Goal: Task Accomplishment & Management: Complete application form

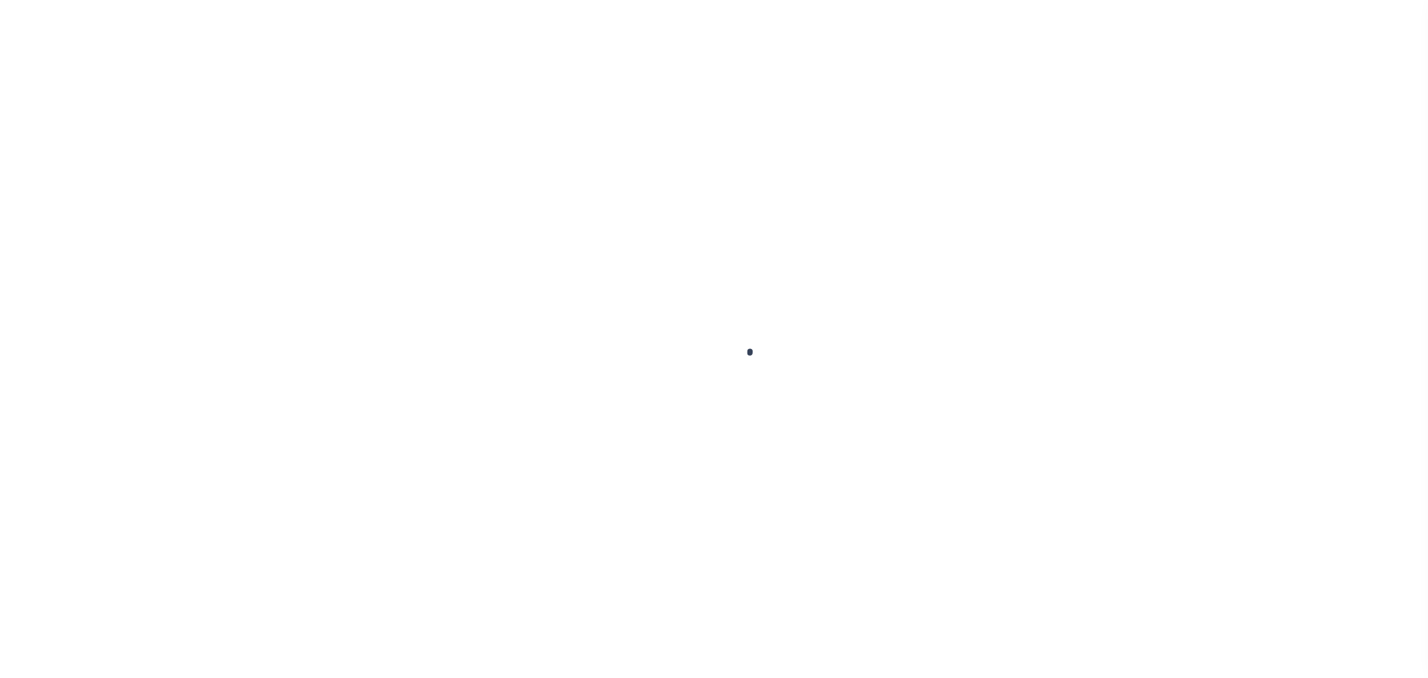
scroll to position [47, 0]
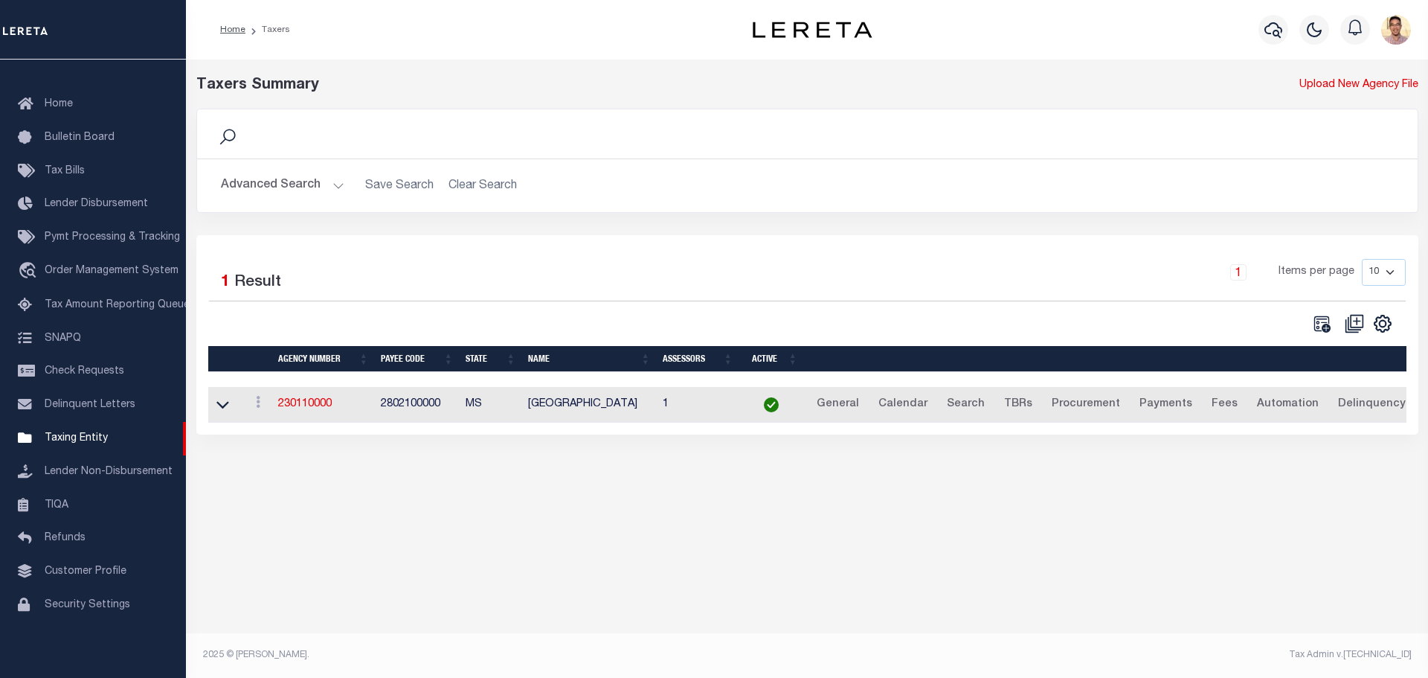
click at [336, 190] on button "Advanced Search" at bounding box center [282, 185] width 123 height 29
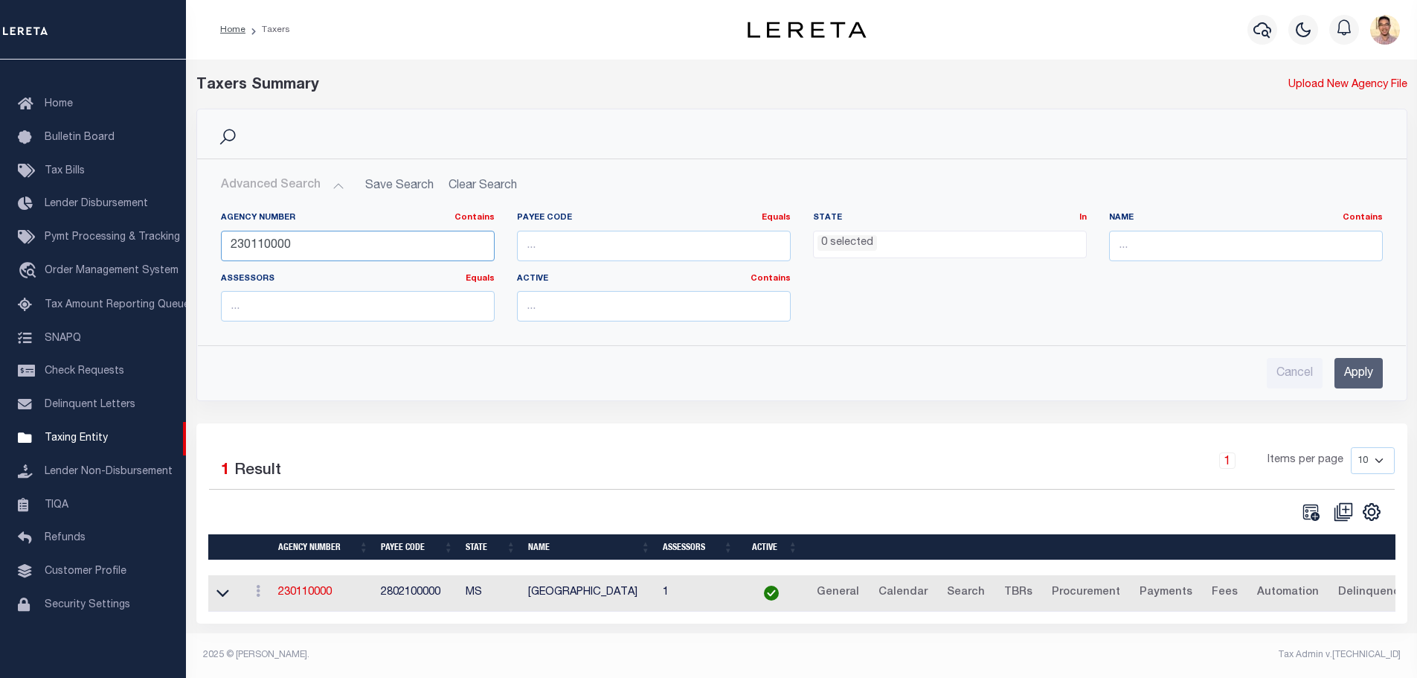
click at [372, 253] on input "230110000" at bounding box center [358, 246] width 274 height 30
paste input "32"
type input "230320000"
click at [1352, 379] on input "Apply" at bounding box center [1358, 373] width 48 height 30
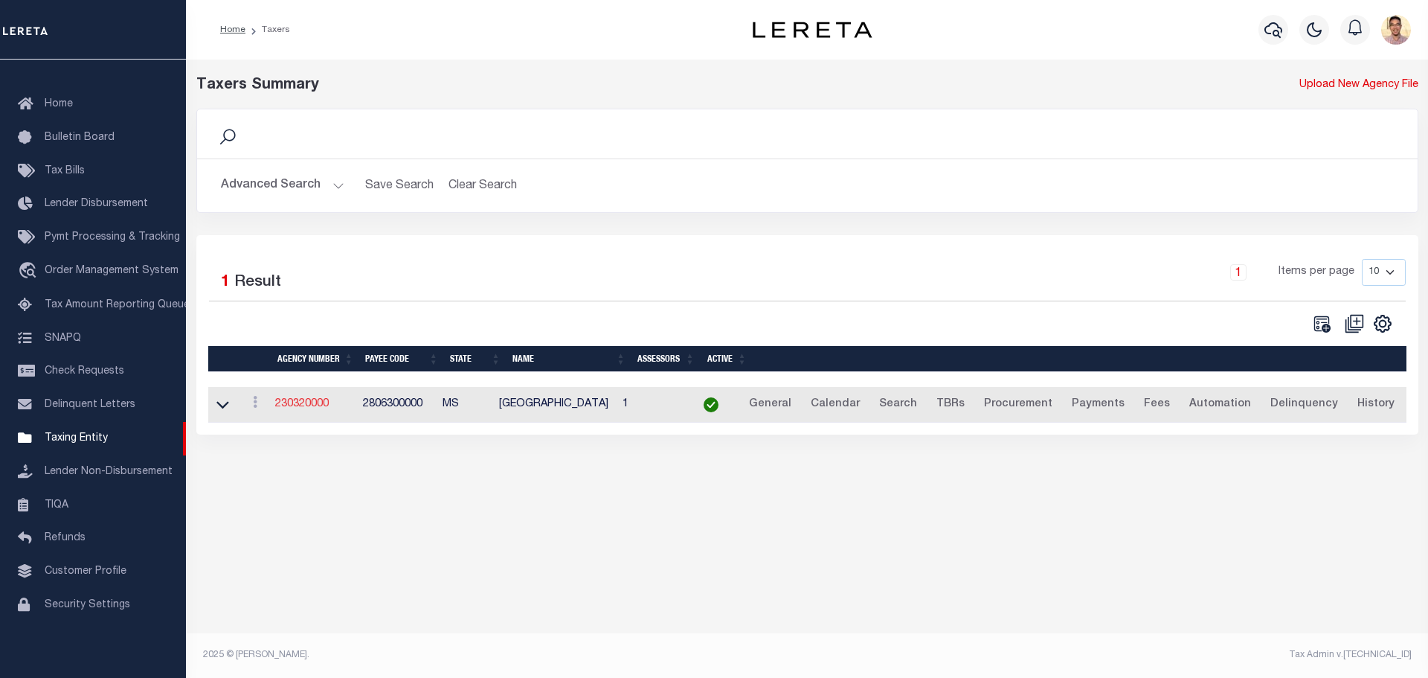
click at [298, 409] on link "230320000" at bounding box center [302, 404] width 54 height 10
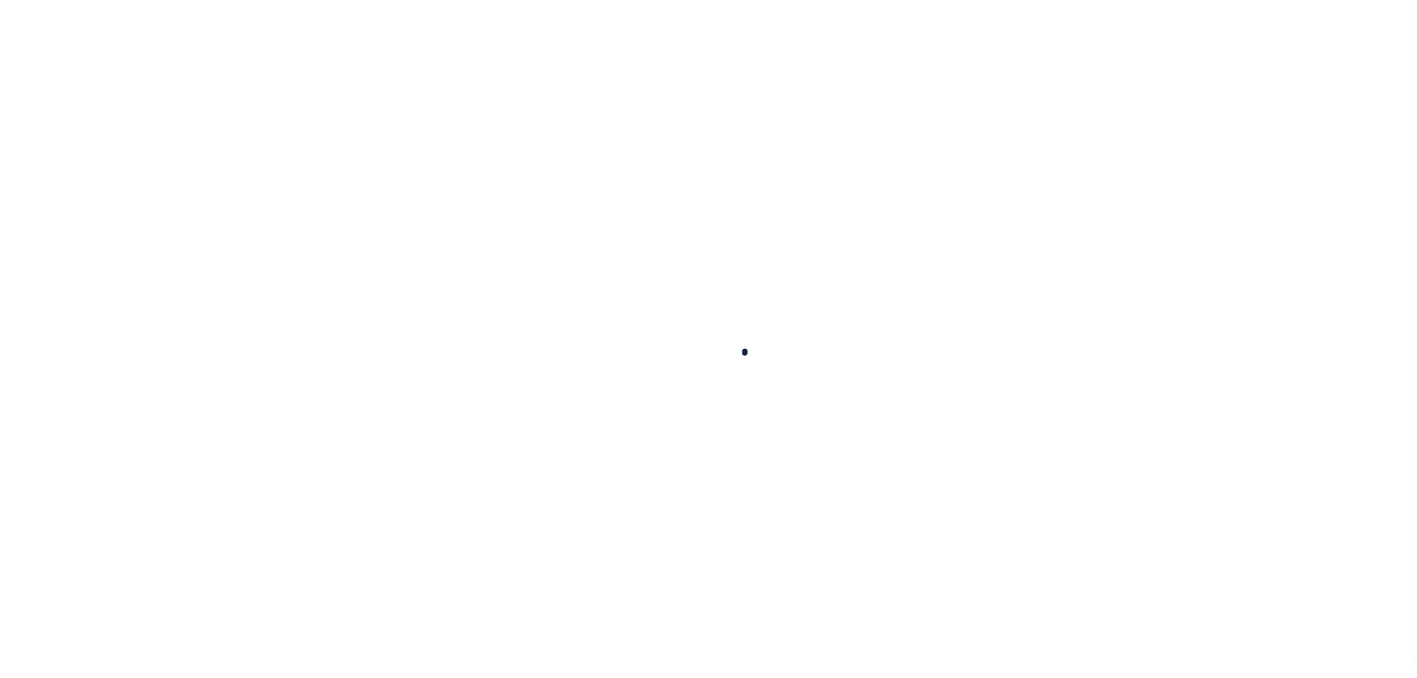
select select
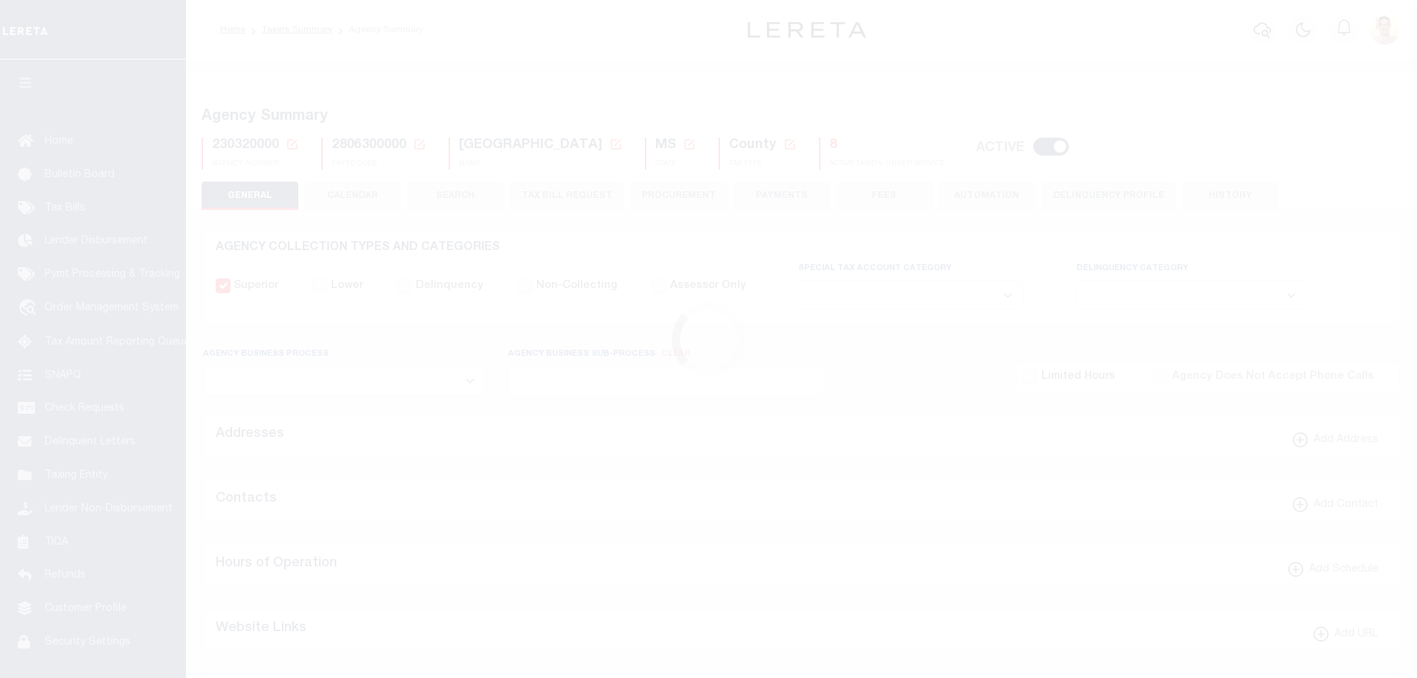
checkbox input "false"
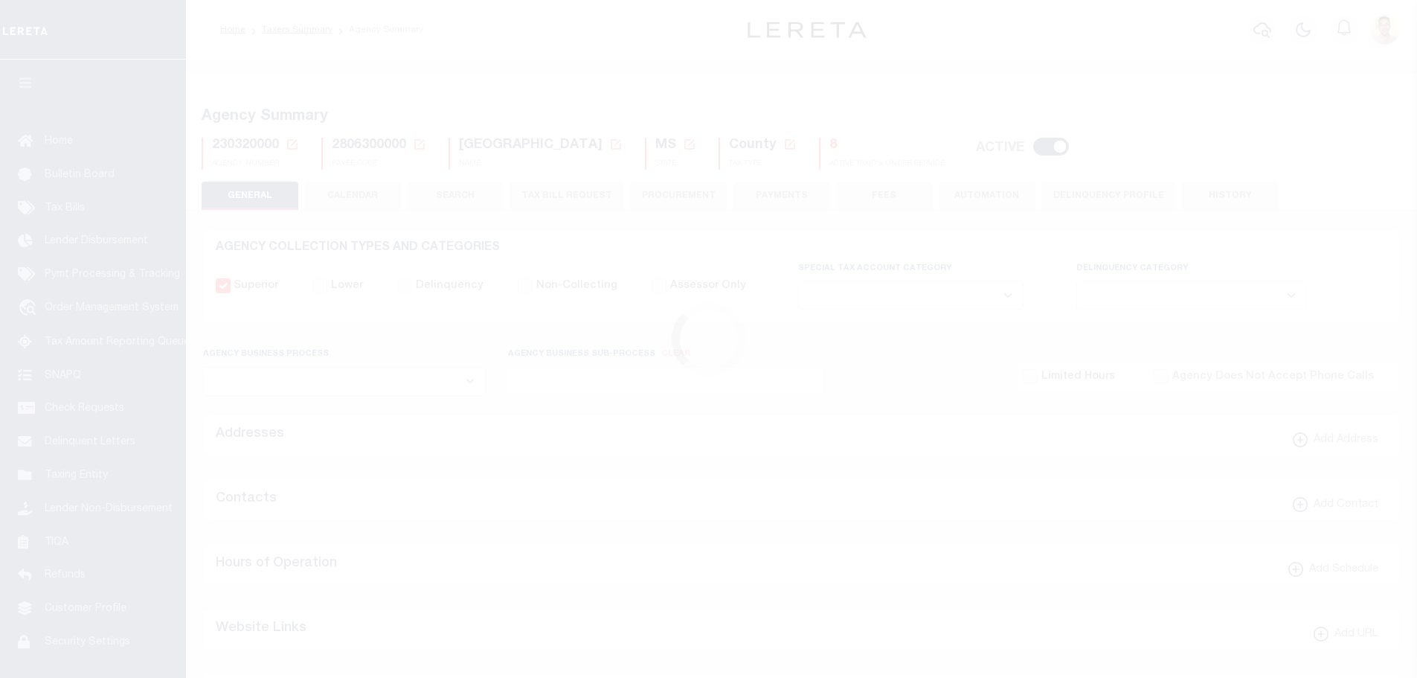
type input "2806300000"
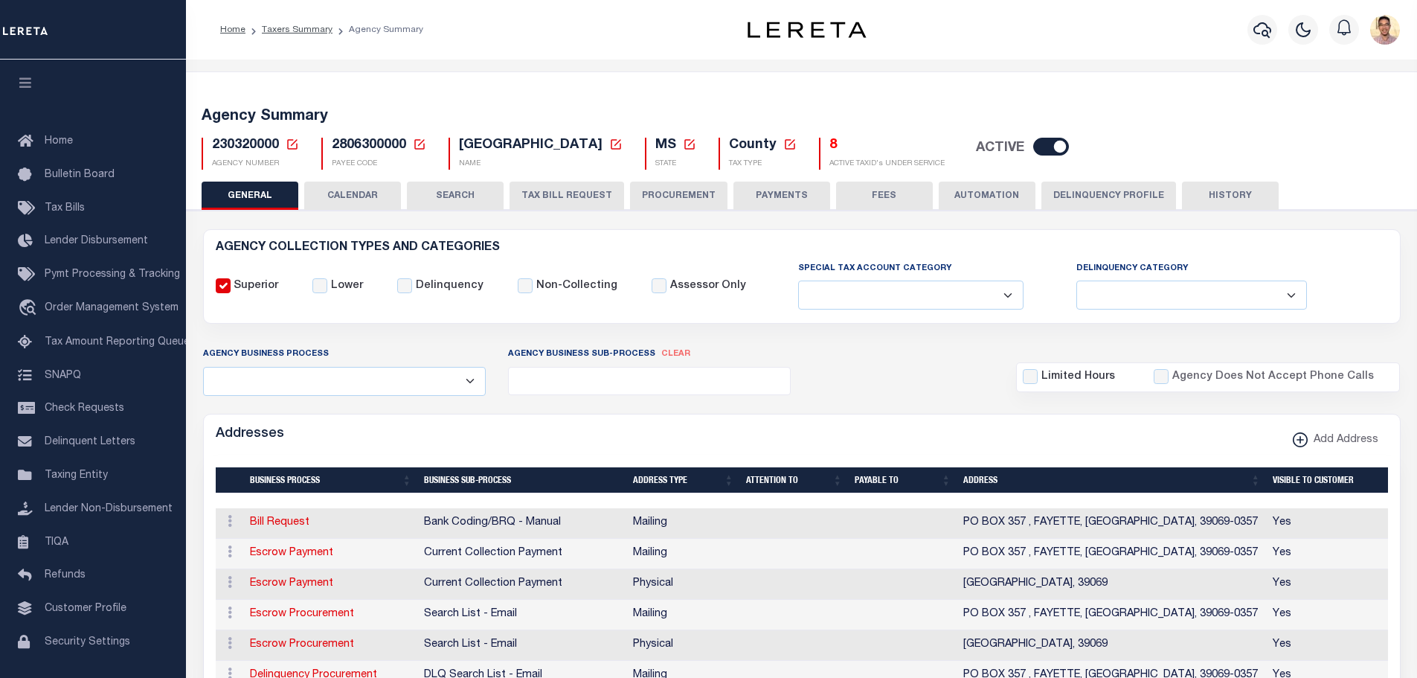
click at [733, 93] on div "Agency Summary 230320000 Agency Number Edit Cancel Ok New Agency Number Cancel …" at bounding box center [802, 135] width 1236 height 91
click at [576, 199] on button "TAX BILL REQUEST" at bounding box center [566, 195] width 115 height 28
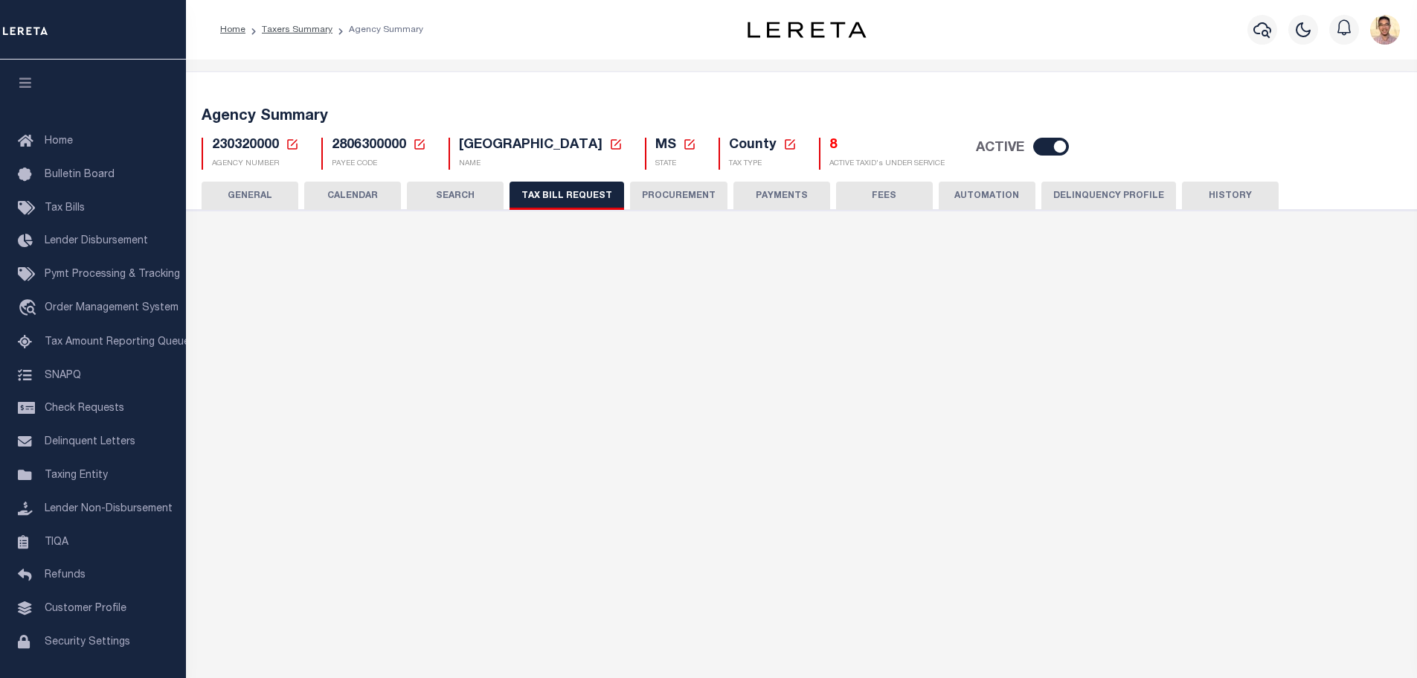
select select "27"
checkbox input "false"
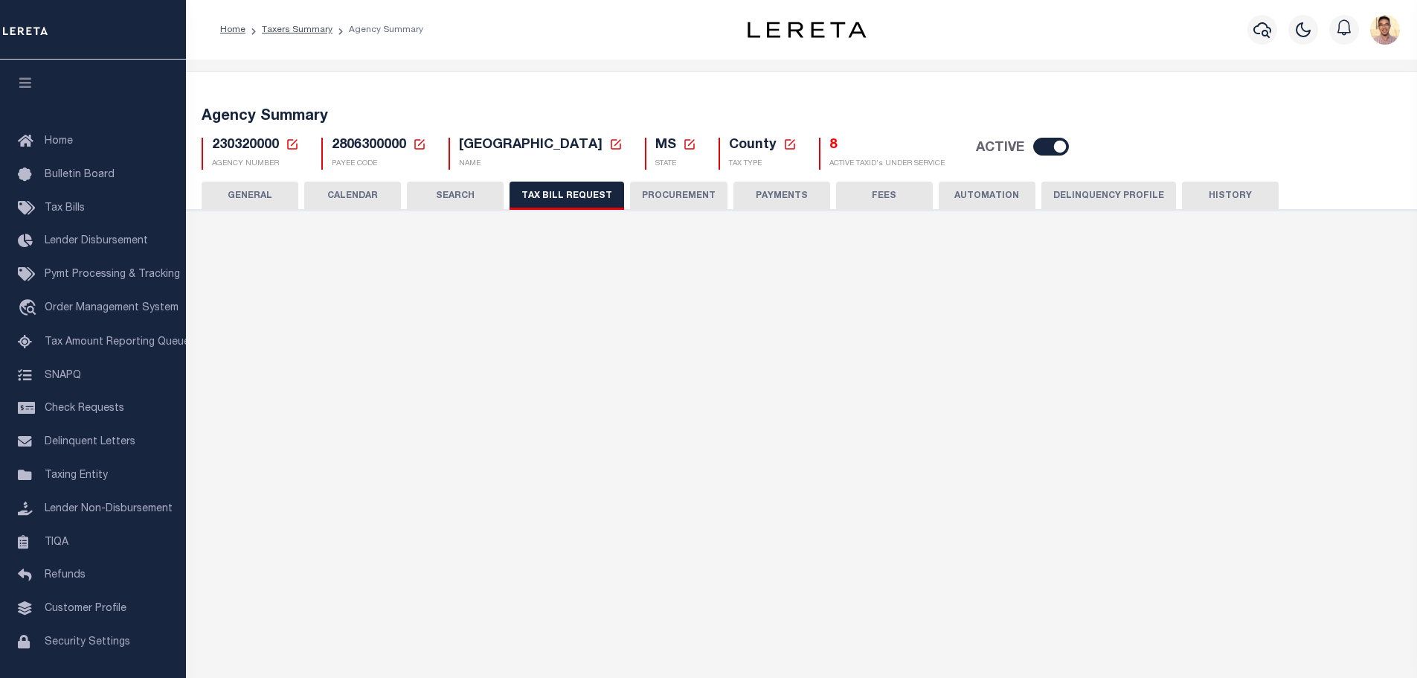
select select "23"
select select "true"
select select "14"
type input "6000-6100"
select select
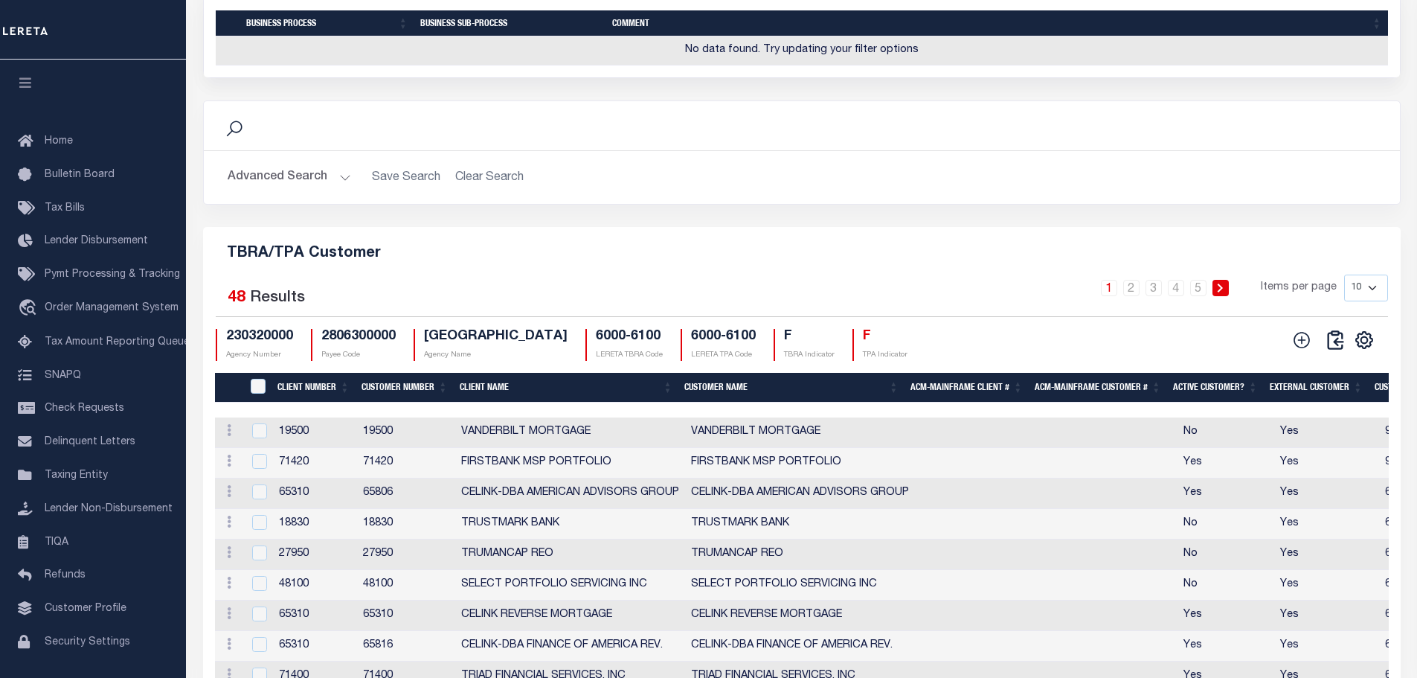
scroll to position [1562, 0]
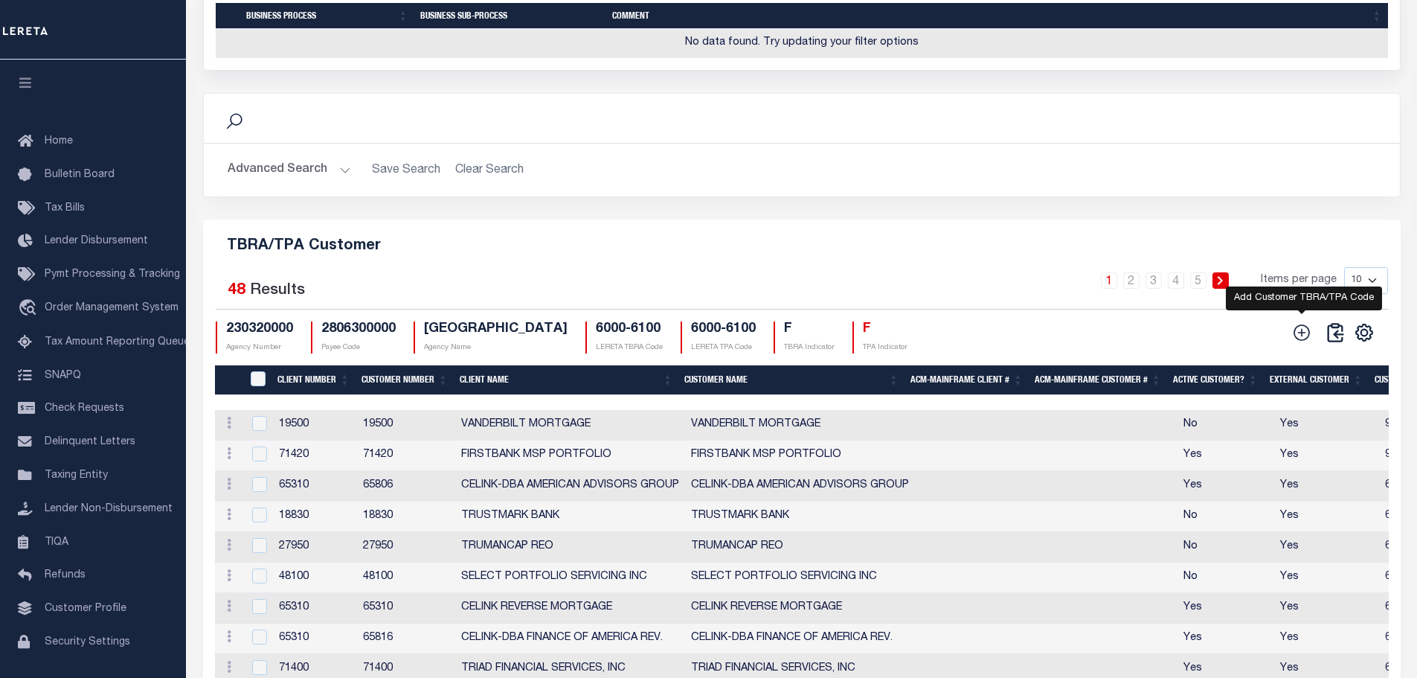
click at [1297, 342] on icon at bounding box center [1301, 332] width 19 height 19
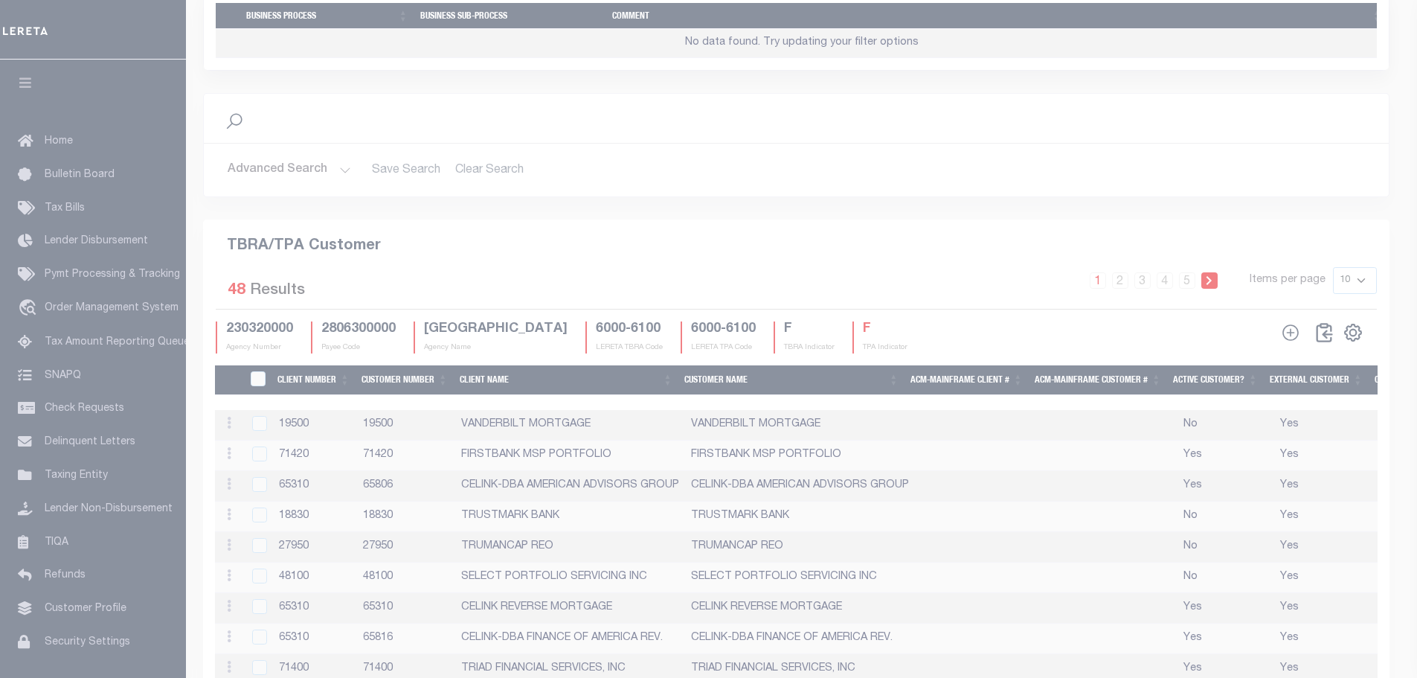
scroll to position [1523, 0]
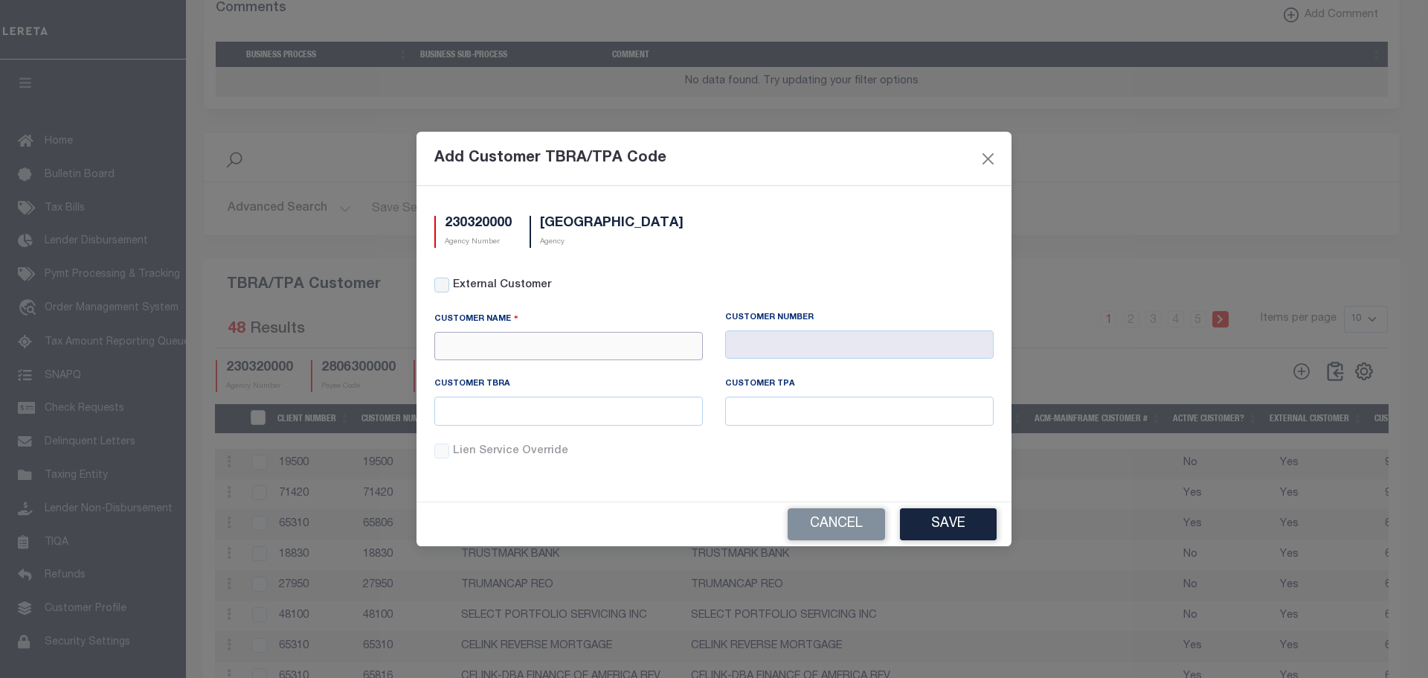
click at [612, 340] on input "text" at bounding box center [568, 346] width 269 height 29
click at [527, 343] on input "text" at bounding box center [568, 346] width 269 height 29
click at [521, 373] on div "Home Bank, N.A." at bounding box center [568, 372] width 267 height 24
type input "Home Bank, N.A."
type input "2149"
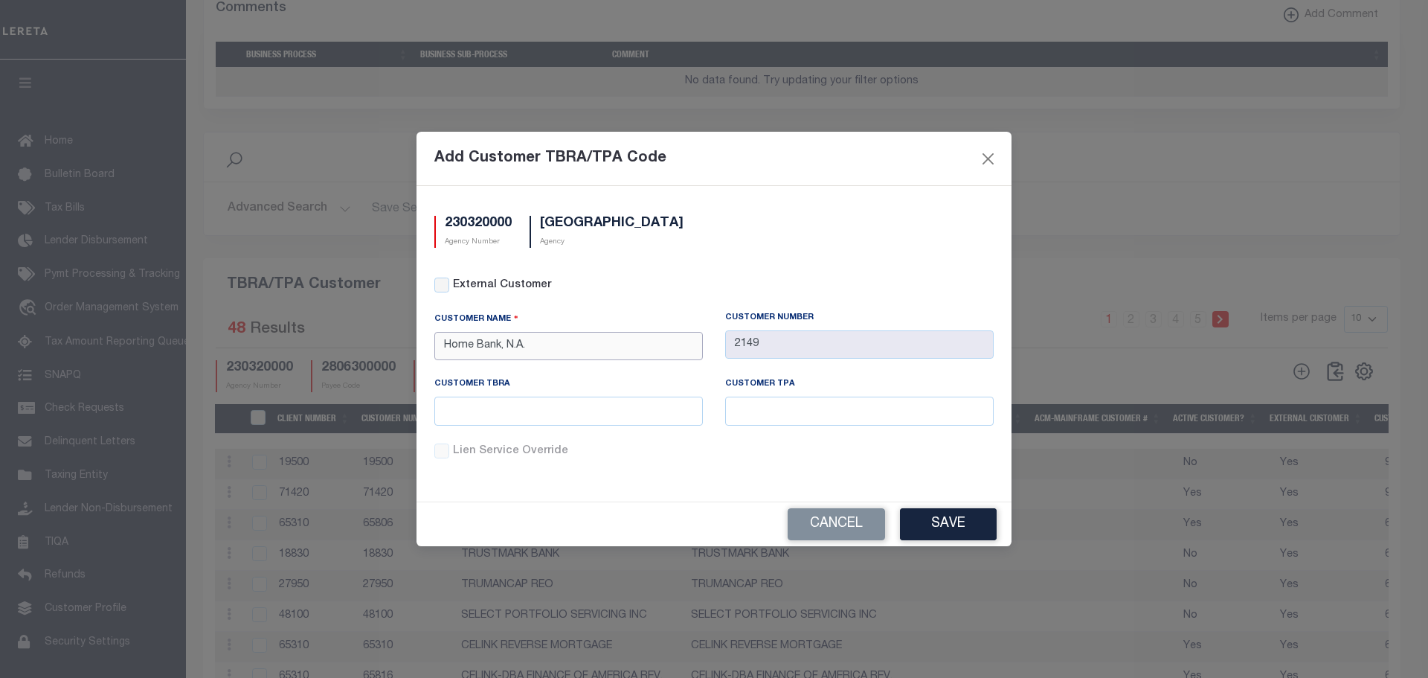
type input "Home Bank, N.A."
click at [607, 414] on input "text" at bounding box center [568, 410] width 269 height 29
paste input "6014"
type input "6014"
click at [827, 417] on input "text" at bounding box center [859, 410] width 269 height 29
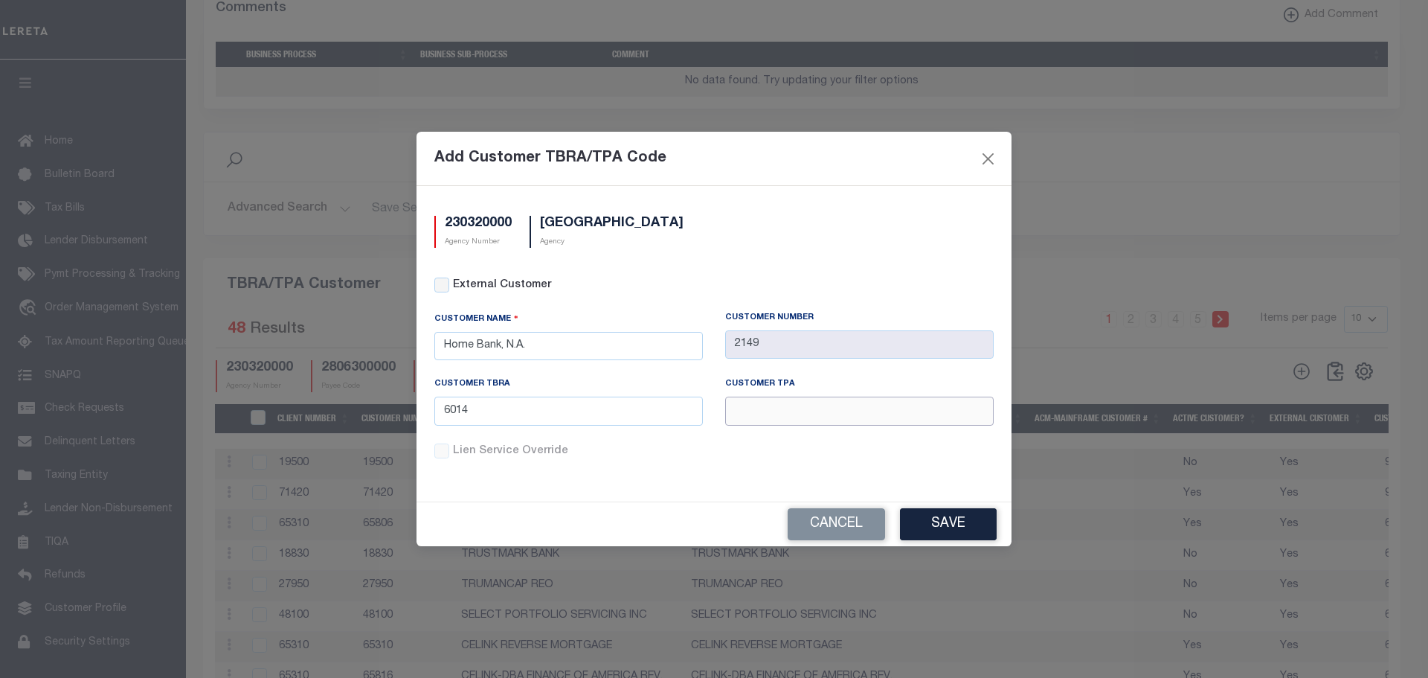
paste input "6014"
type input "6014"
click at [948, 525] on button "Save" at bounding box center [948, 524] width 97 height 32
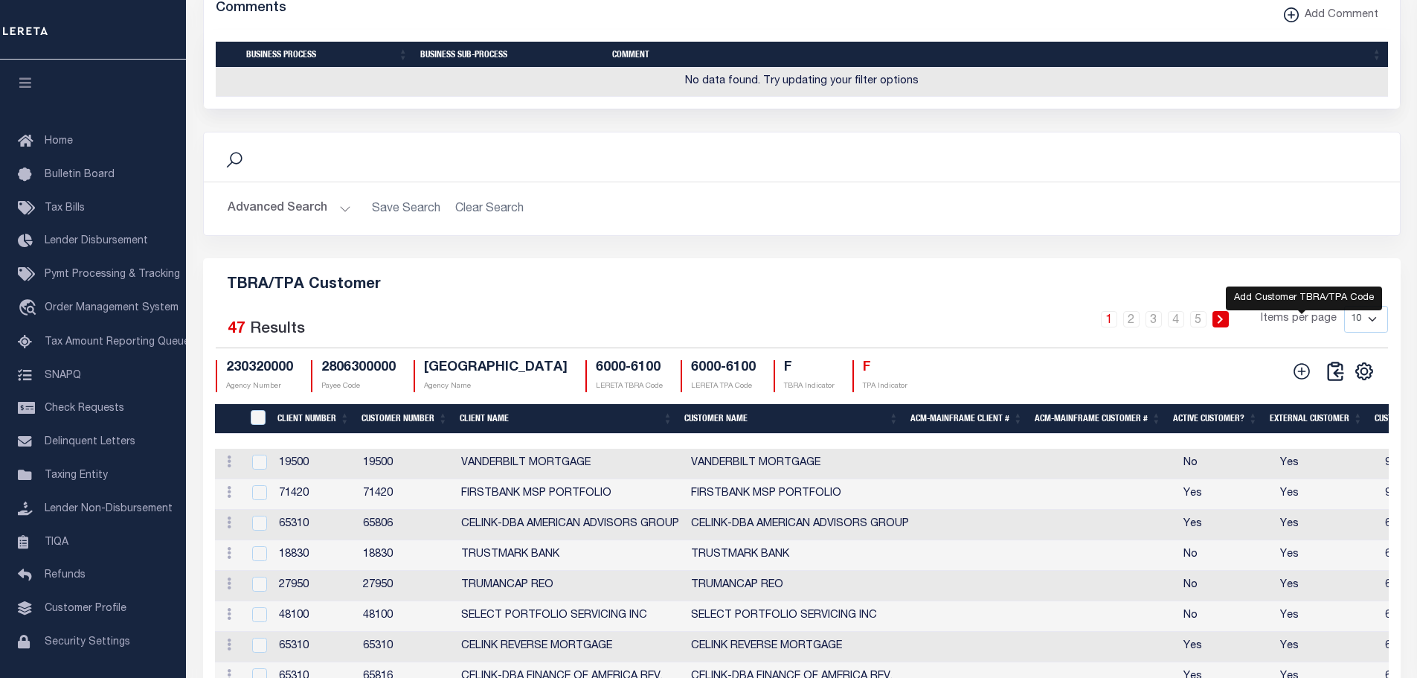
click at [1303, 379] on icon at bounding box center [1301, 370] width 19 height 19
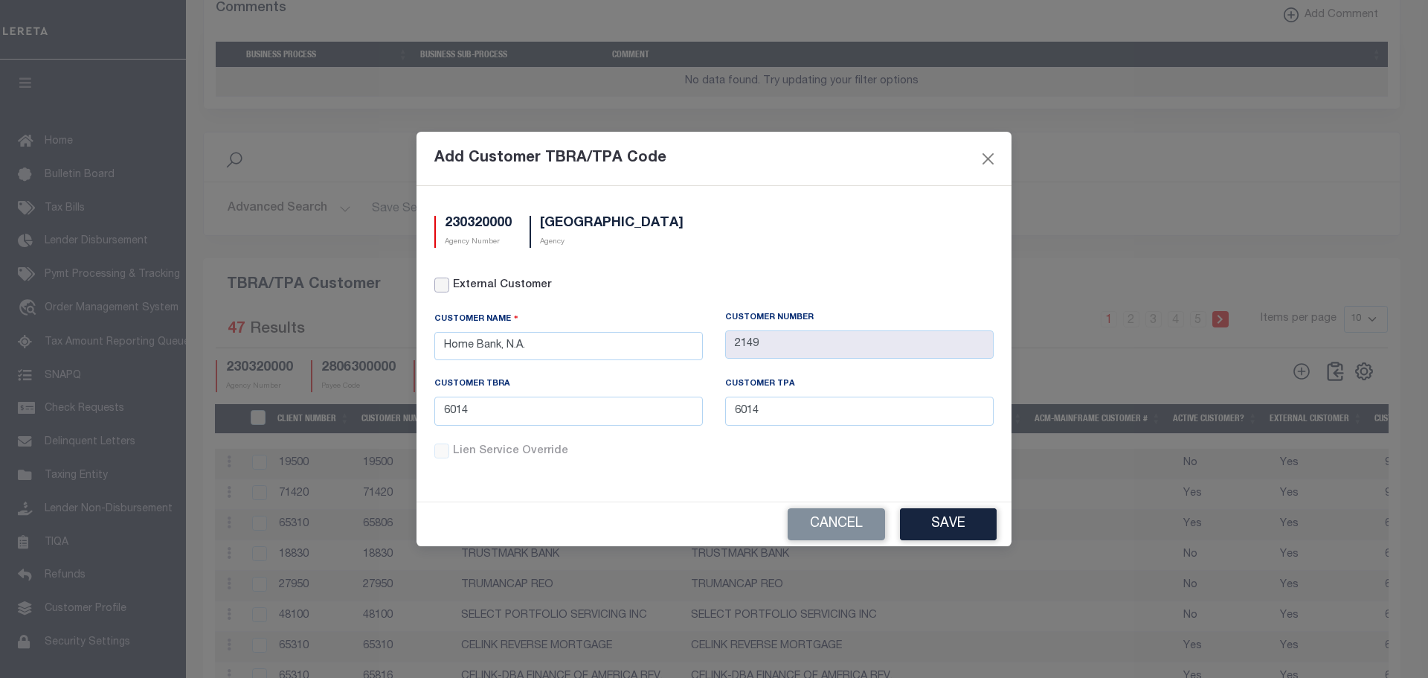
click at [446, 292] on input "External Customer" at bounding box center [441, 284] width 15 height 15
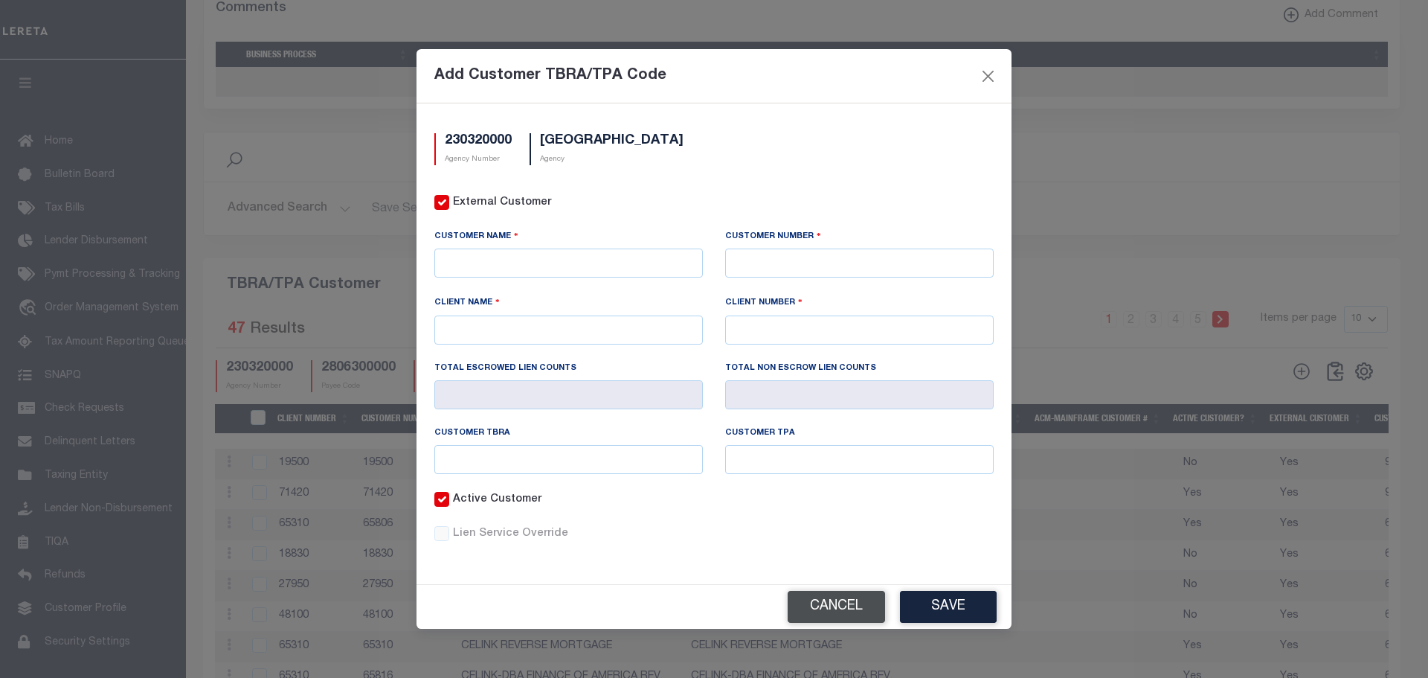
click at [855, 600] on button "Cancel" at bounding box center [836, 607] width 97 height 32
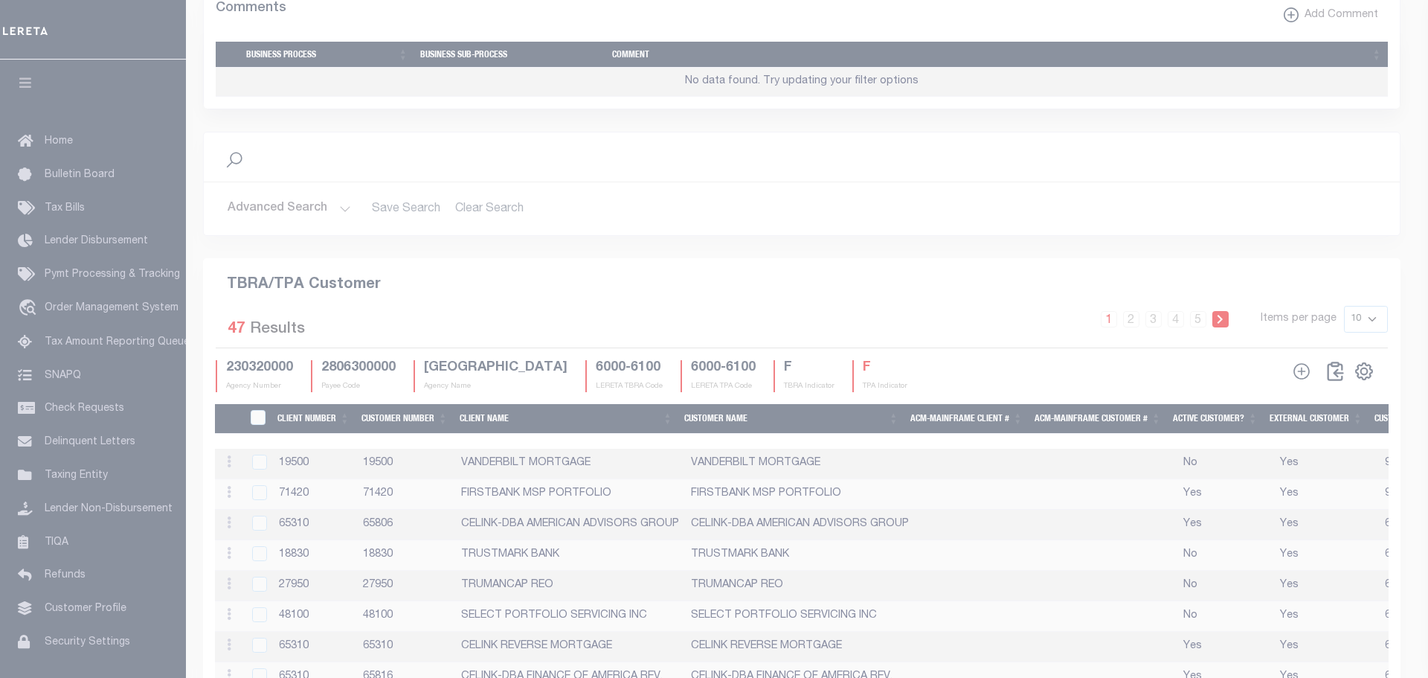
checkbox input "false"
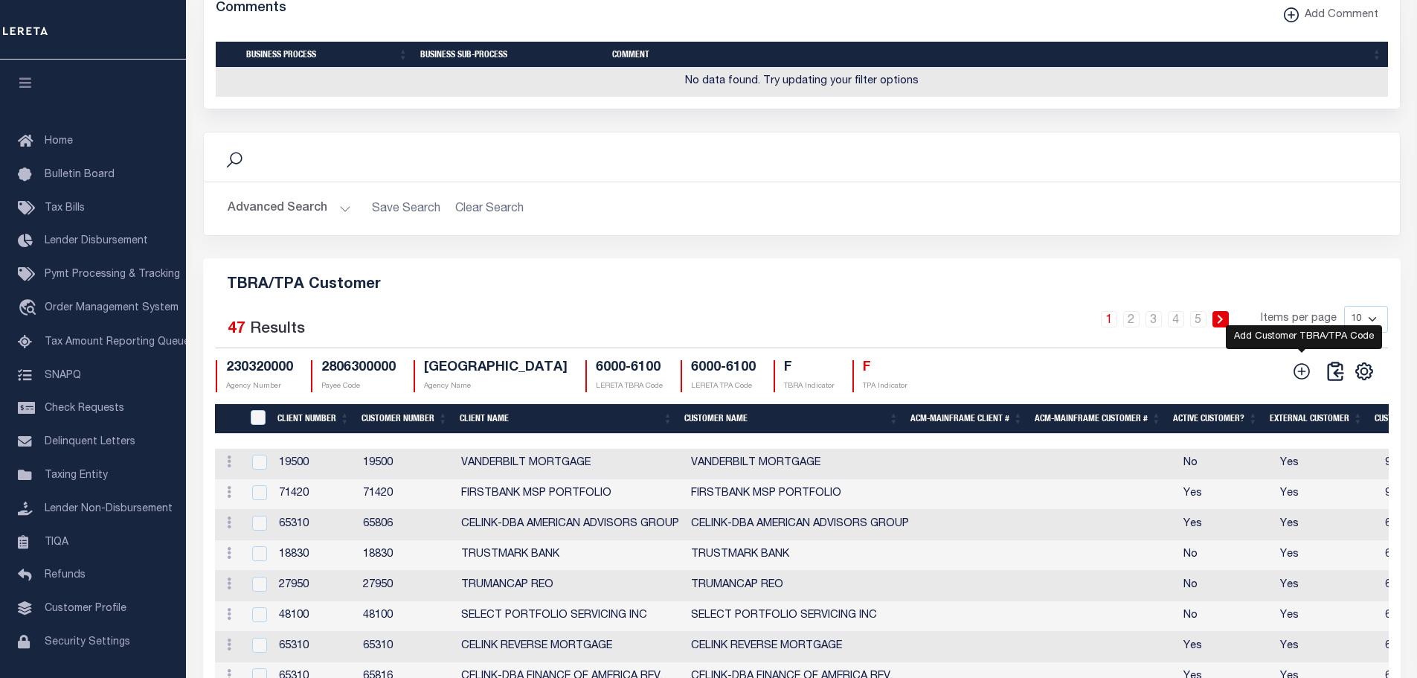
click at [1302, 381] on icon at bounding box center [1301, 370] width 19 height 19
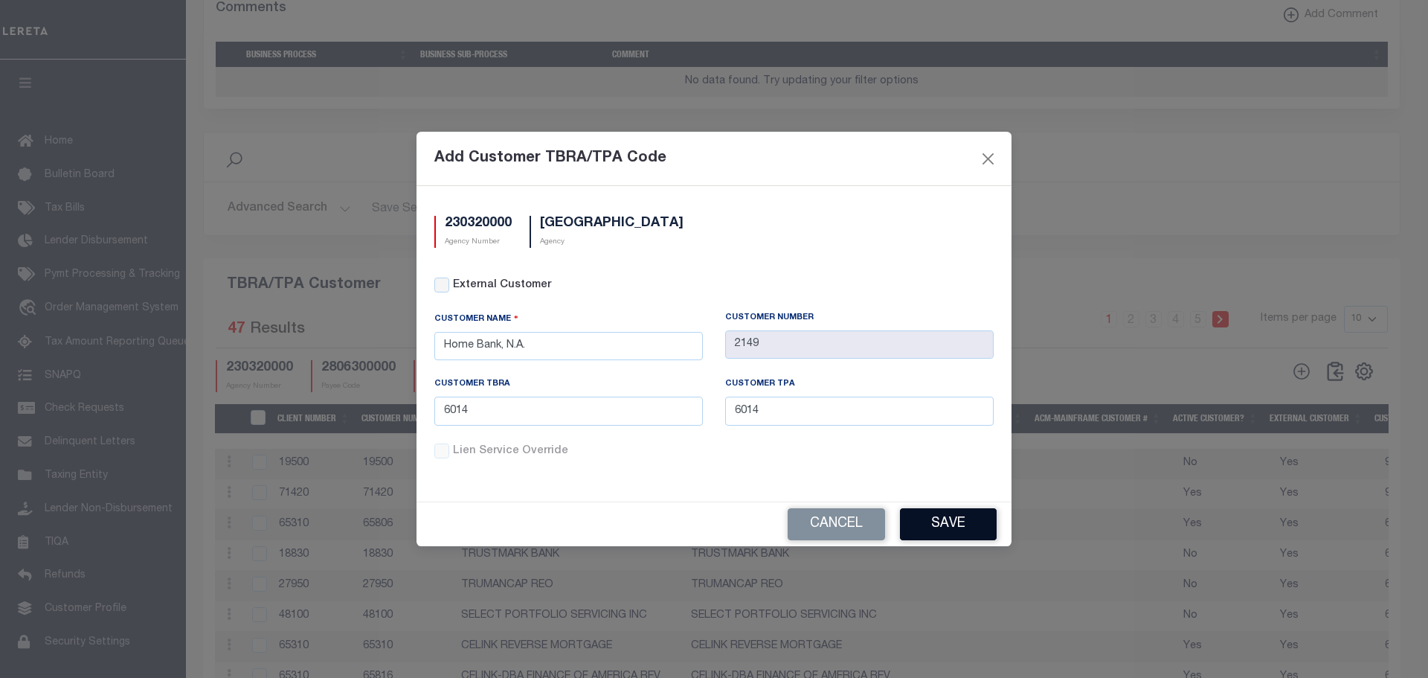
click at [952, 523] on button "Save" at bounding box center [948, 524] width 97 height 32
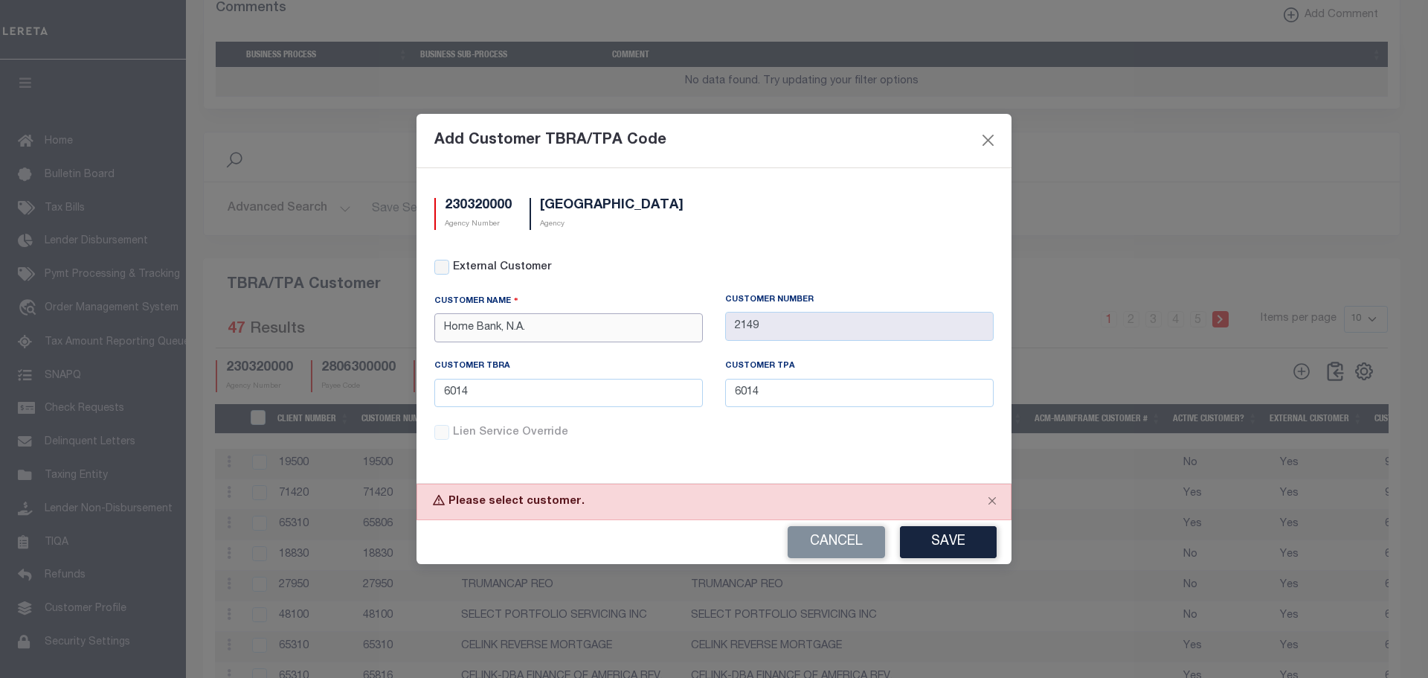
click at [579, 329] on input "Home Bank, N.A." at bounding box center [568, 327] width 269 height 29
click at [840, 539] on button "Cancel" at bounding box center [836, 542] width 97 height 32
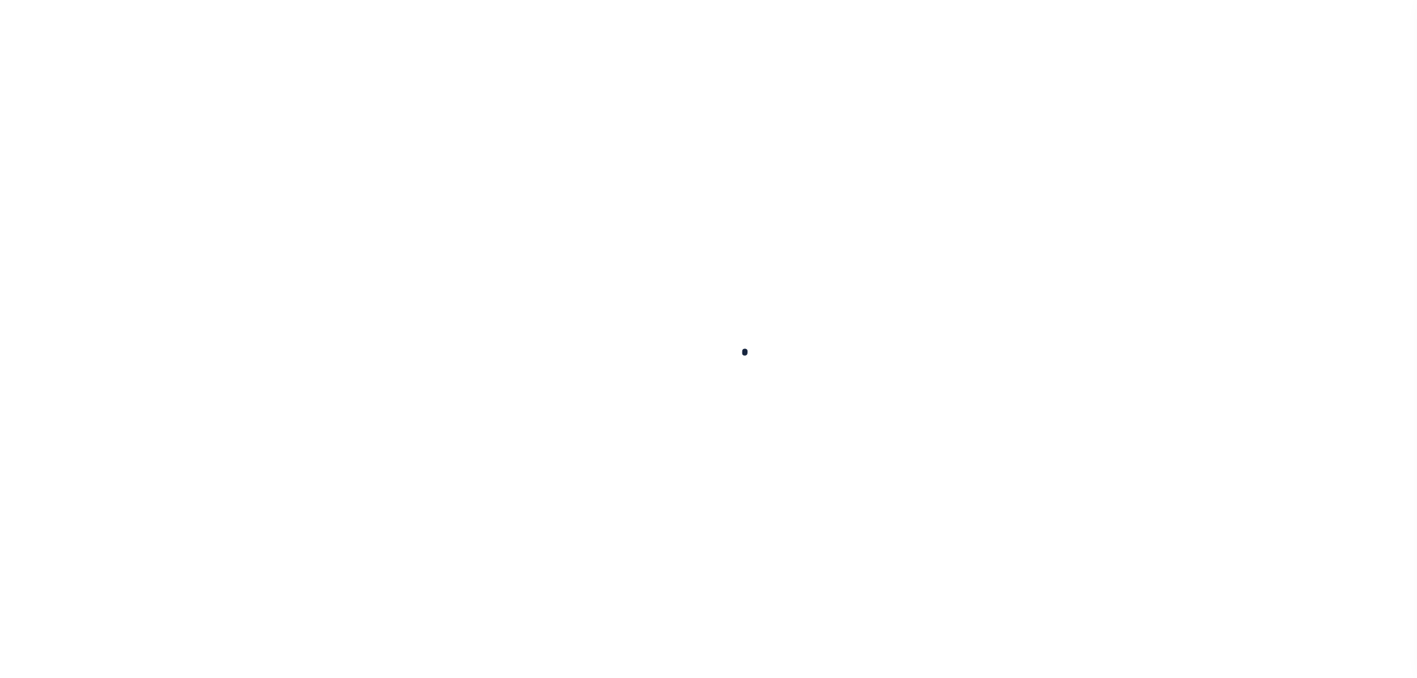
select select
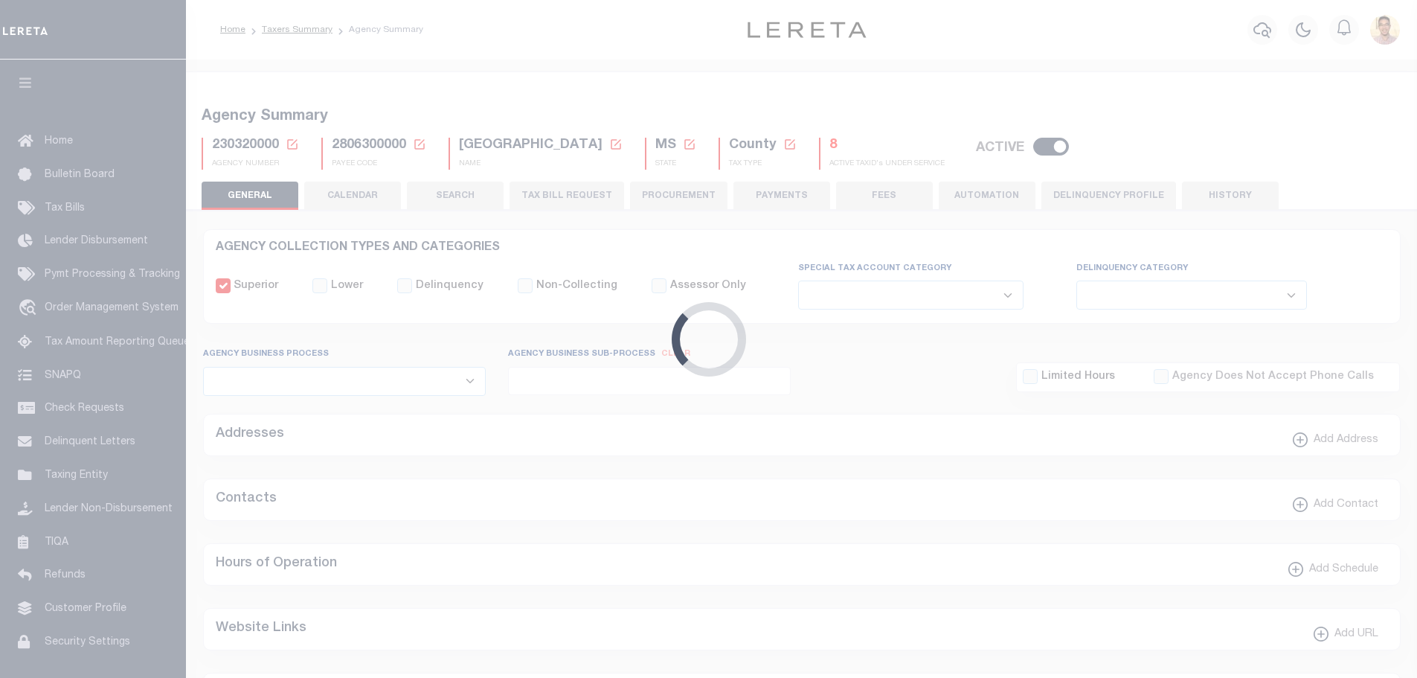
scroll to position [369, 0]
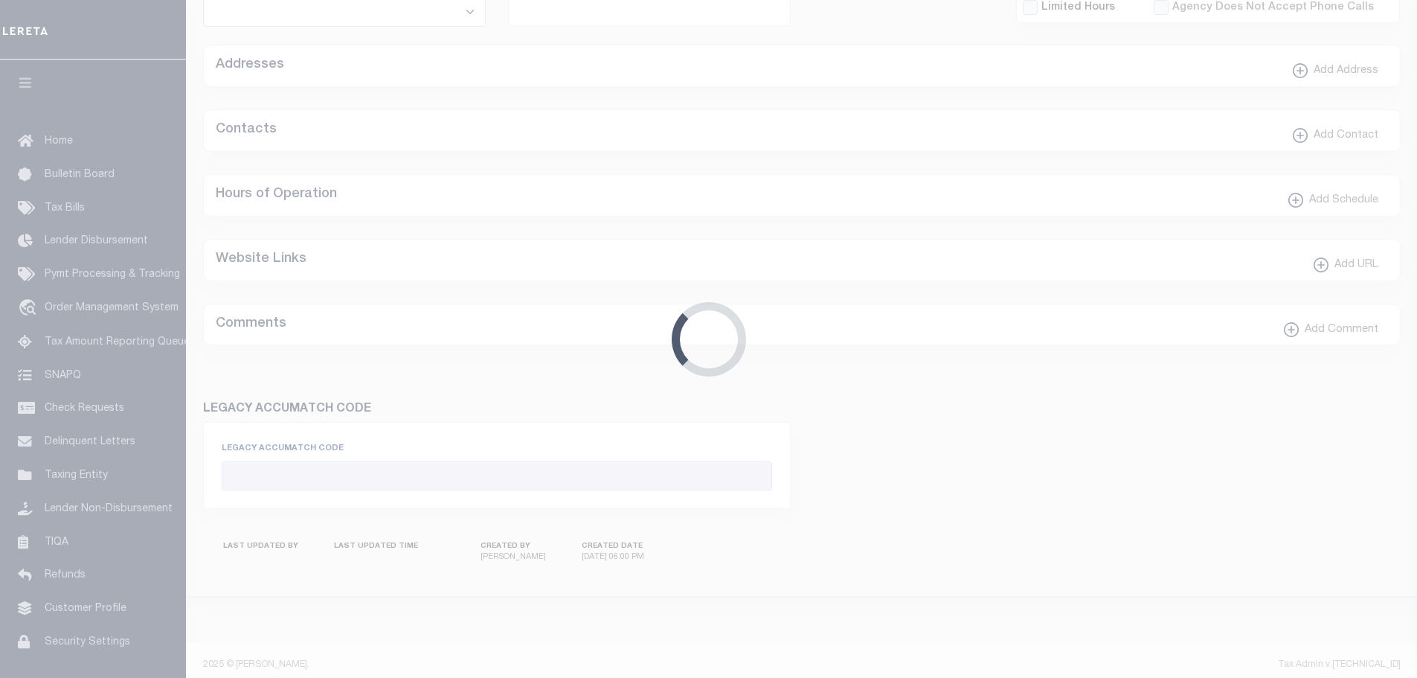
checkbox input "false"
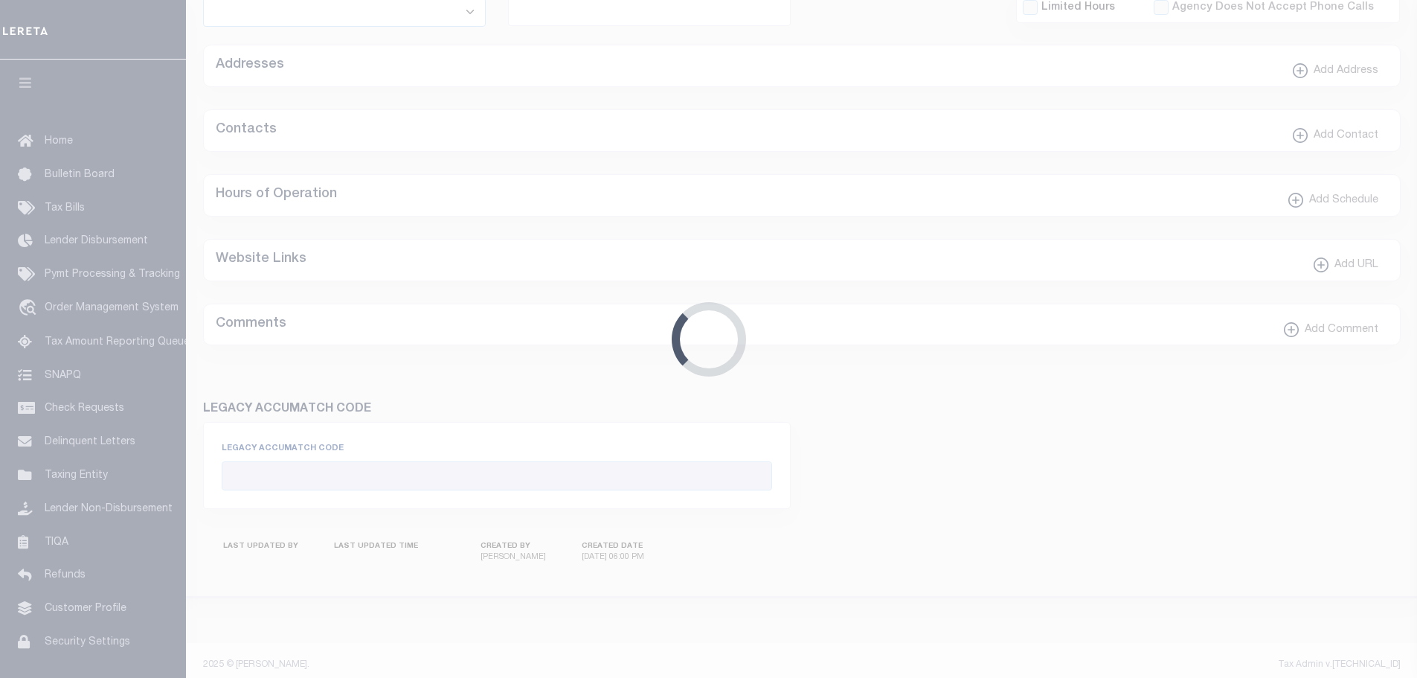
type input "2806300000"
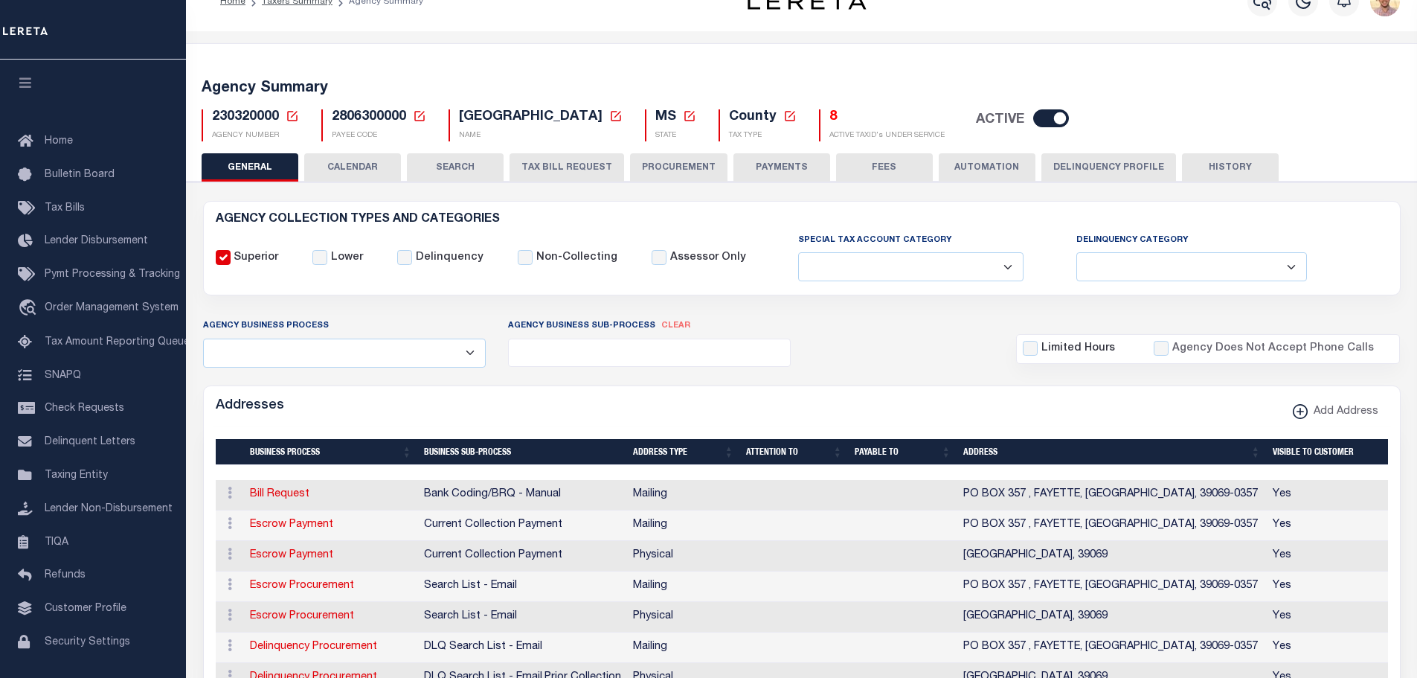
scroll to position [0, 0]
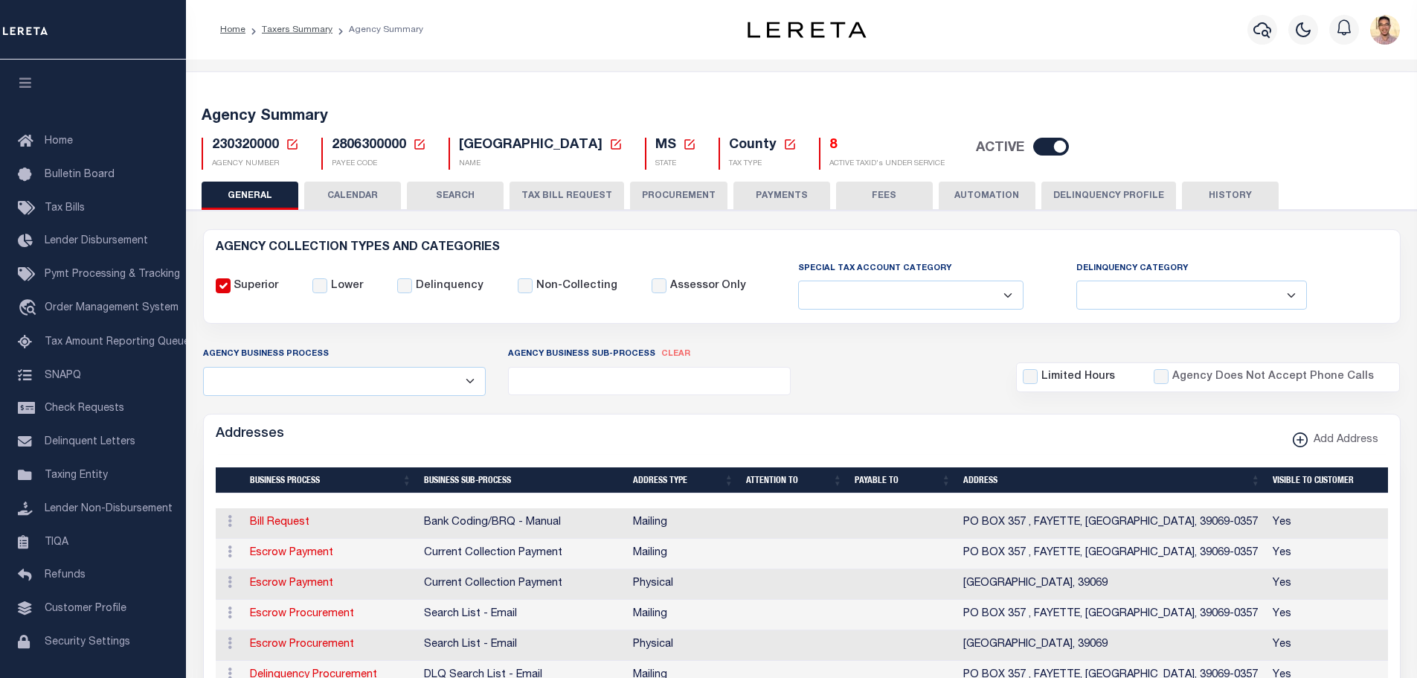
click at [564, 201] on button "TAX BILL REQUEST" at bounding box center [566, 195] width 115 height 28
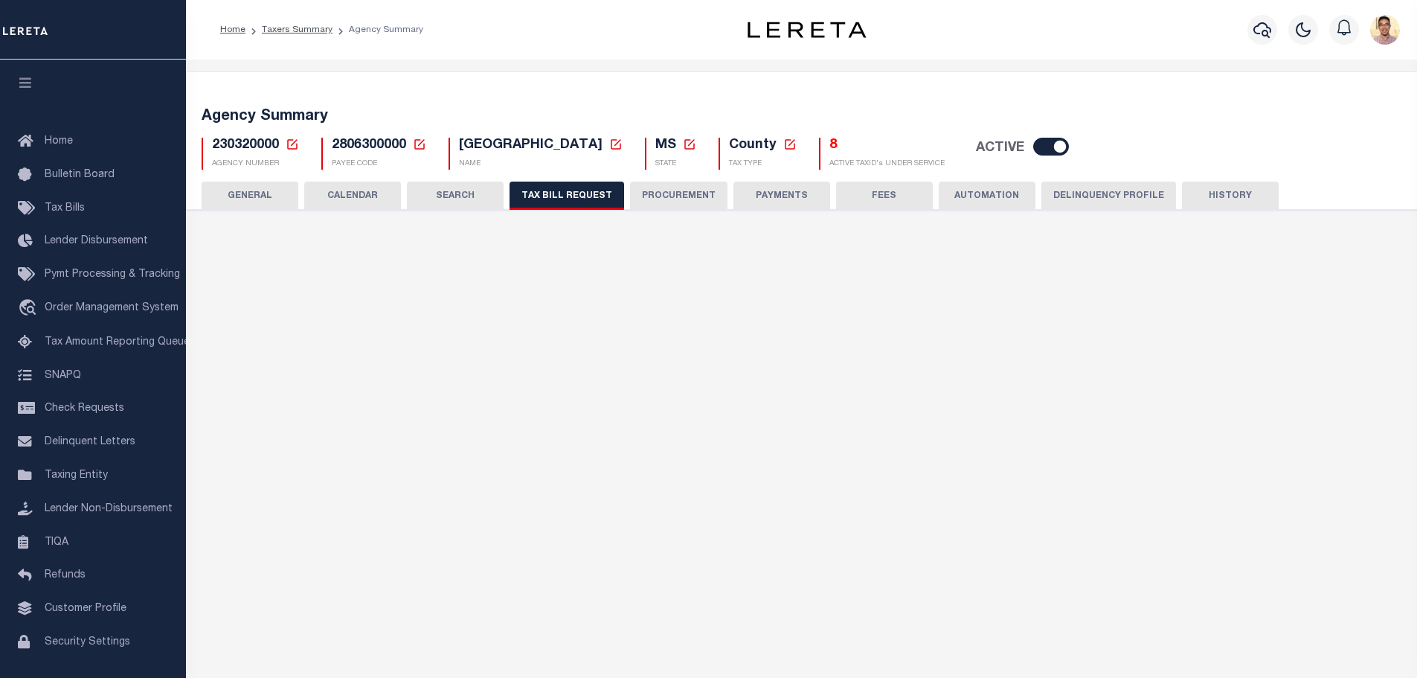
select select "27"
checkbox input "false"
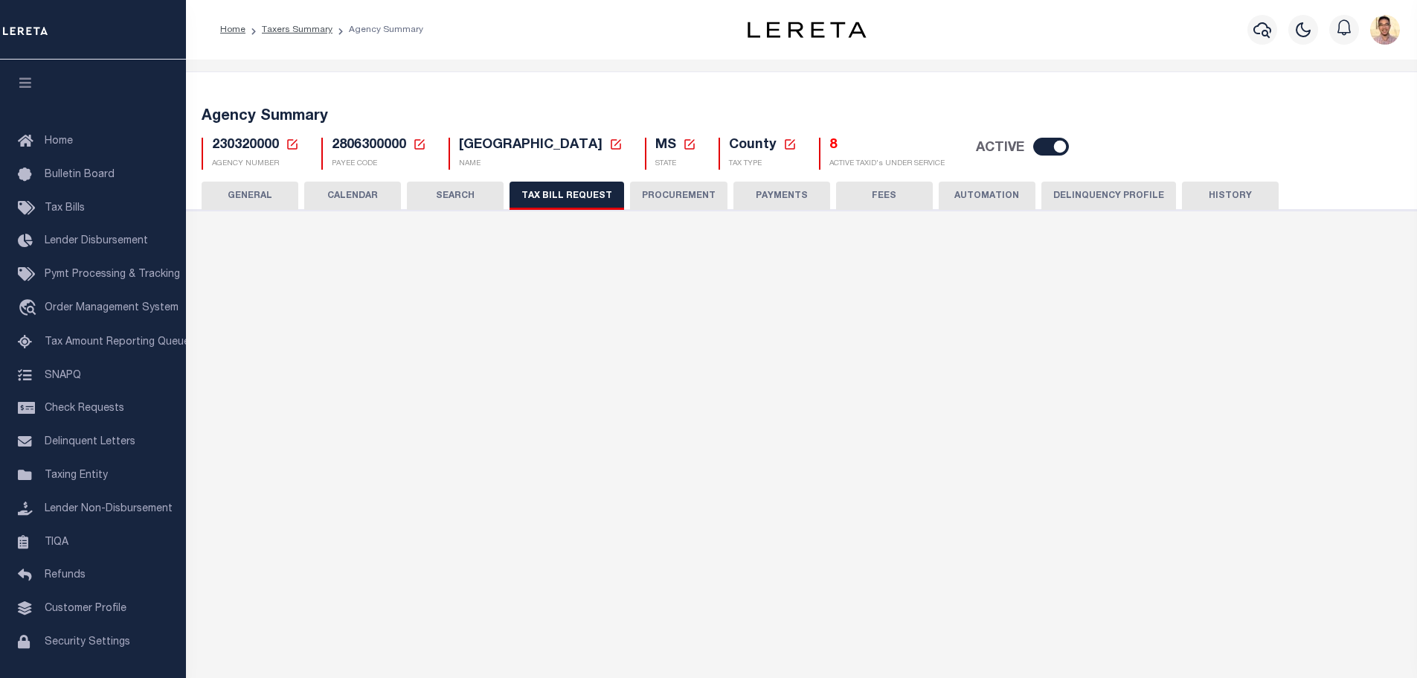
select select "23"
select select "true"
select select "14"
type input "6000-6100"
select select
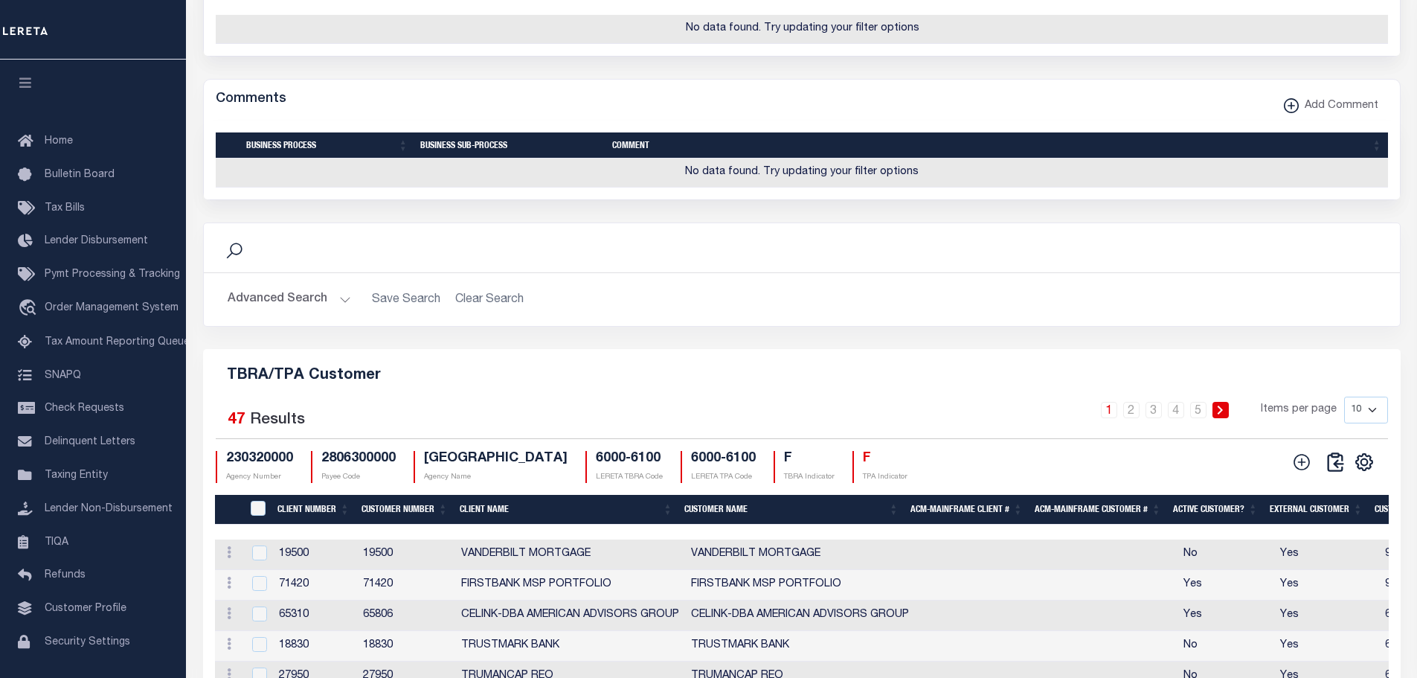
scroll to position [1651, 0]
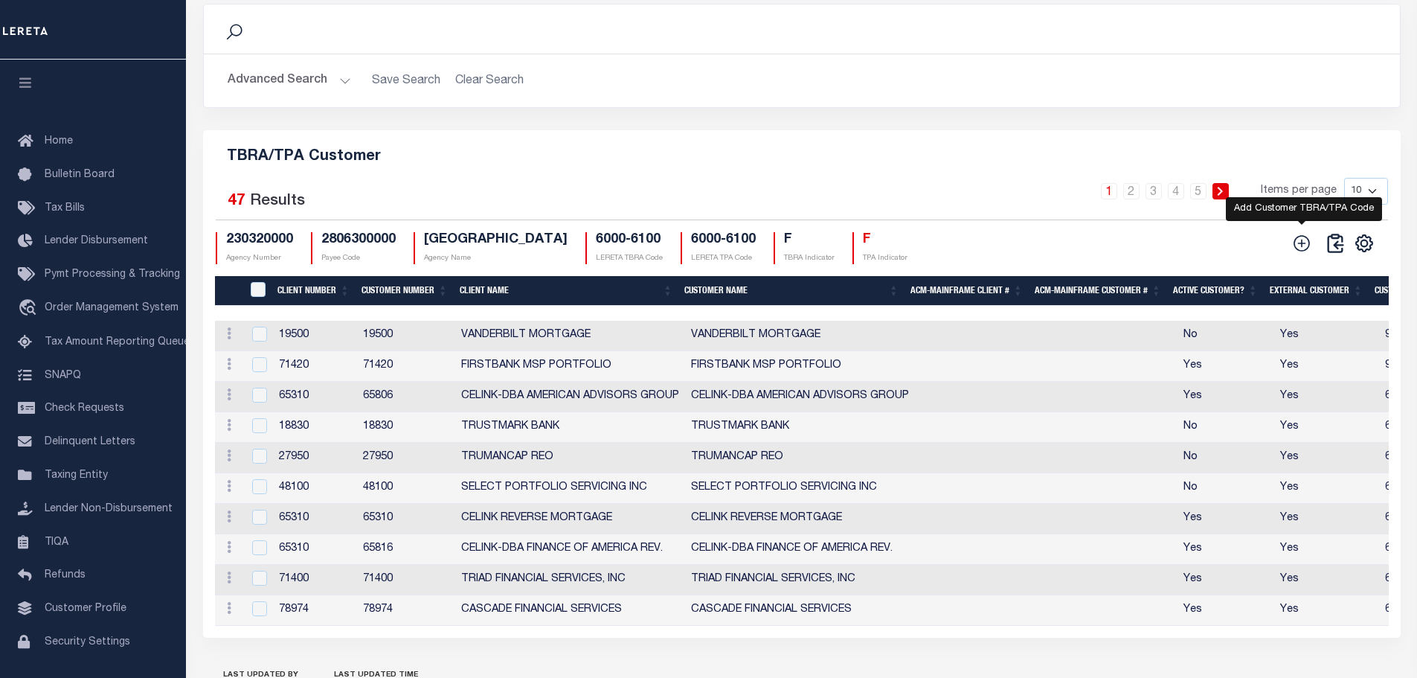
click at [1303, 253] on icon at bounding box center [1301, 243] width 19 height 19
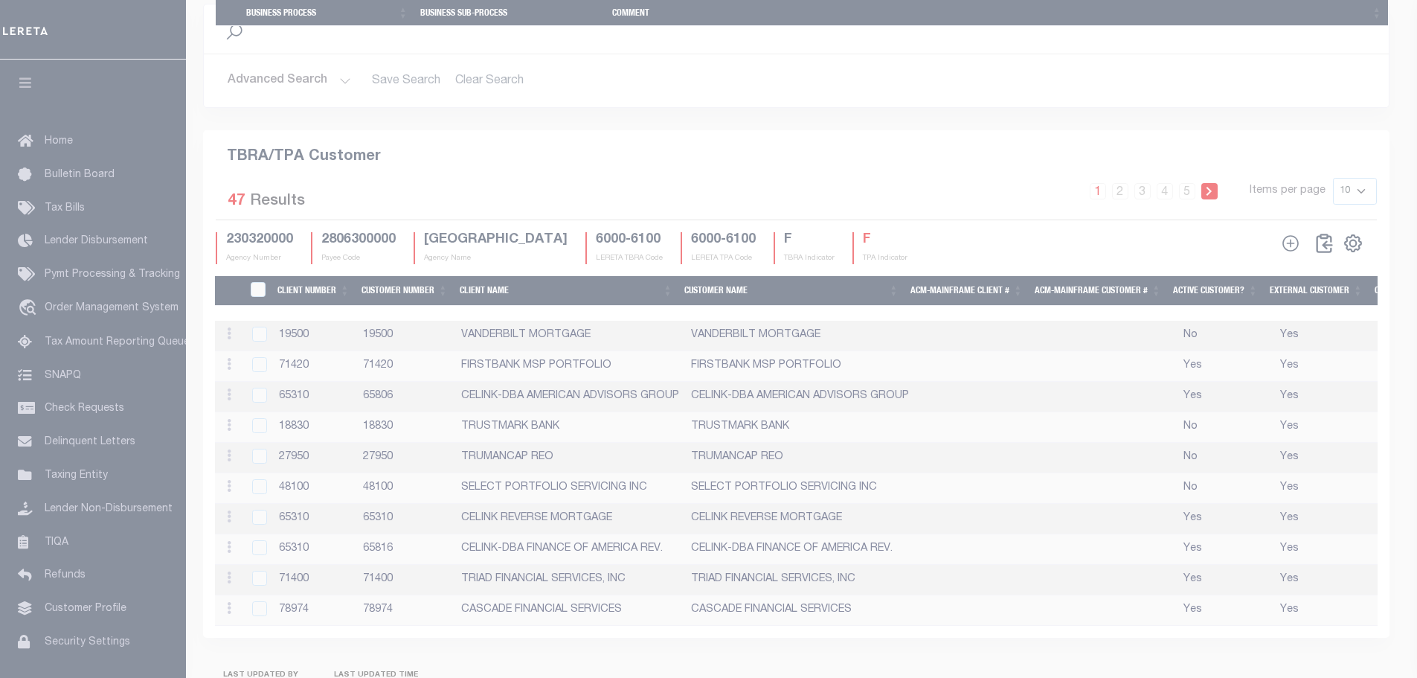
scroll to position [1613, 0]
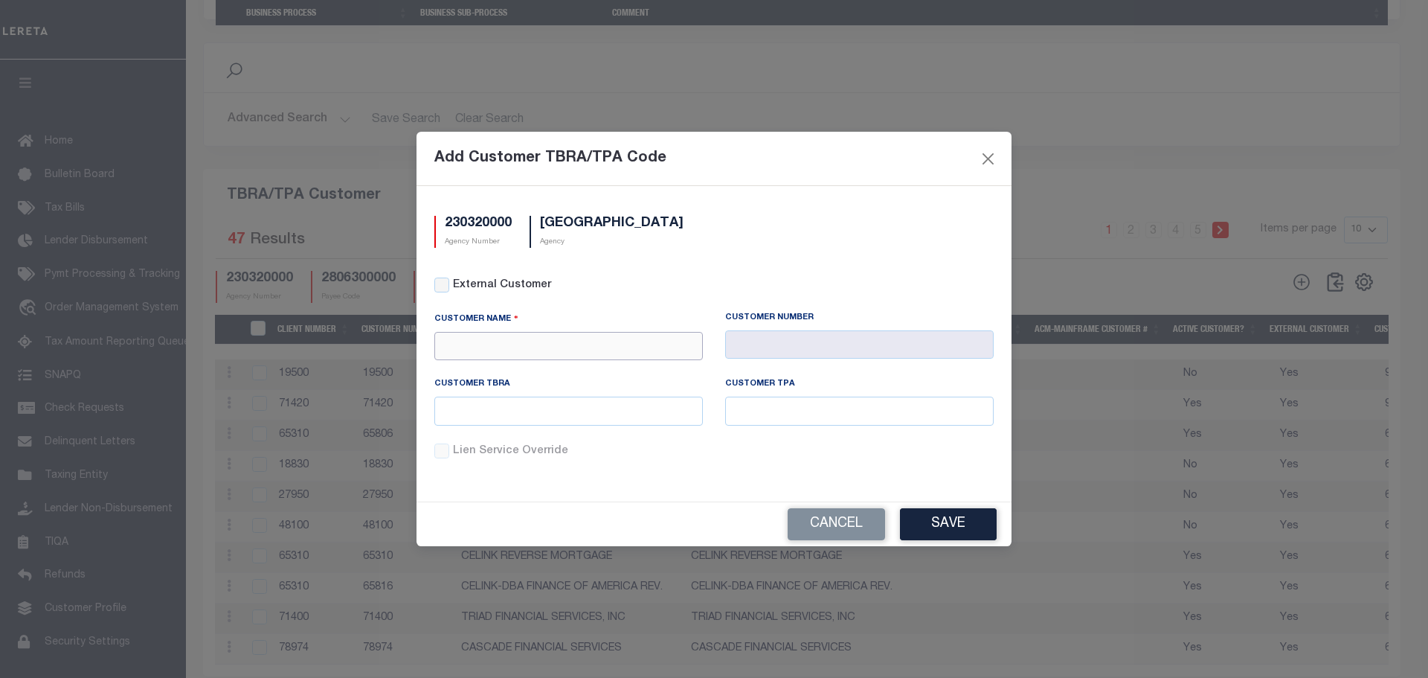
click at [642, 346] on input "text" at bounding box center [568, 346] width 269 height 29
click at [549, 372] on div "Home Bank, N.A." at bounding box center [568, 372] width 267 height 24
type input "Home Bank, N.A."
type input "2149"
type input "Home Bank, N.A."
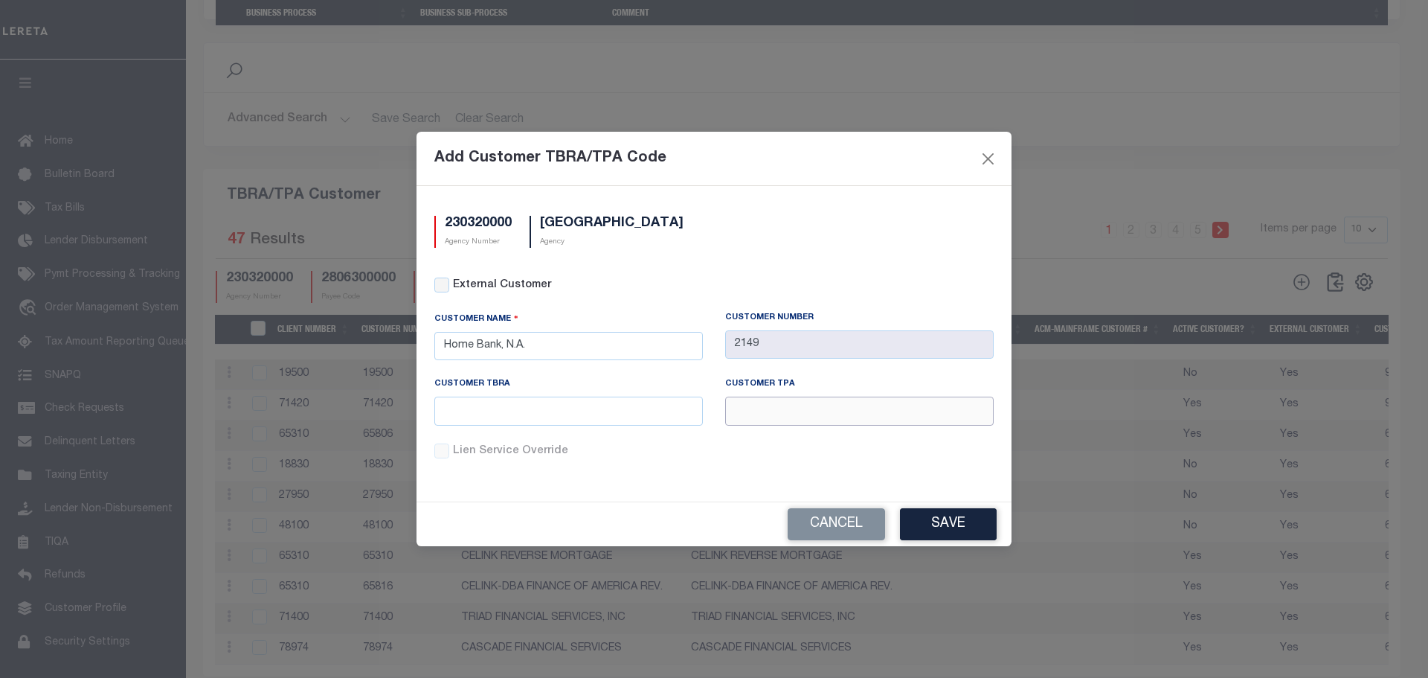
click at [763, 403] on input "text" at bounding box center [859, 410] width 269 height 29
type input "6014"
click at [682, 415] on input "text" at bounding box center [568, 410] width 269 height 29
type input "6014"
click at [936, 518] on button "Save" at bounding box center [948, 524] width 97 height 32
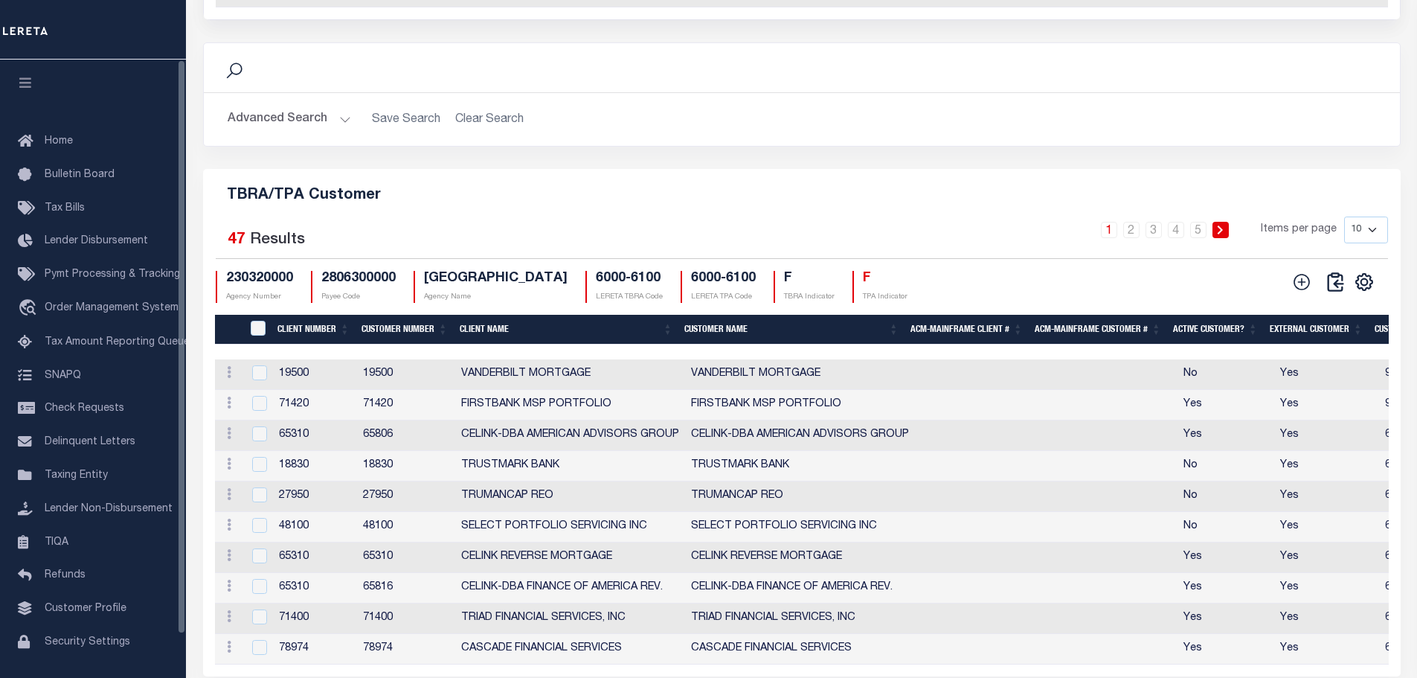
click at [605, 204] on h5 "TBRA/TPA Customer" at bounding box center [802, 193] width 1174 height 24
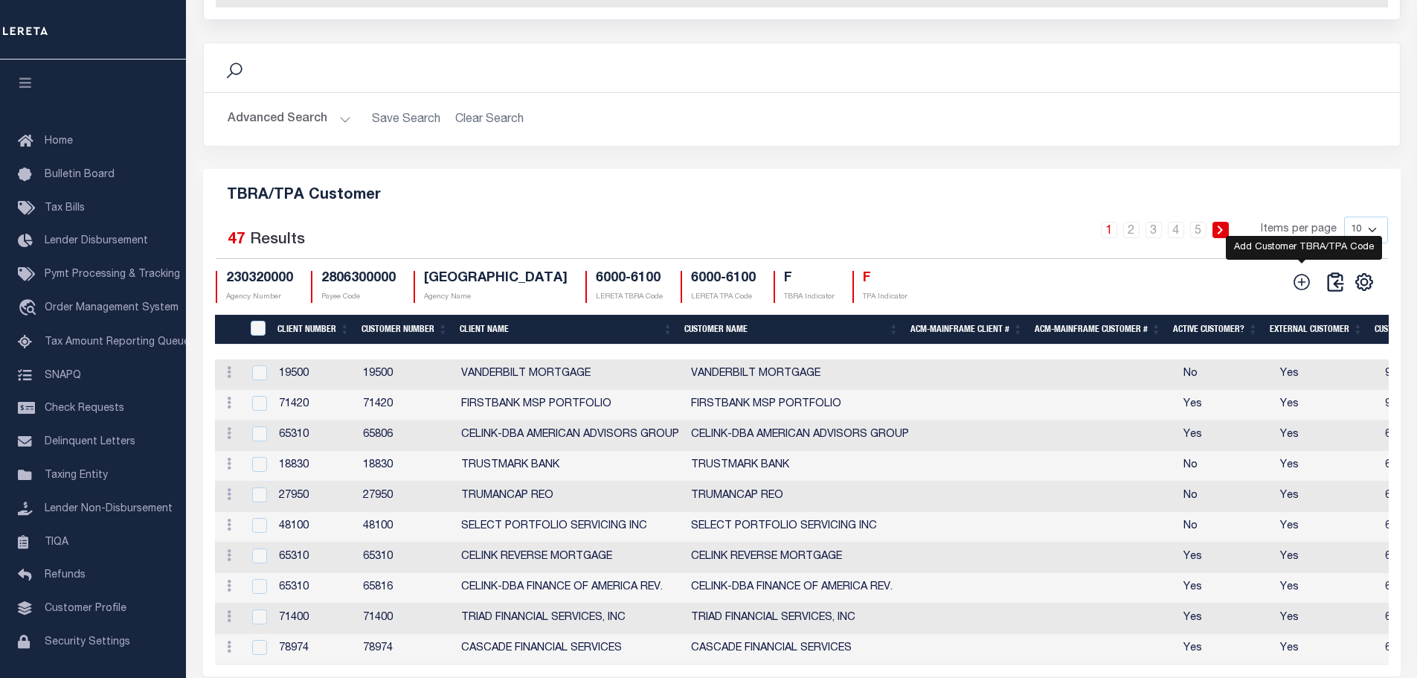
click at [1306, 290] on icon at bounding box center [1301, 281] width 19 height 19
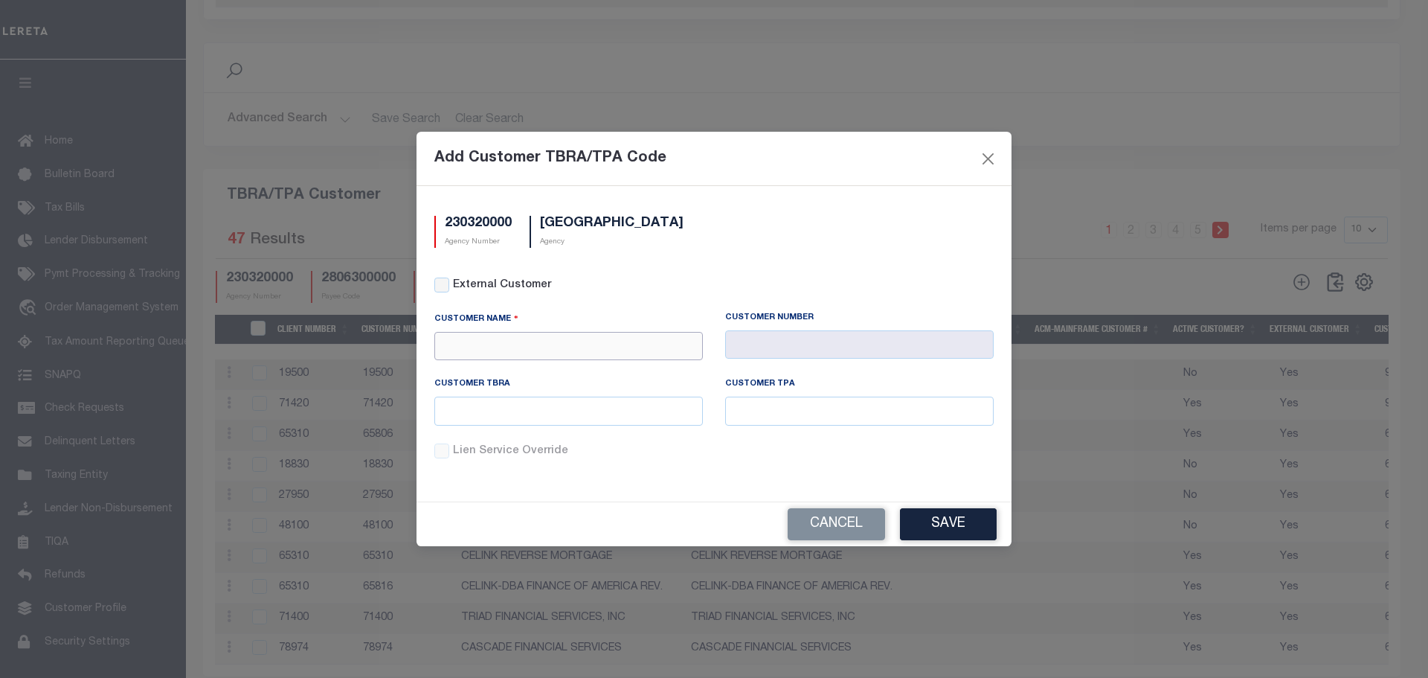
click at [649, 340] on input "text" at bounding box center [568, 346] width 269 height 29
click at [597, 364] on div "Home Bank, N.A." at bounding box center [568, 372] width 267 height 24
type input "Home Bank, N.A."
type input "2149"
type input "Home Bank, N.A."
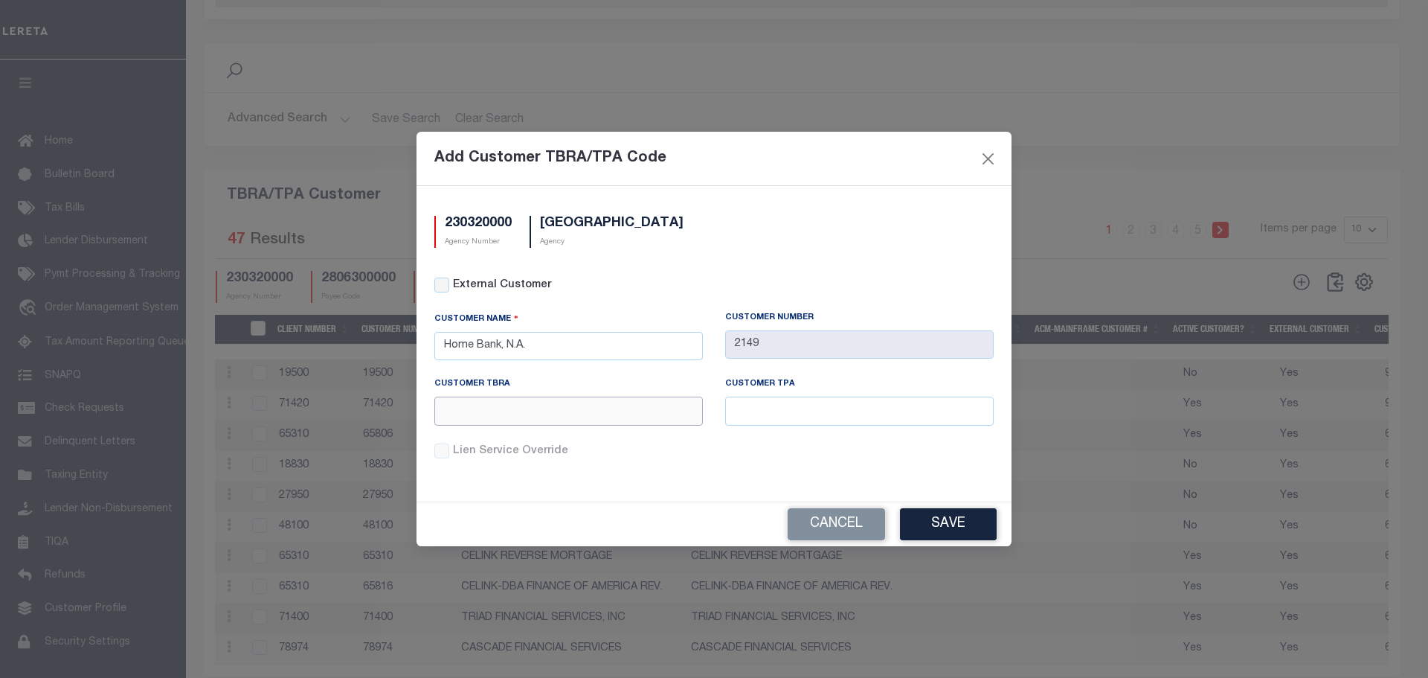
click at [612, 416] on input "text" at bounding box center [568, 410] width 269 height 29
type input "6014"
click at [768, 413] on input "text" at bounding box center [859, 410] width 269 height 29
type input "6014"
click at [943, 519] on button "Save" at bounding box center [948, 524] width 97 height 32
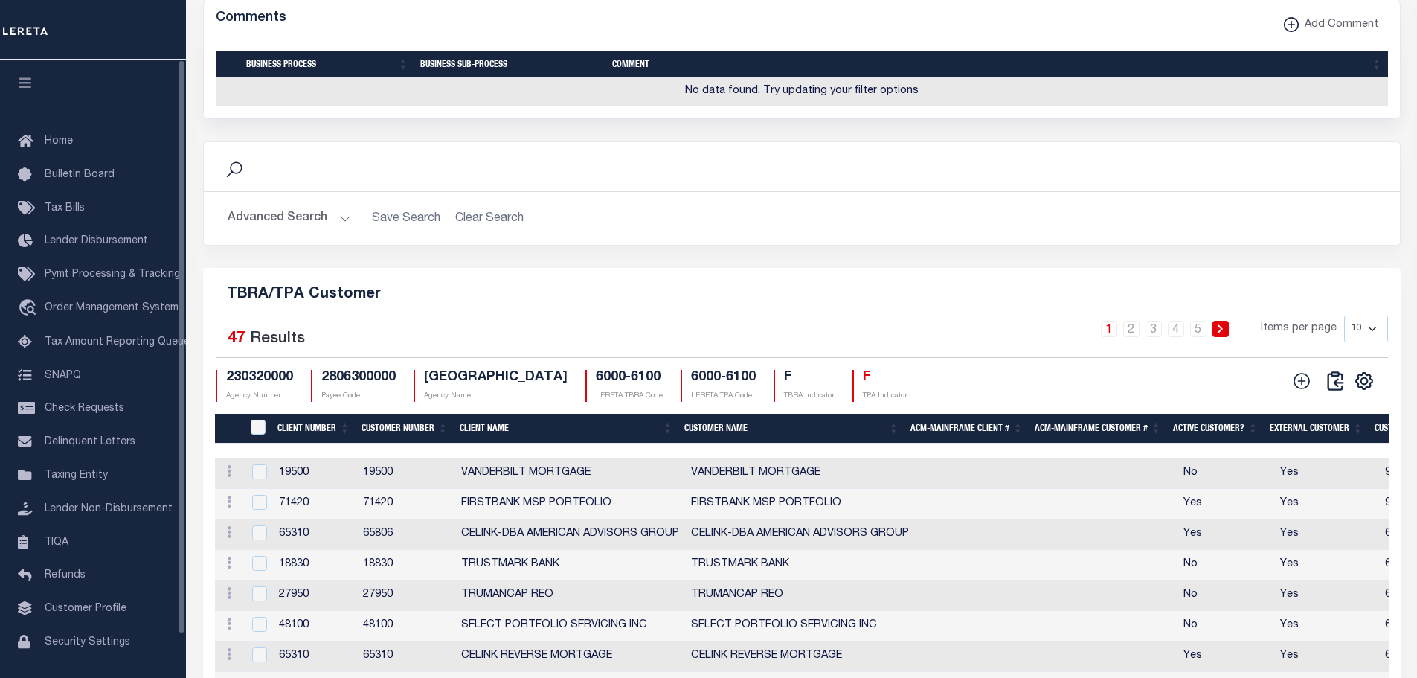
scroll to position [1166, 0]
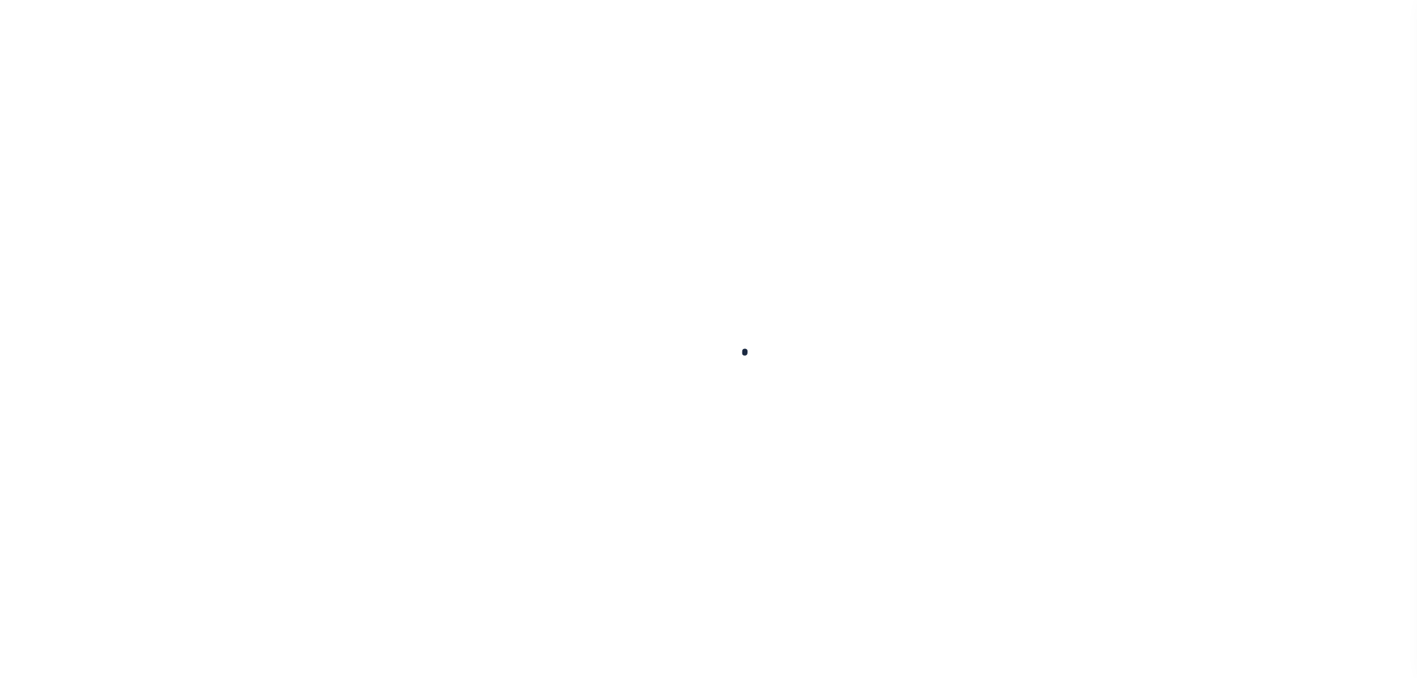
select select
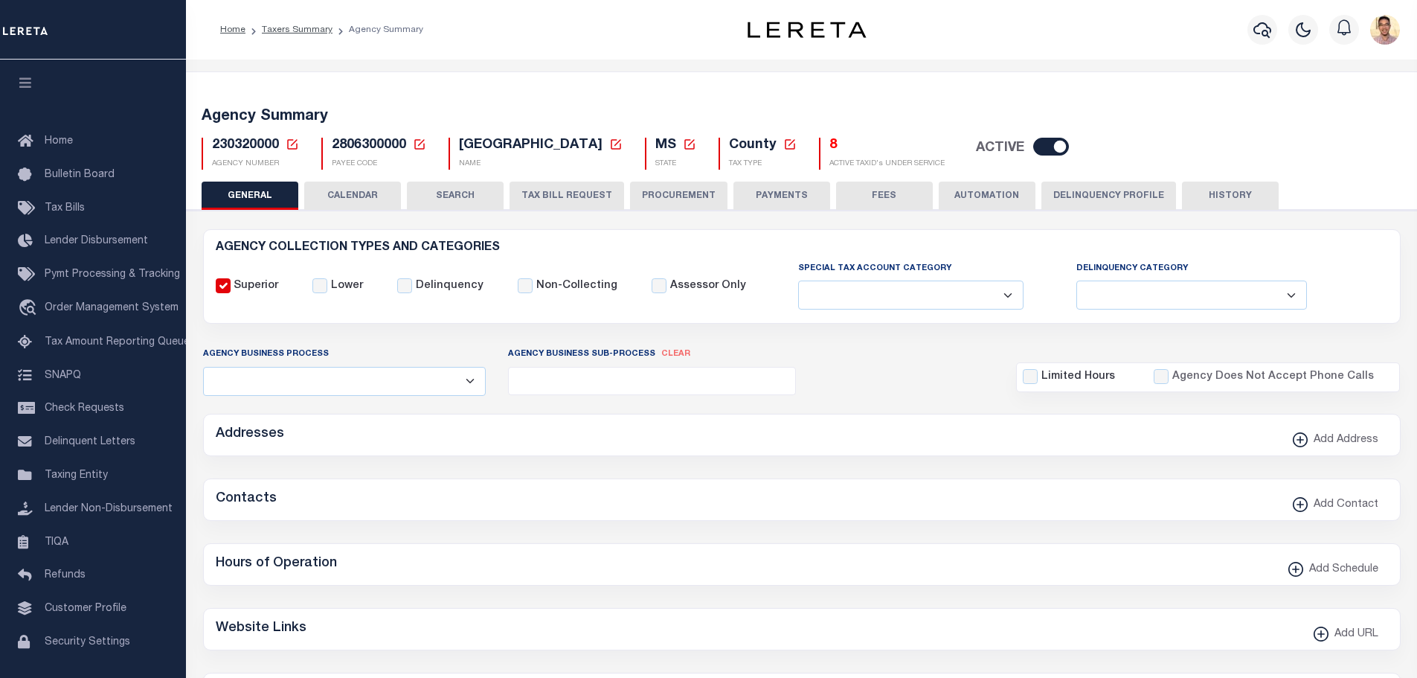
checkbox input "false"
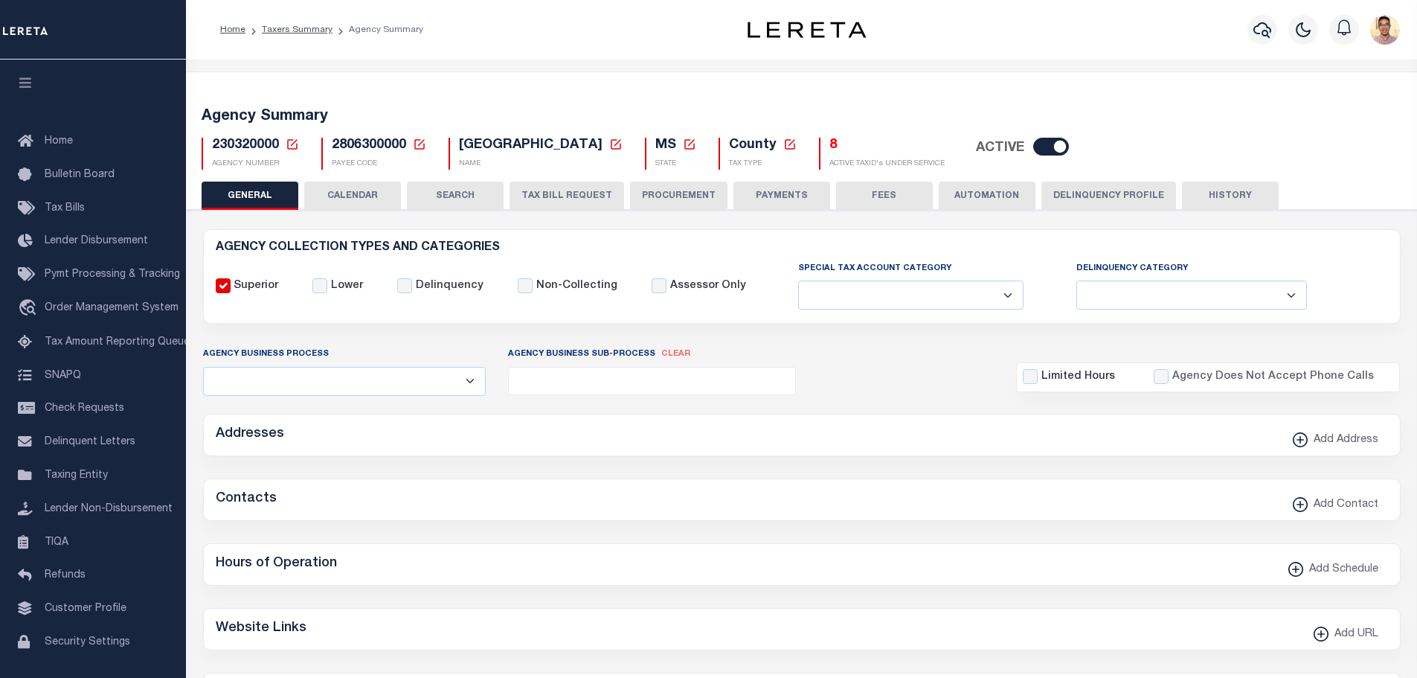
type input "2806300000"
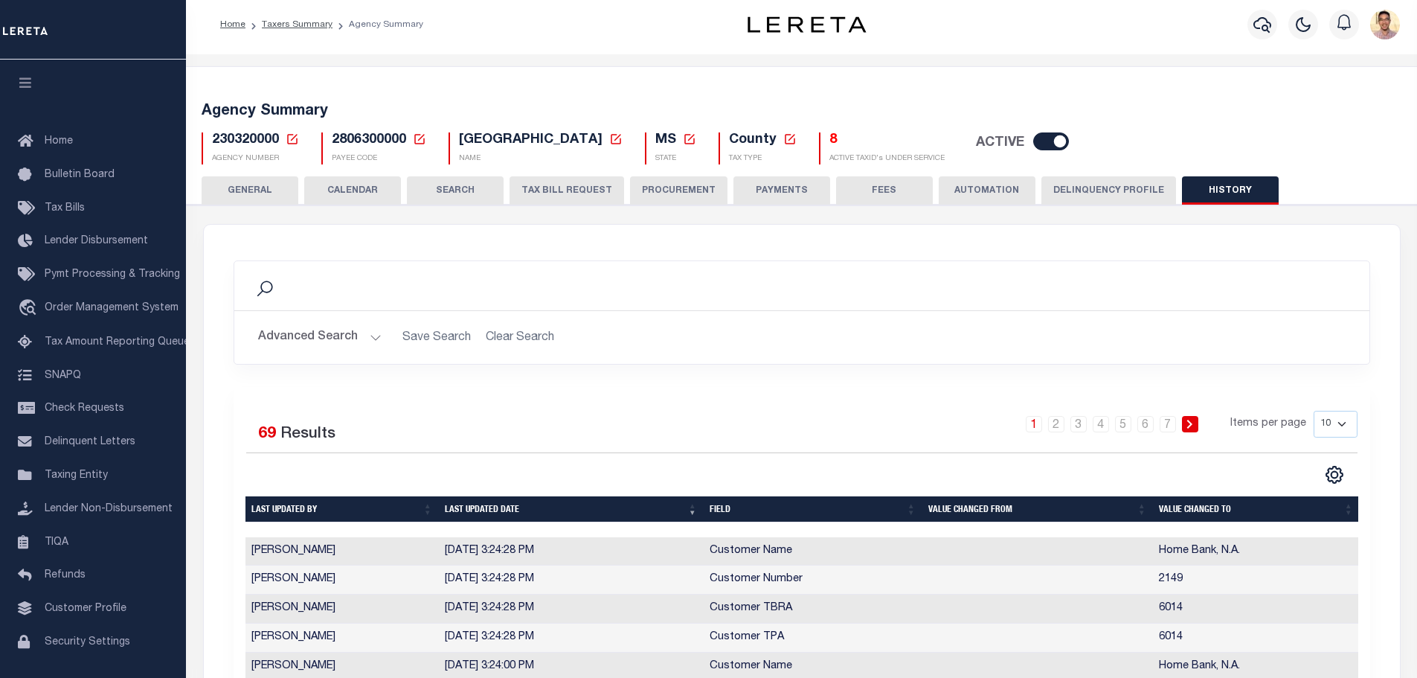
scroll to position [0, 0]
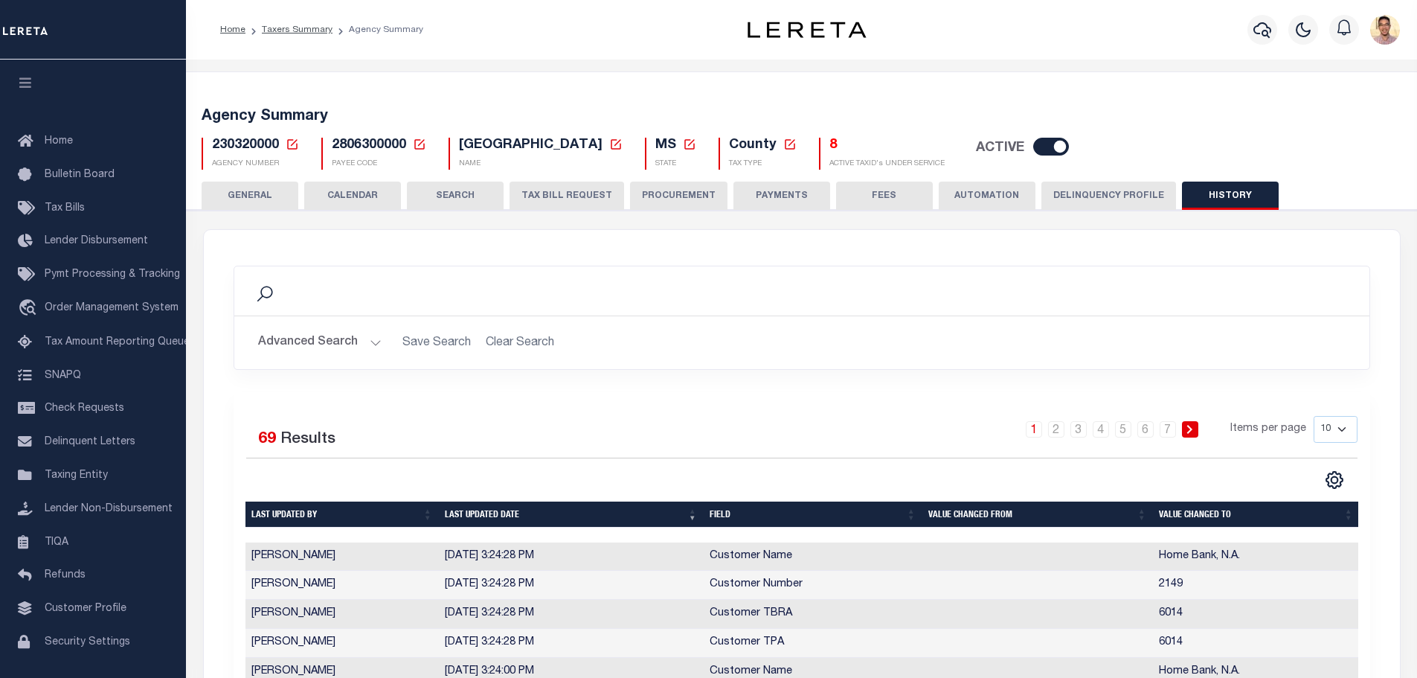
click at [544, 198] on button "TAX BILL REQUEST" at bounding box center [566, 195] width 115 height 28
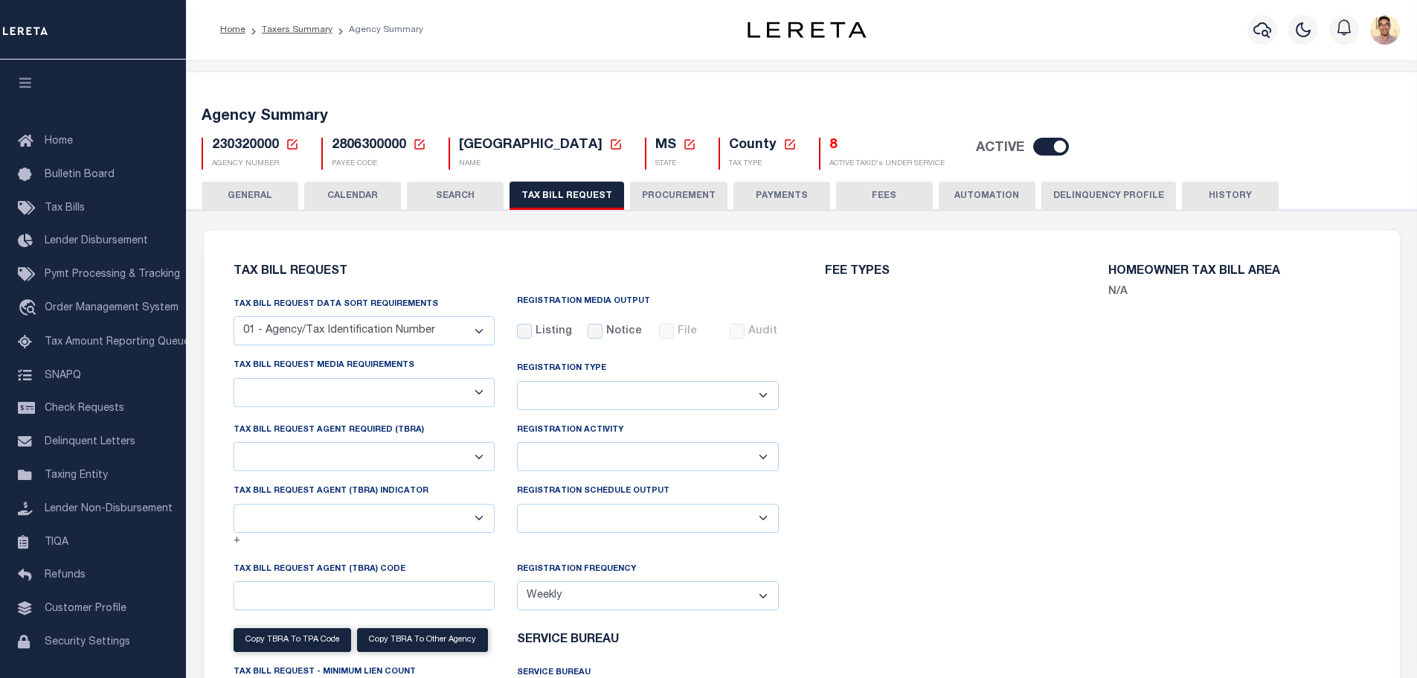
select select "27"
checkbox input "false"
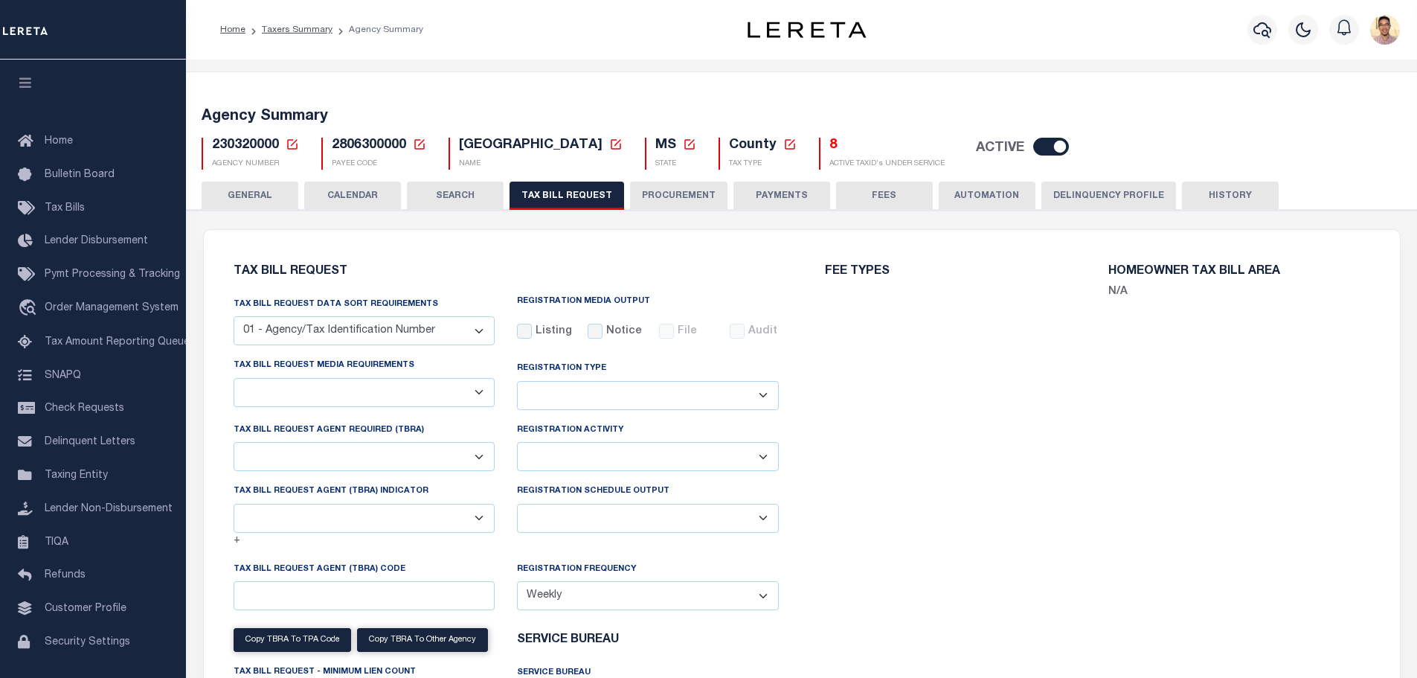
select select "23"
select select "true"
select select "14"
type input "6000-6100"
select select
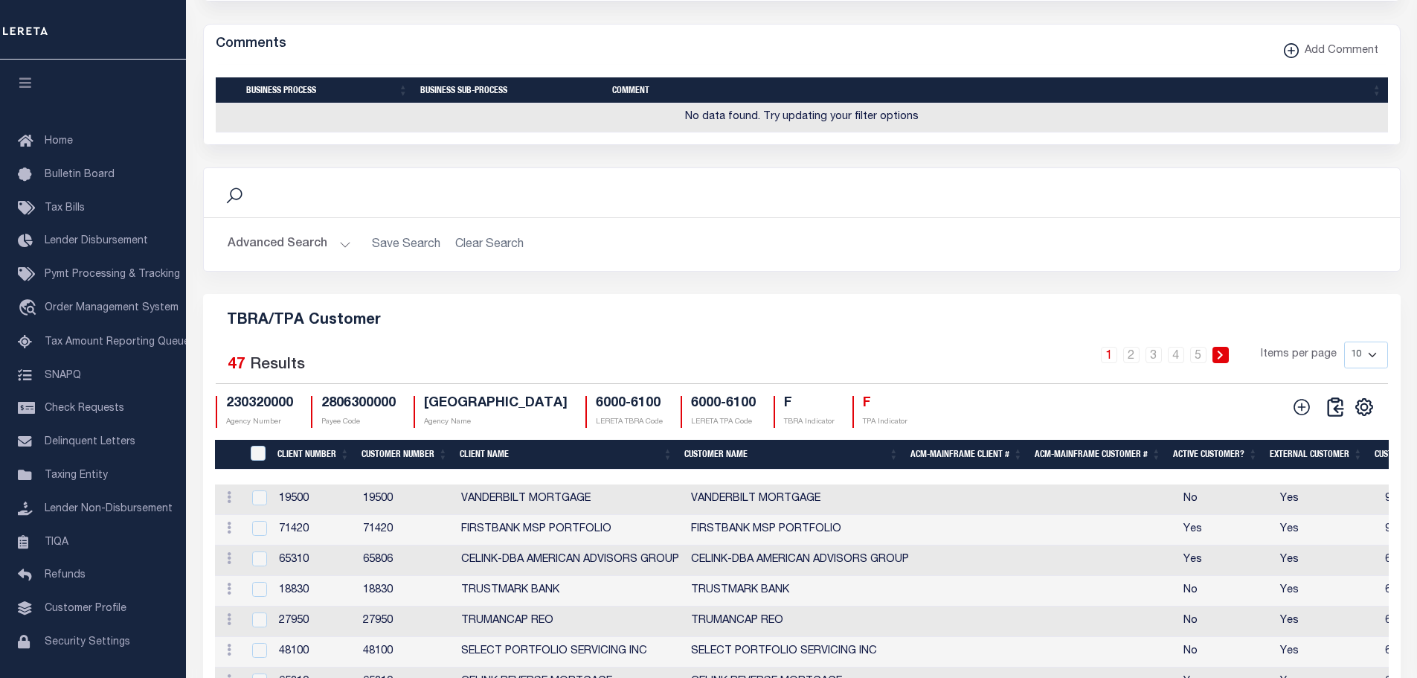
scroll to position [1785, 0]
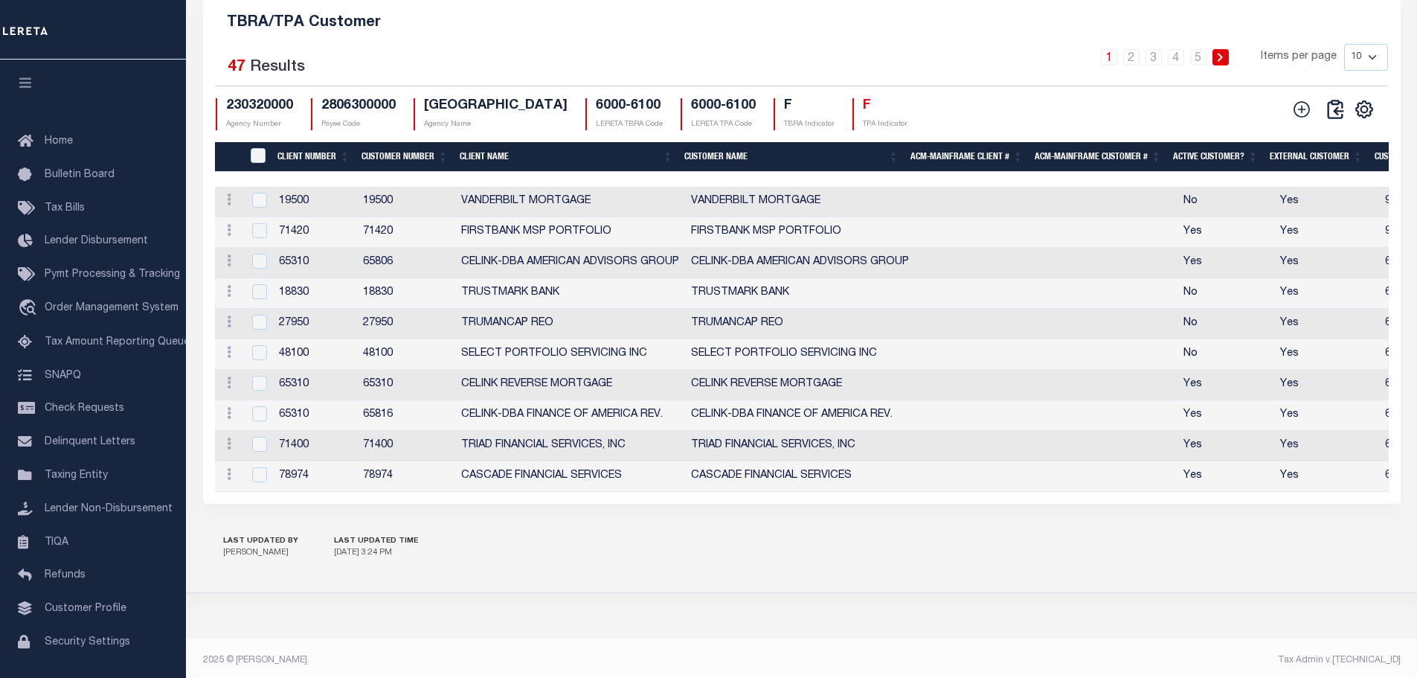
click at [1298, 119] on icon at bounding box center [1301, 109] width 19 height 19
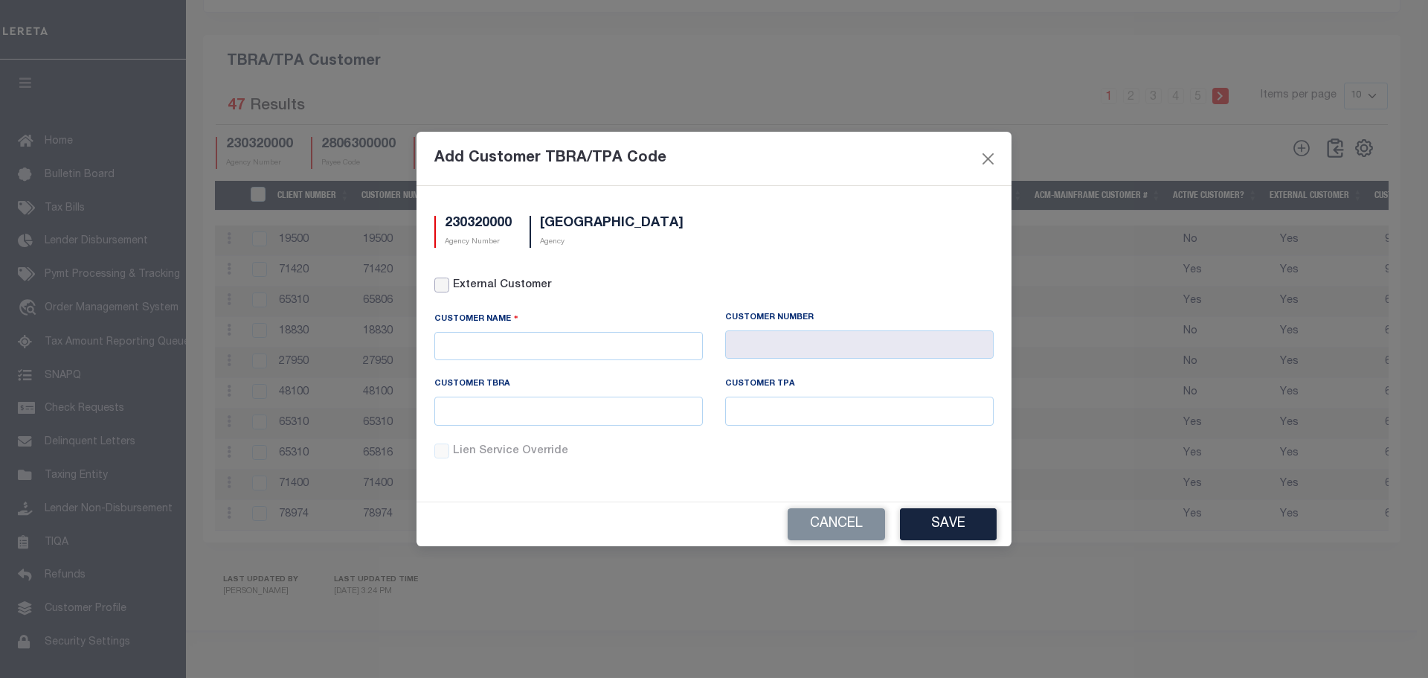
click at [441, 283] on input "External Customer" at bounding box center [441, 284] width 15 height 15
checkbox input "true"
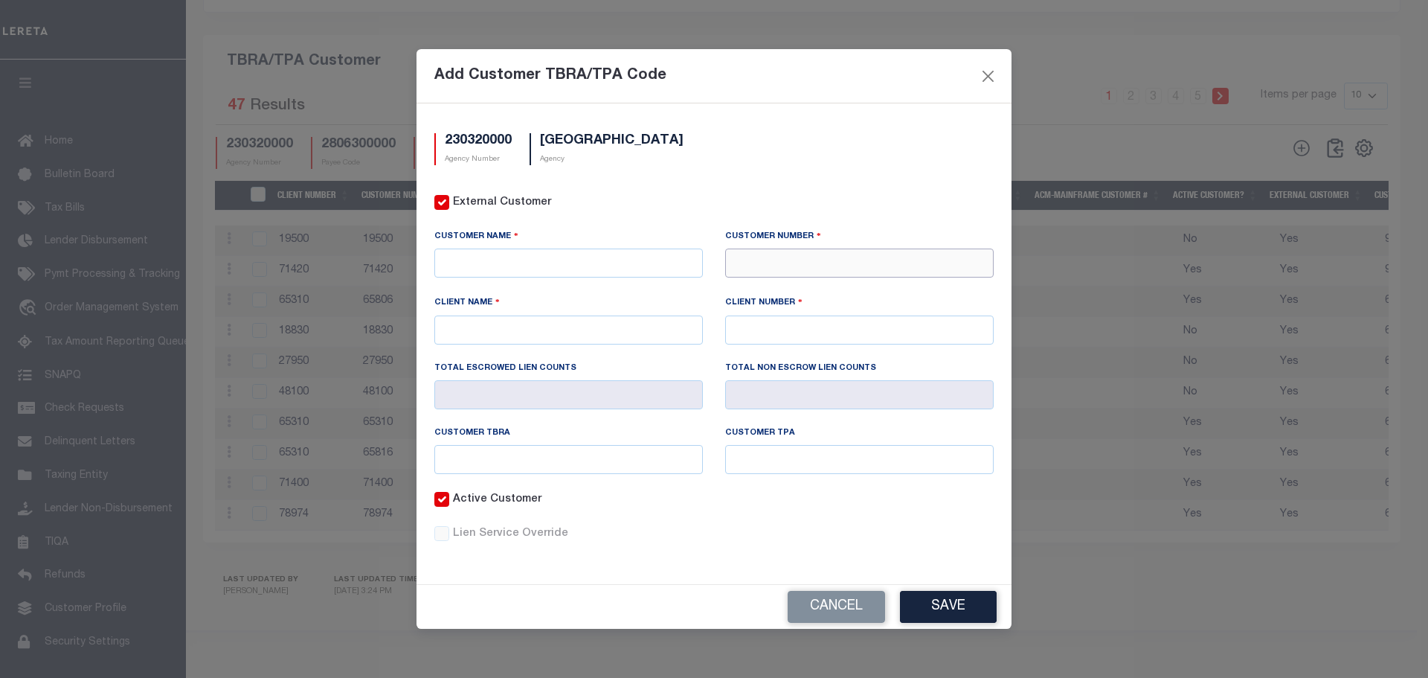
click at [768, 255] on input "text" at bounding box center [859, 262] width 269 height 29
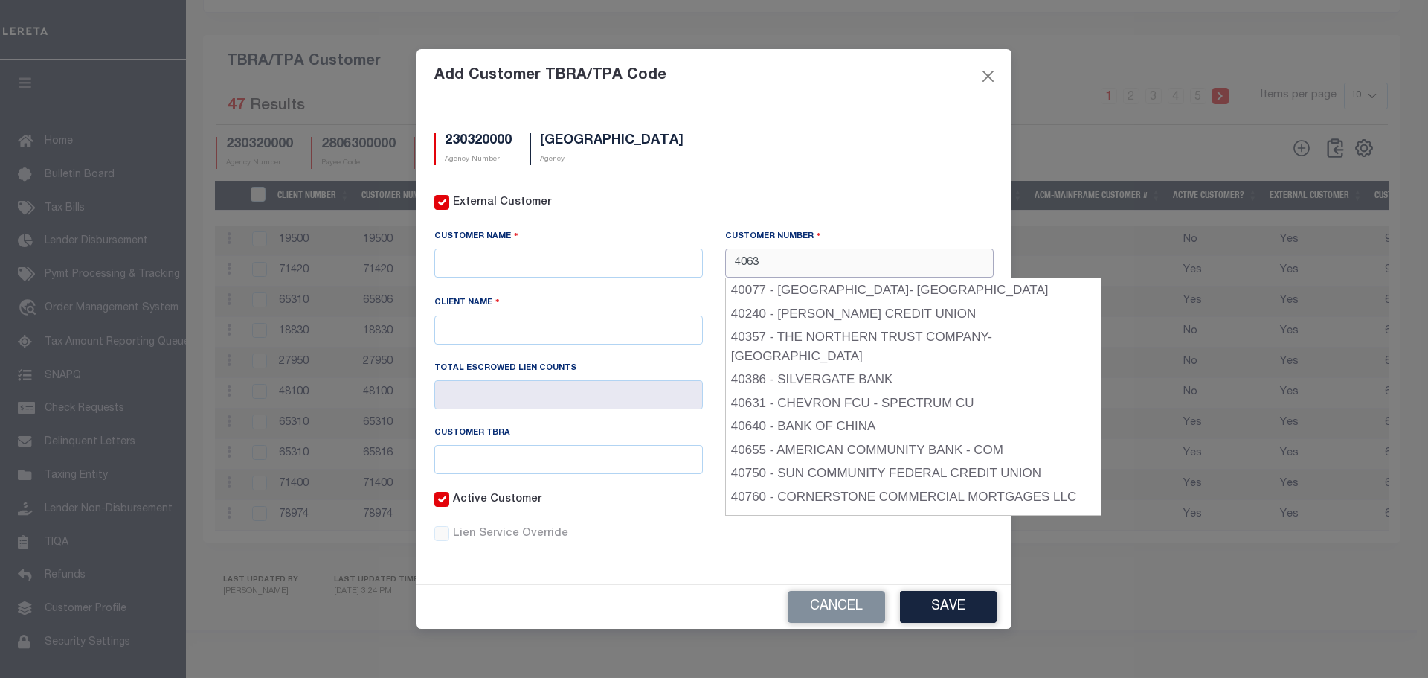
type input "40630"
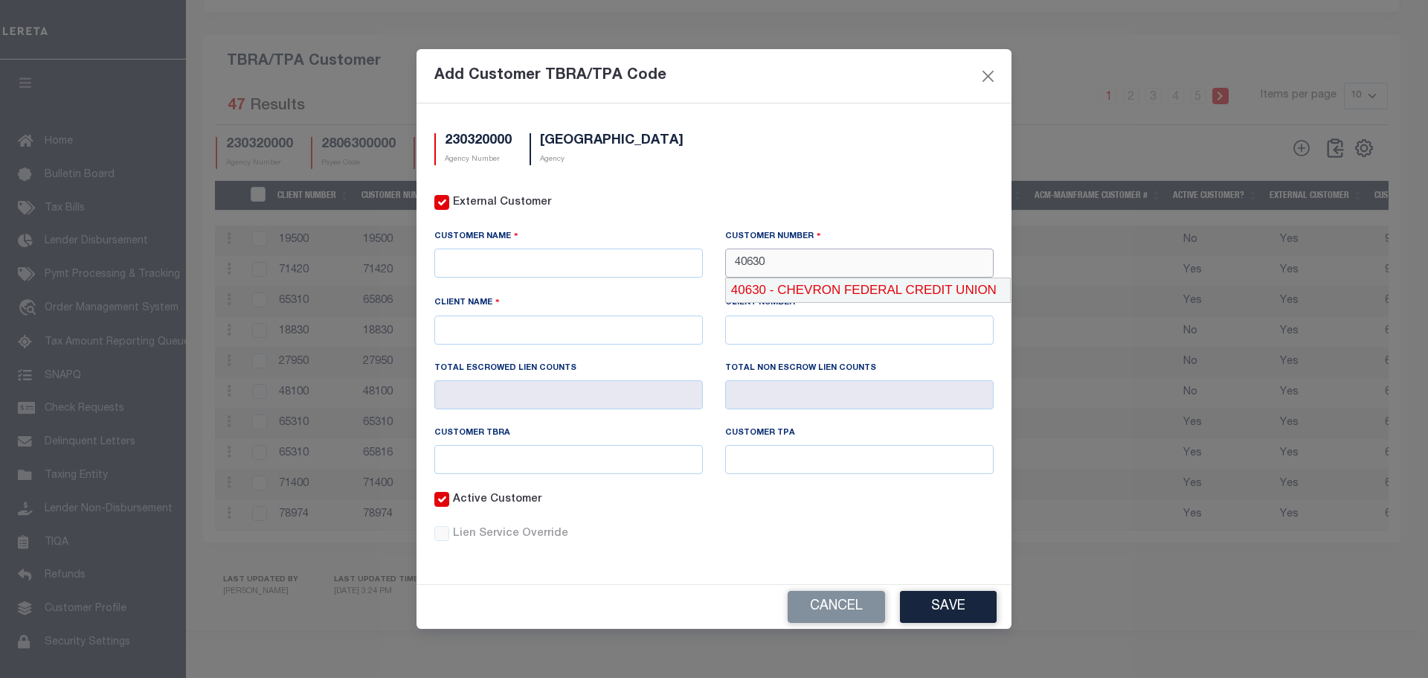
click at [825, 286] on div "40630 - CHEVRON FEDERAL CREDIT UNION" at bounding box center [868, 290] width 284 height 24
type input "CHEVRON FEDERAL CREDIT UNION"
type input "40630"
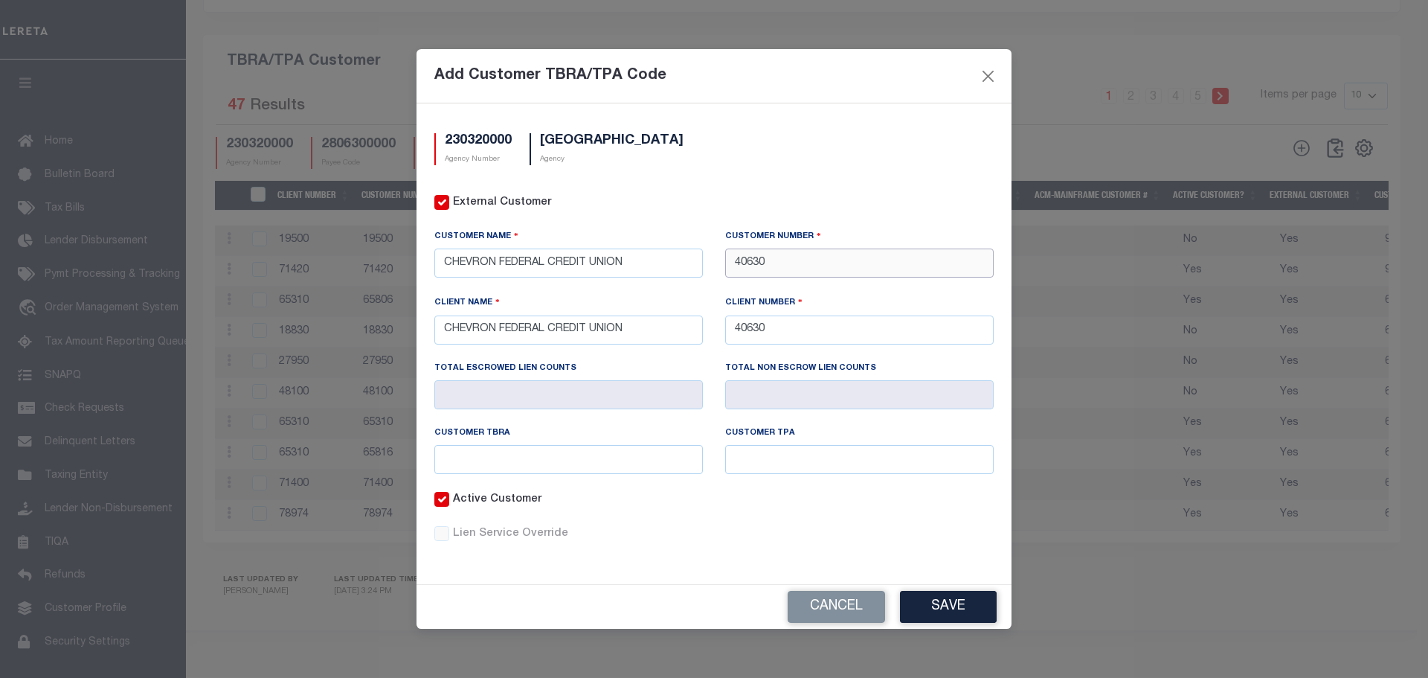
type input "40630"
click at [810, 457] on input "text" at bounding box center [859, 459] width 269 height 29
paste input "6013"
type input "6013"
click at [635, 464] on input "text" at bounding box center [568, 459] width 269 height 29
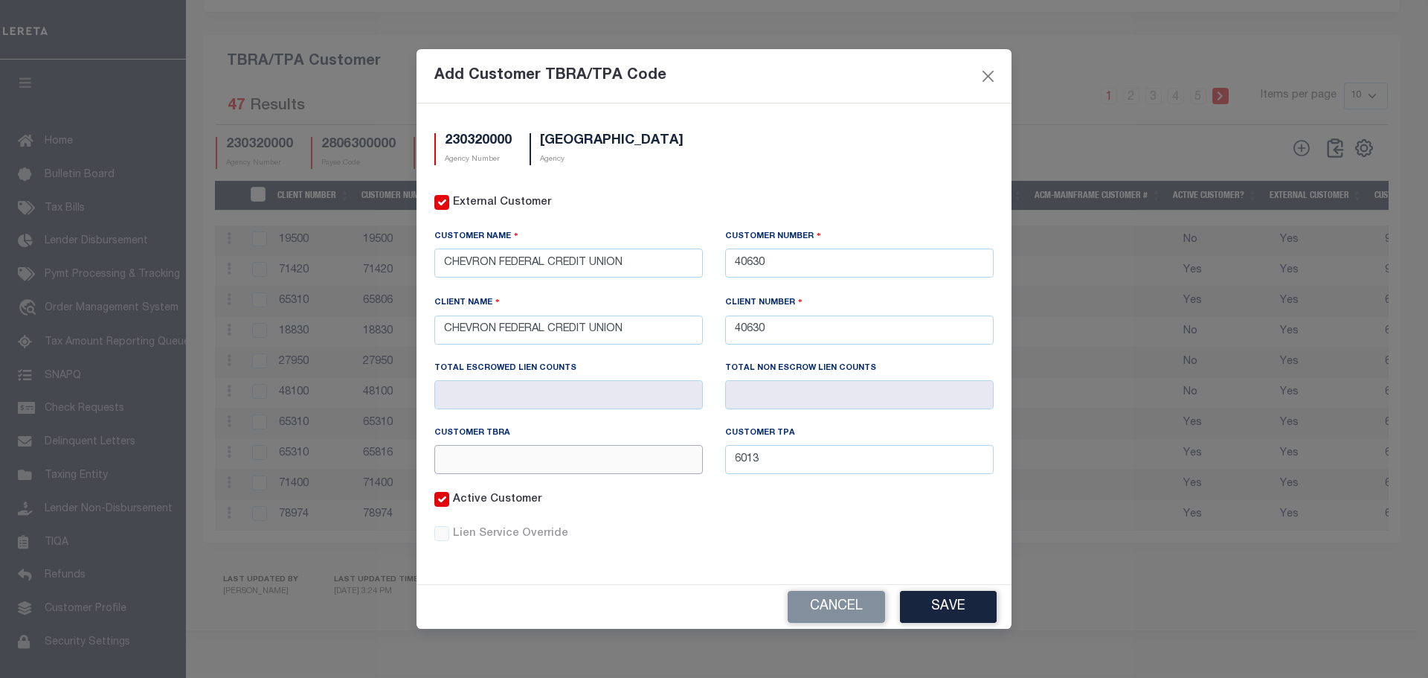
paste input "6013"
type input "6013"
click at [938, 602] on button "Save" at bounding box center [948, 607] width 97 height 32
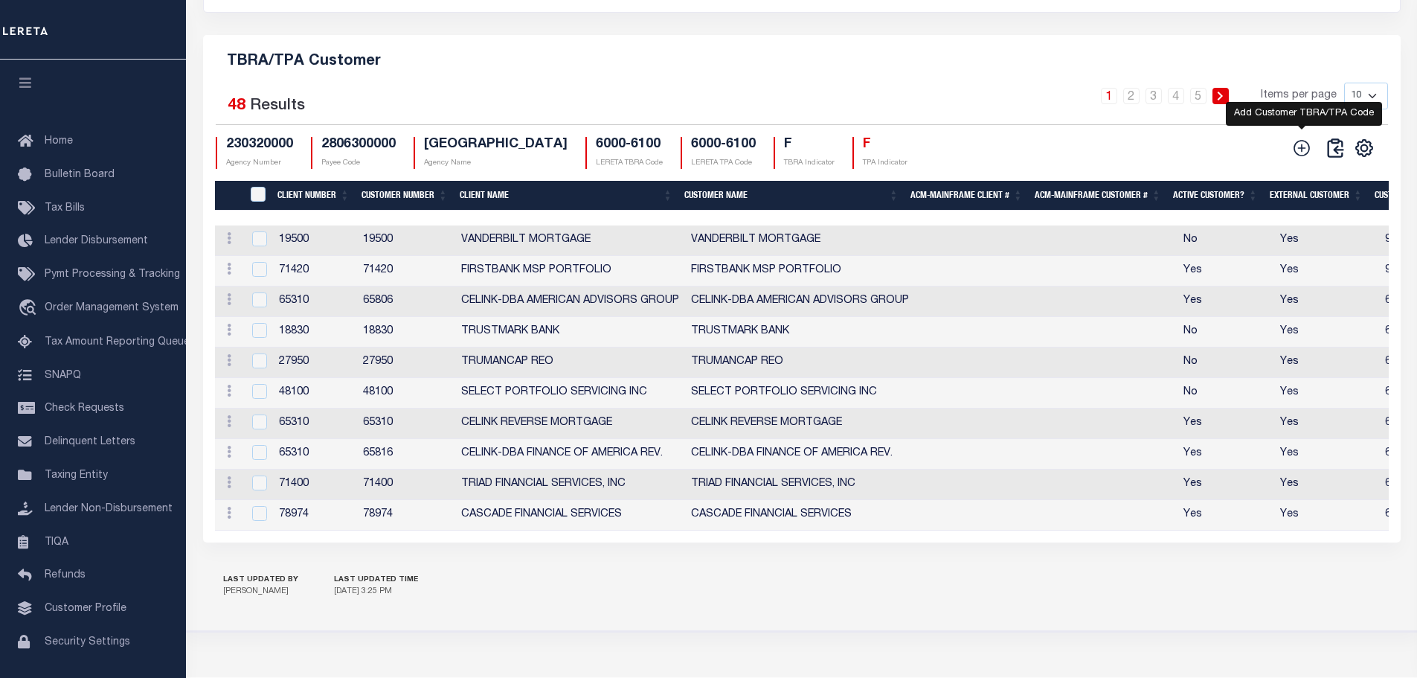
click at [1303, 155] on icon at bounding box center [1302, 148] width 16 height 16
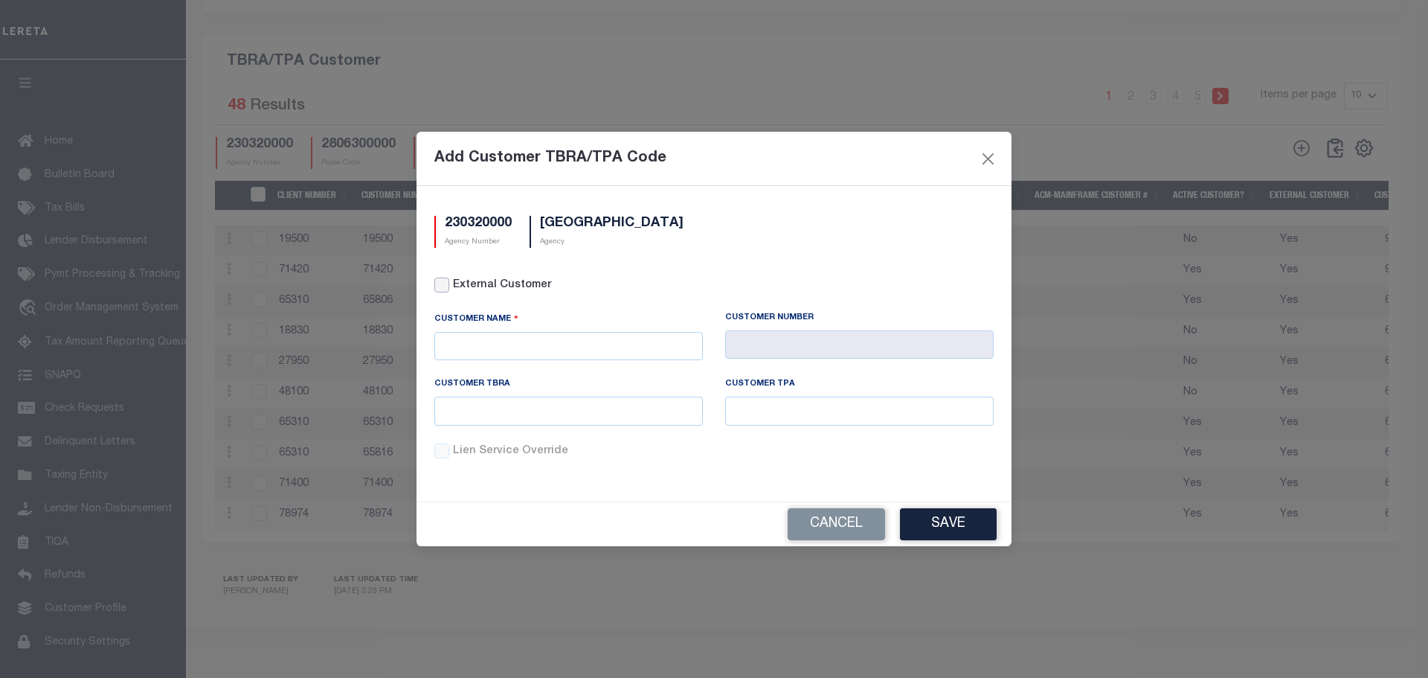
click at [443, 286] on input "External Customer" at bounding box center [441, 284] width 15 height 15
checkbox input "true"
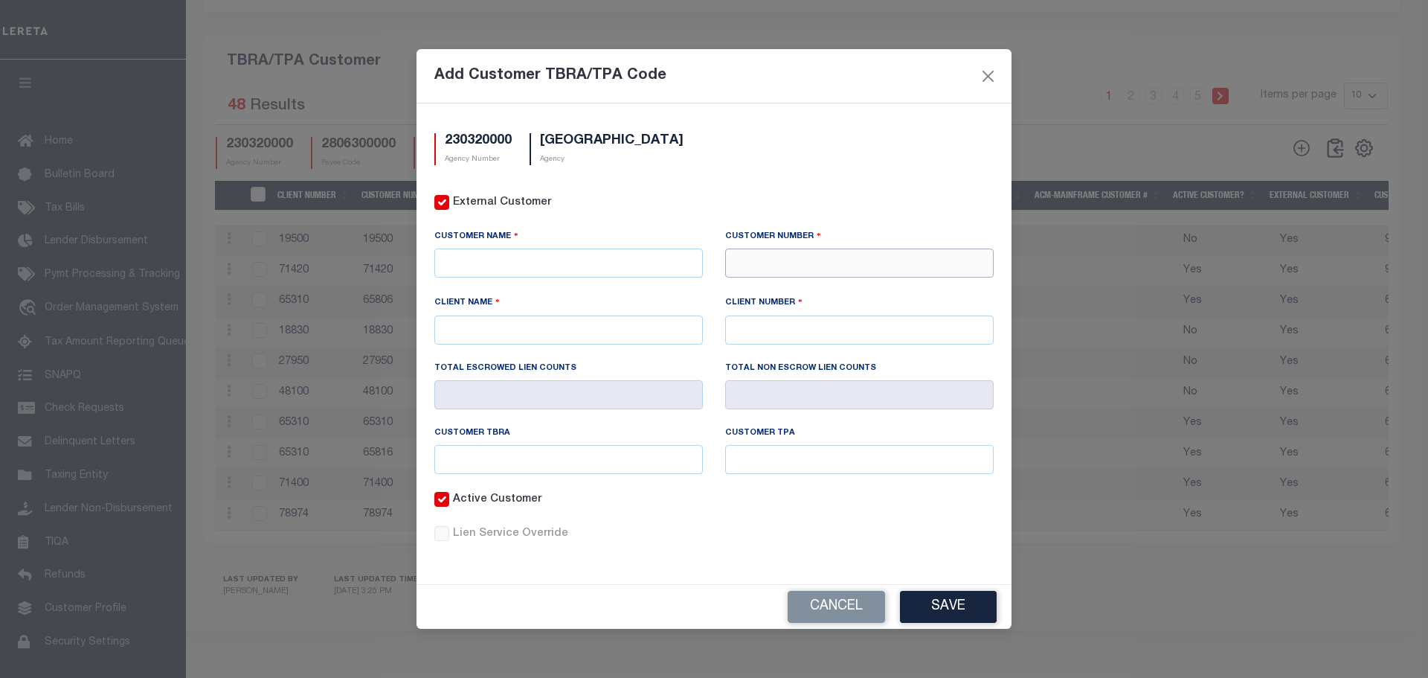
click at [794, 256] on input "text" at bounding box center [859, 262] width 269 height 29
type input "75009"
click at [806, 287] on div "75009 - NEW AMERICAN FUNDING" at bounding box center [859, 290] width 267 height 24
type input "NEW AMERICAN FUNDING"
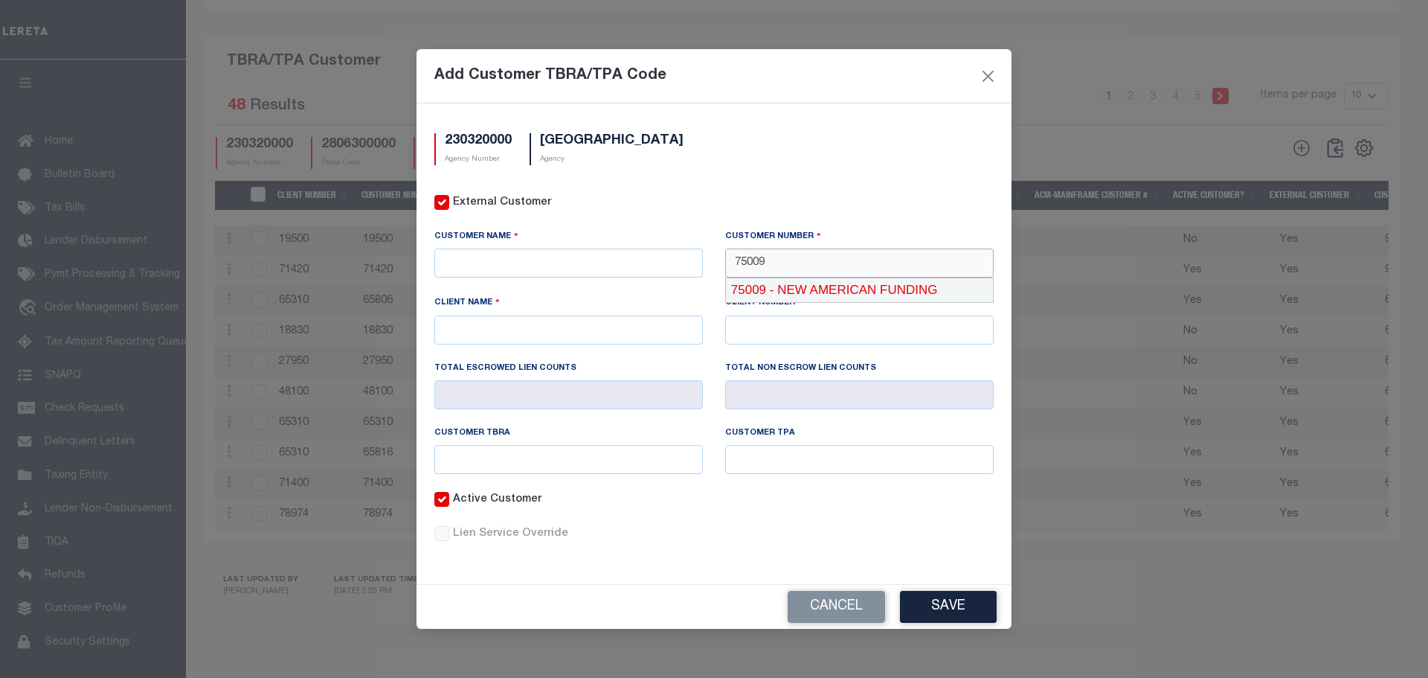
type input "75009"
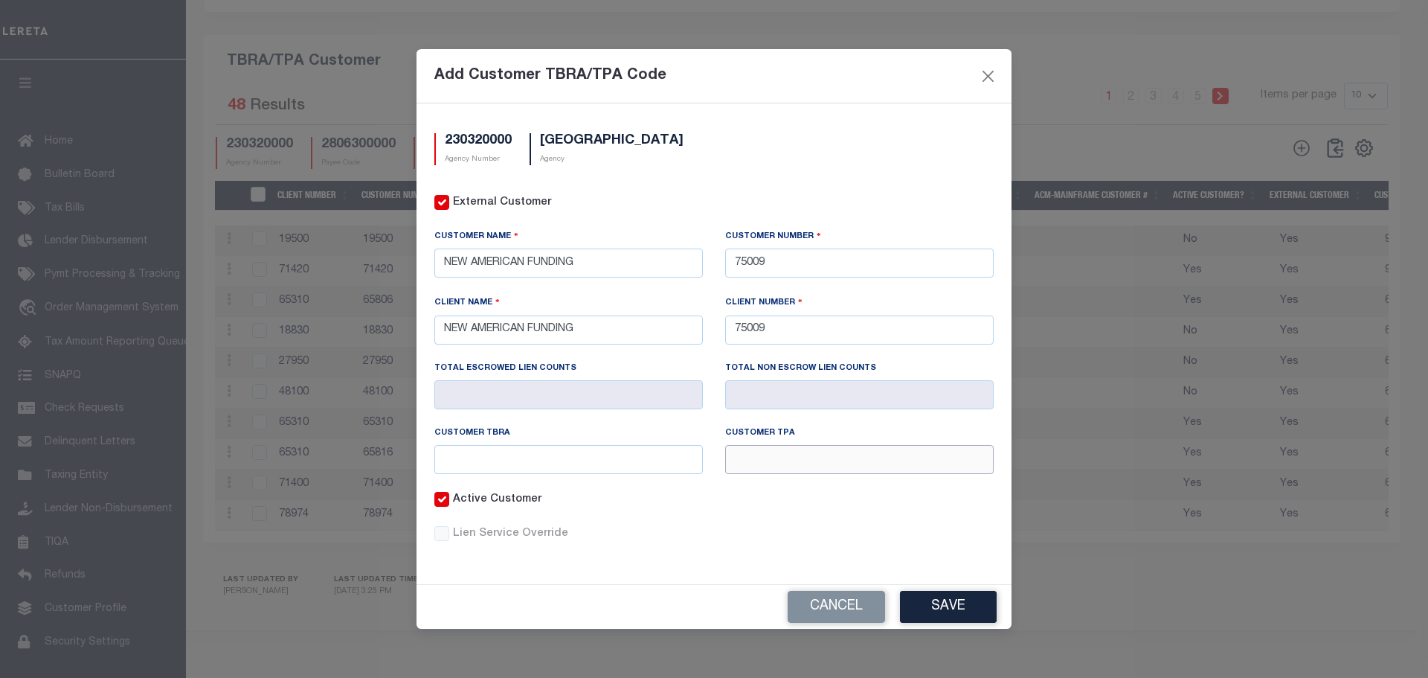
click at [809, 461] on input "text" at bounding box center [859, 459] width 269 height 29
paste input "6015"
type input "6015"
click at [605, 460] on input "text" at bounding box center [568, 459] width 269 height 29
paste input "6015"
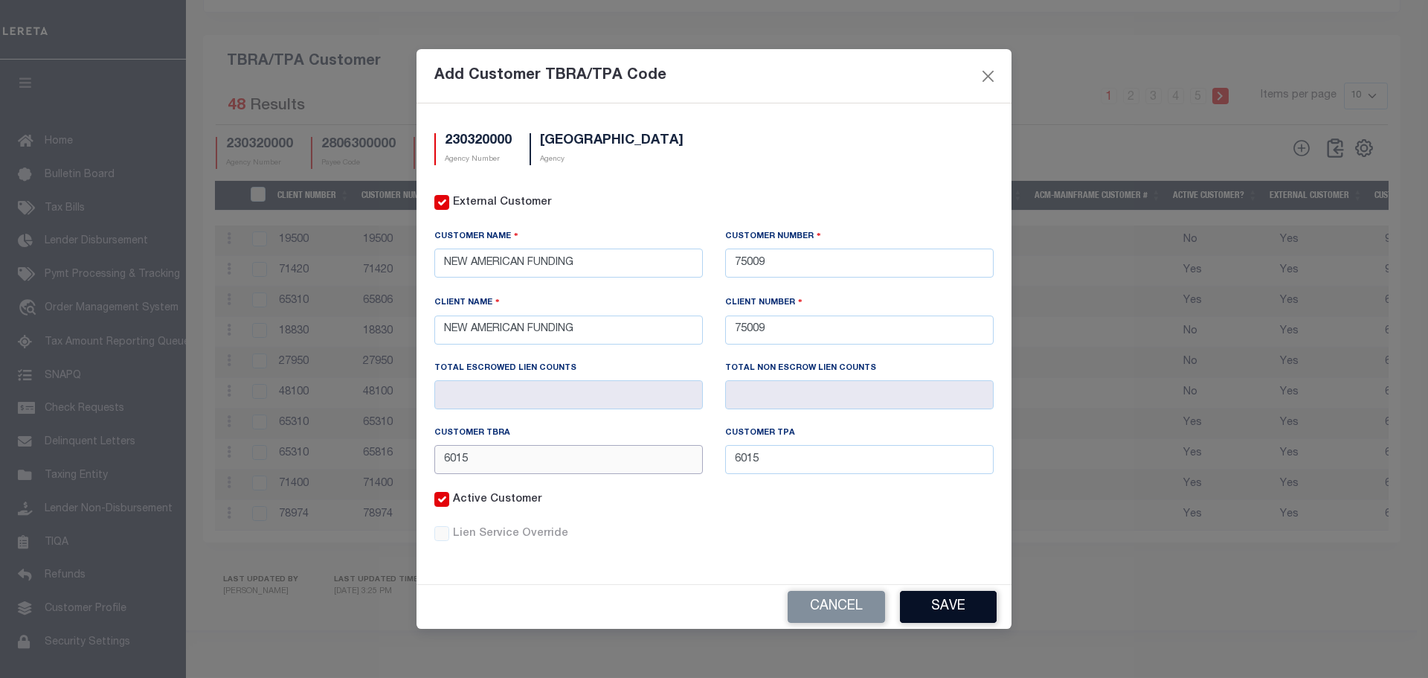
type input "6015"
click at [960, 605] on button "Save" at bounding box center [948, 607] width 97 height 32
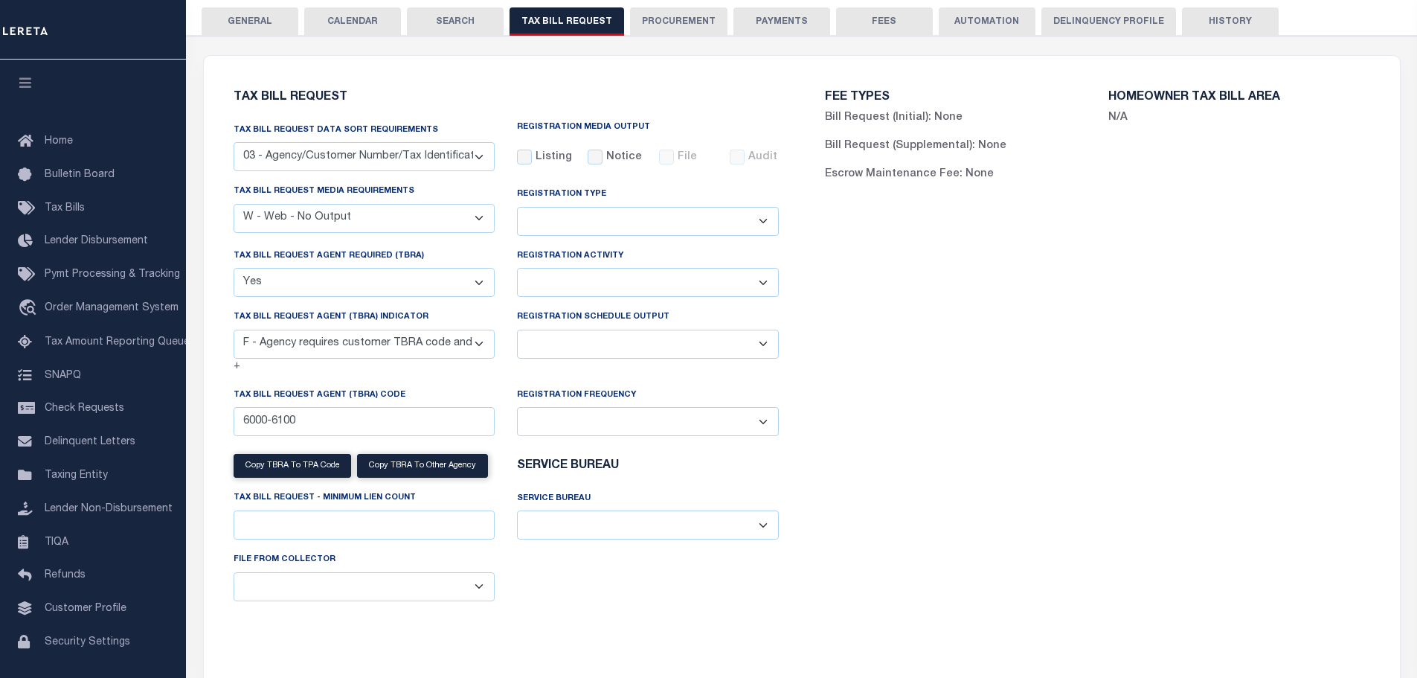
scroll to position [0, 0]
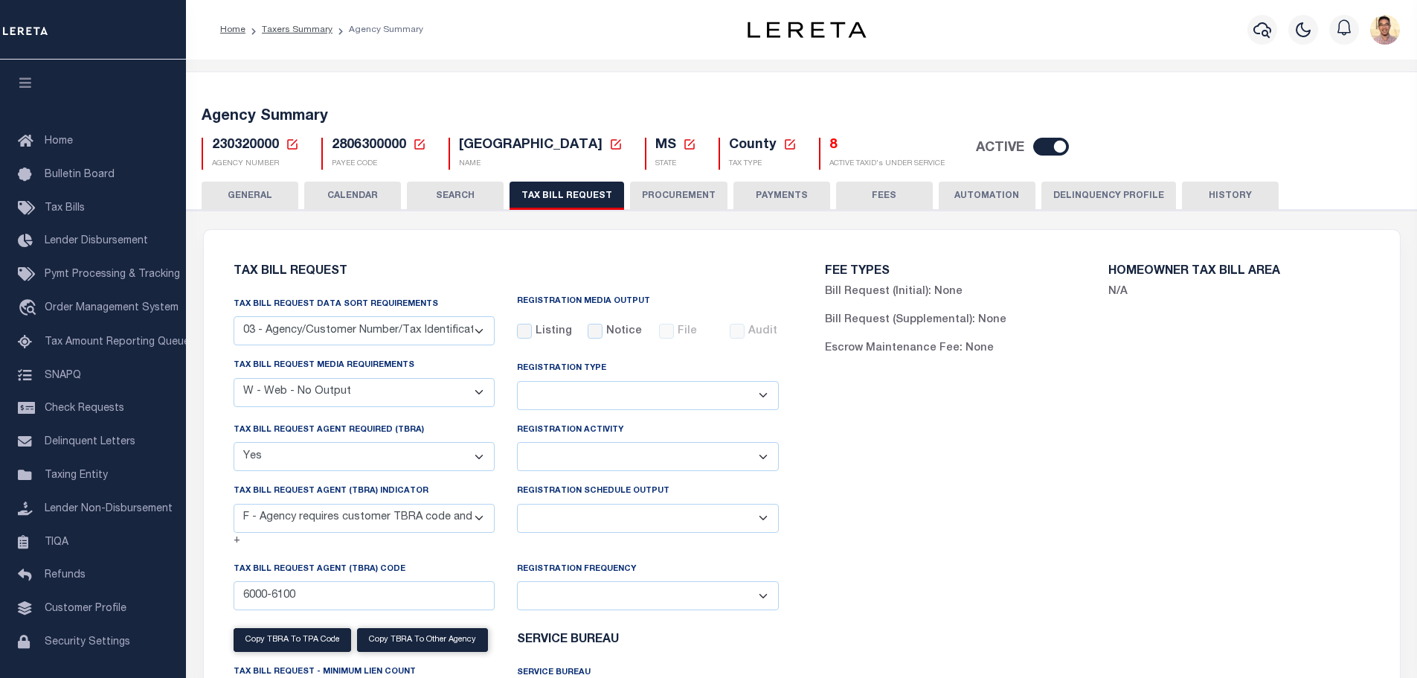
click at [1207, 196] on button "HISTORY" at bounding box center [1230, 195] width 97 height 28
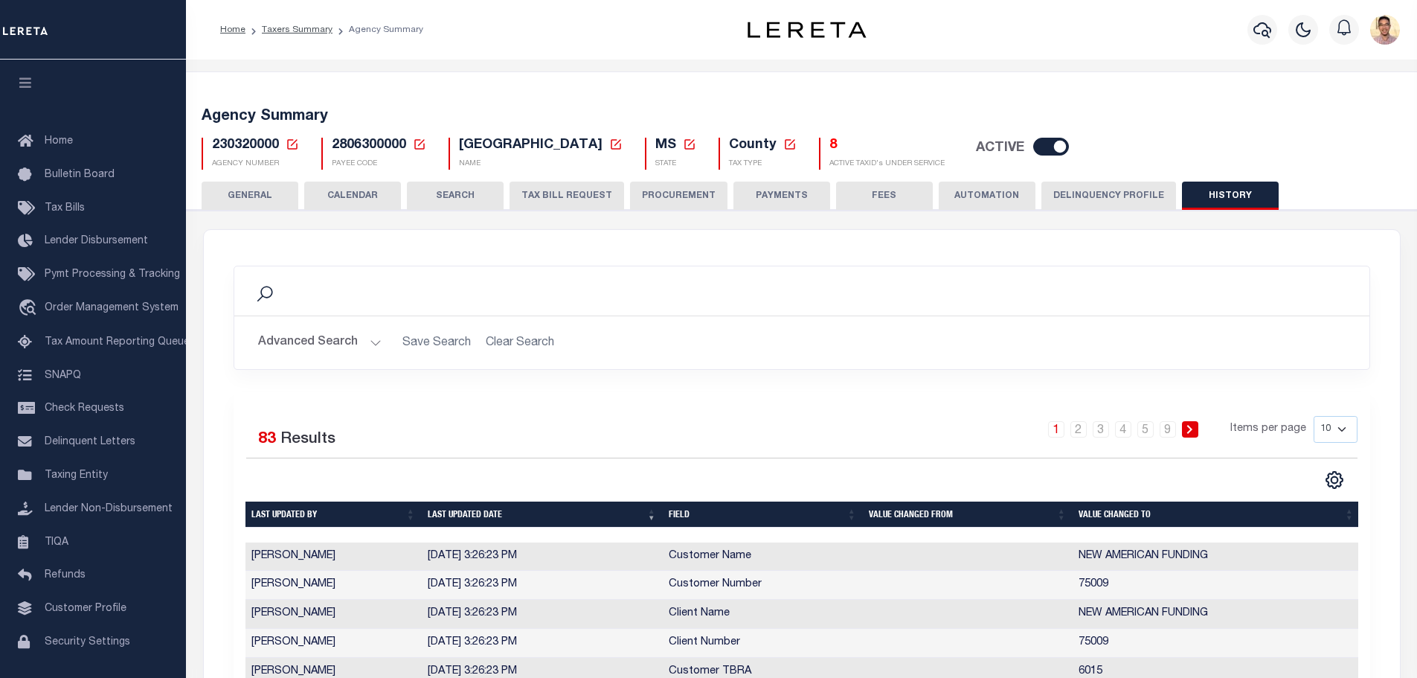
click at [547, 197] on button "TAX BILL REQUEST" at bounding box center [566, 195] width 115 height 28
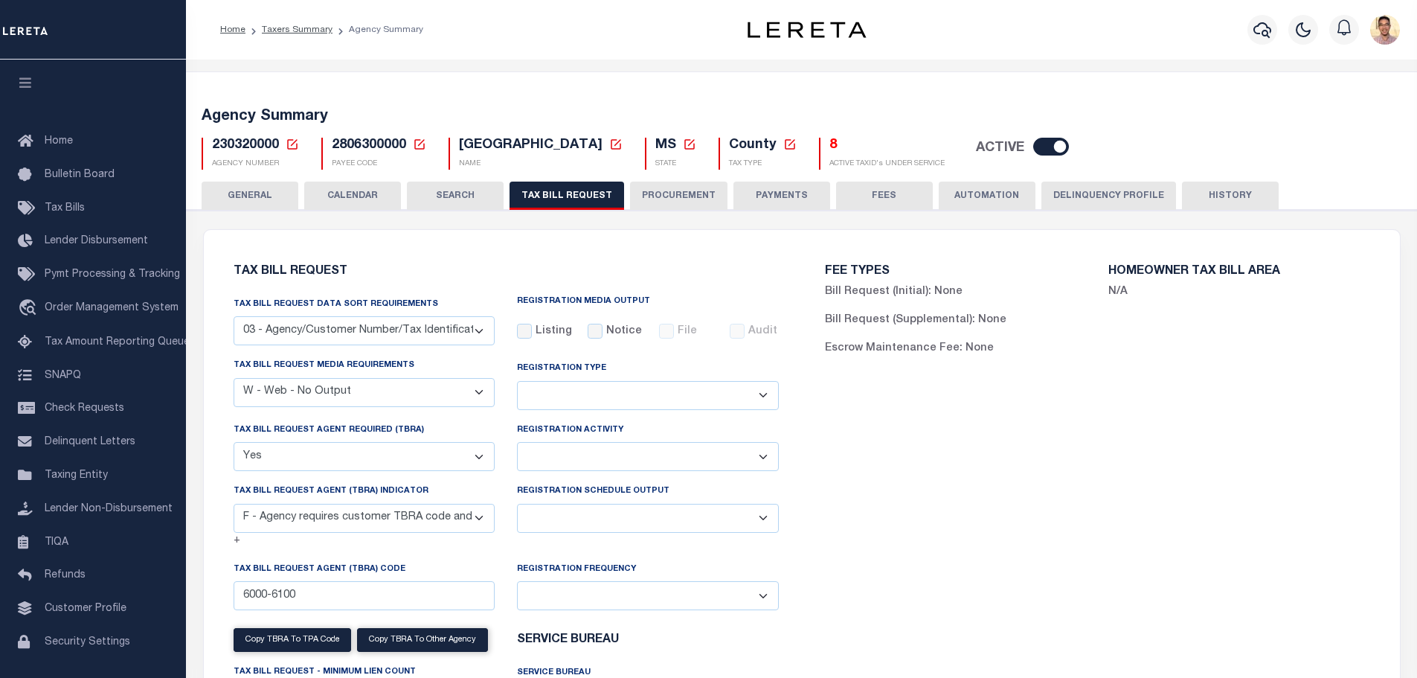
click at [290, 144] on icon at bounding box center [292, 144] width 13 height 13
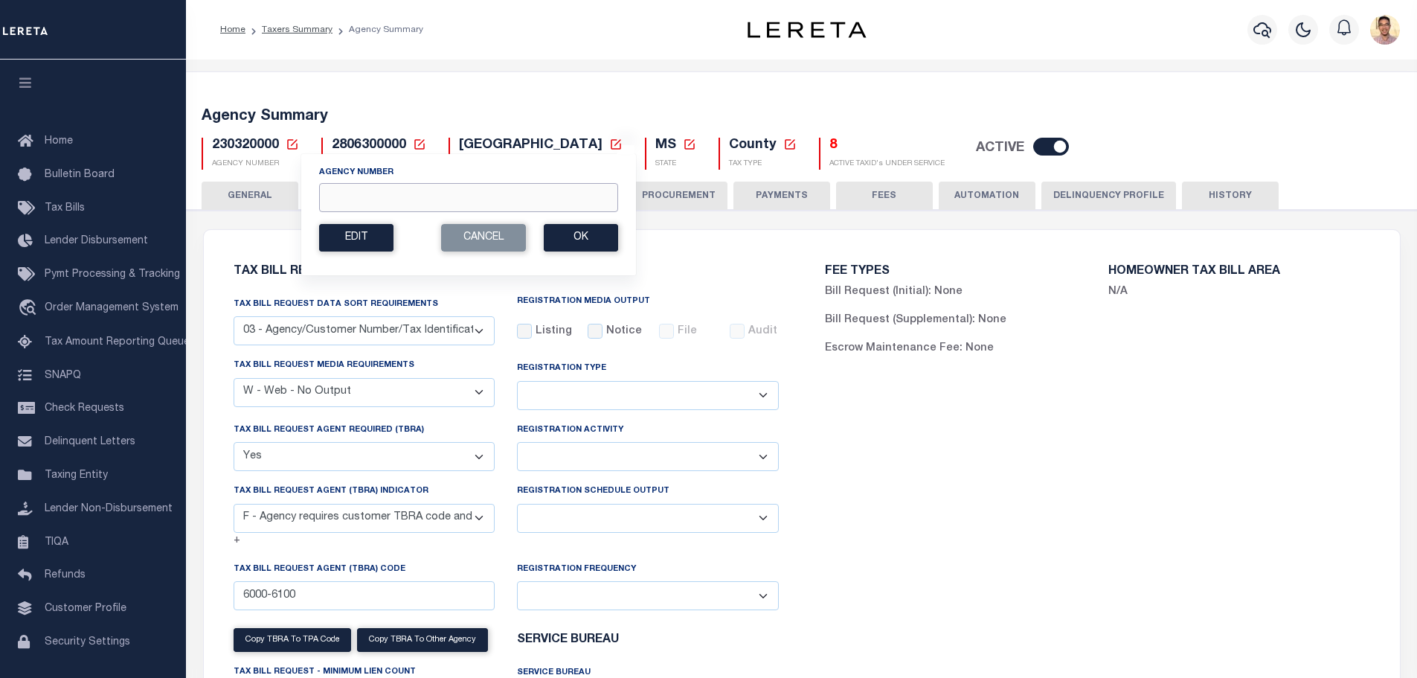
click at [363, 196] on input "Agency Number" at bounding box center [468, 197] width 299 height 29
paste input "230440000"
type input "230440000"
click at [592, 241] on button "Ok" at bounding box center [581, 238] width 74 height 28
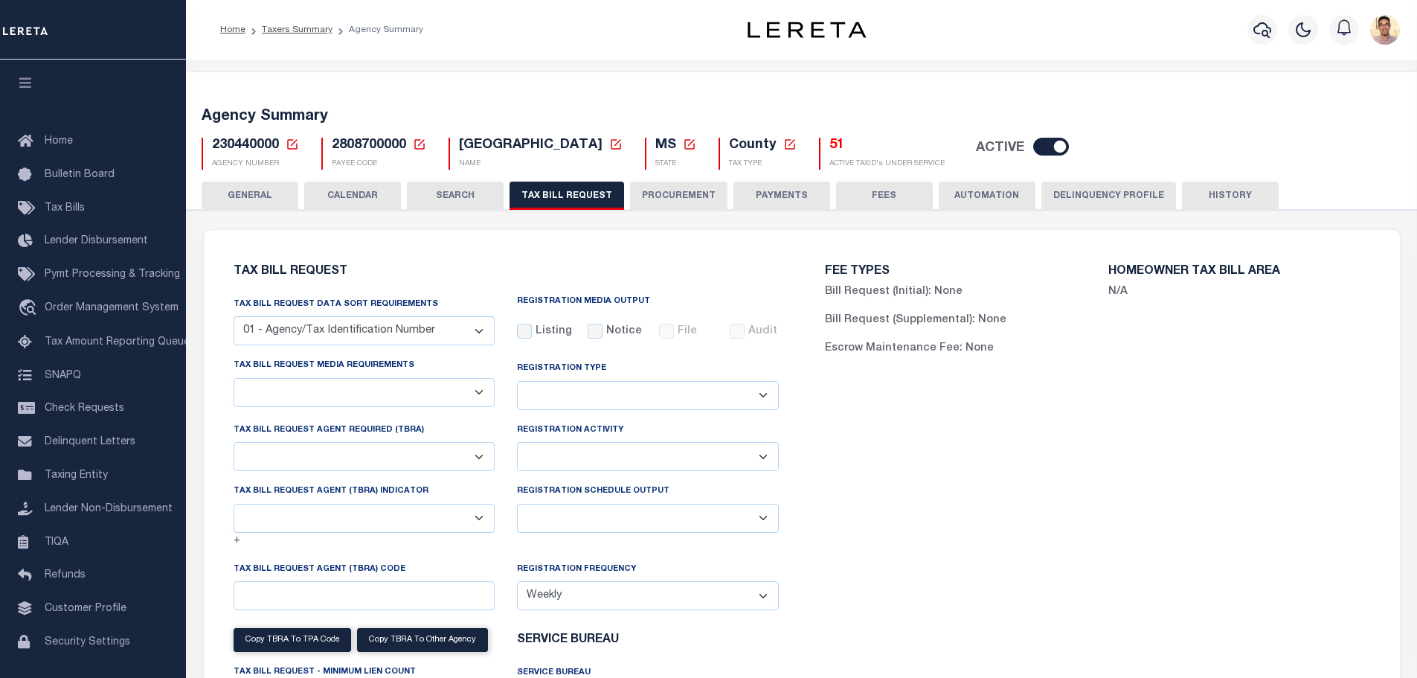
select select "30"
checkbox input "false"
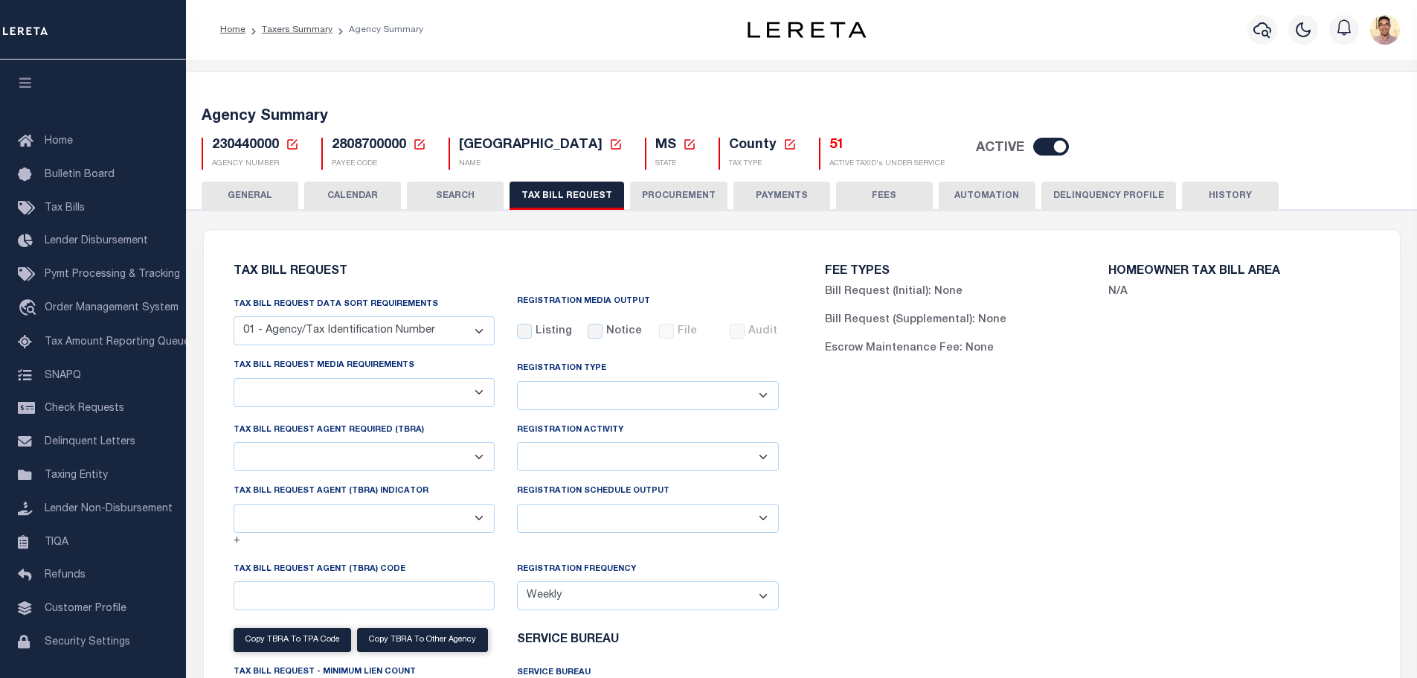
select select "22"
select select "true"
select select "14"
type input "4000-4300"
select select
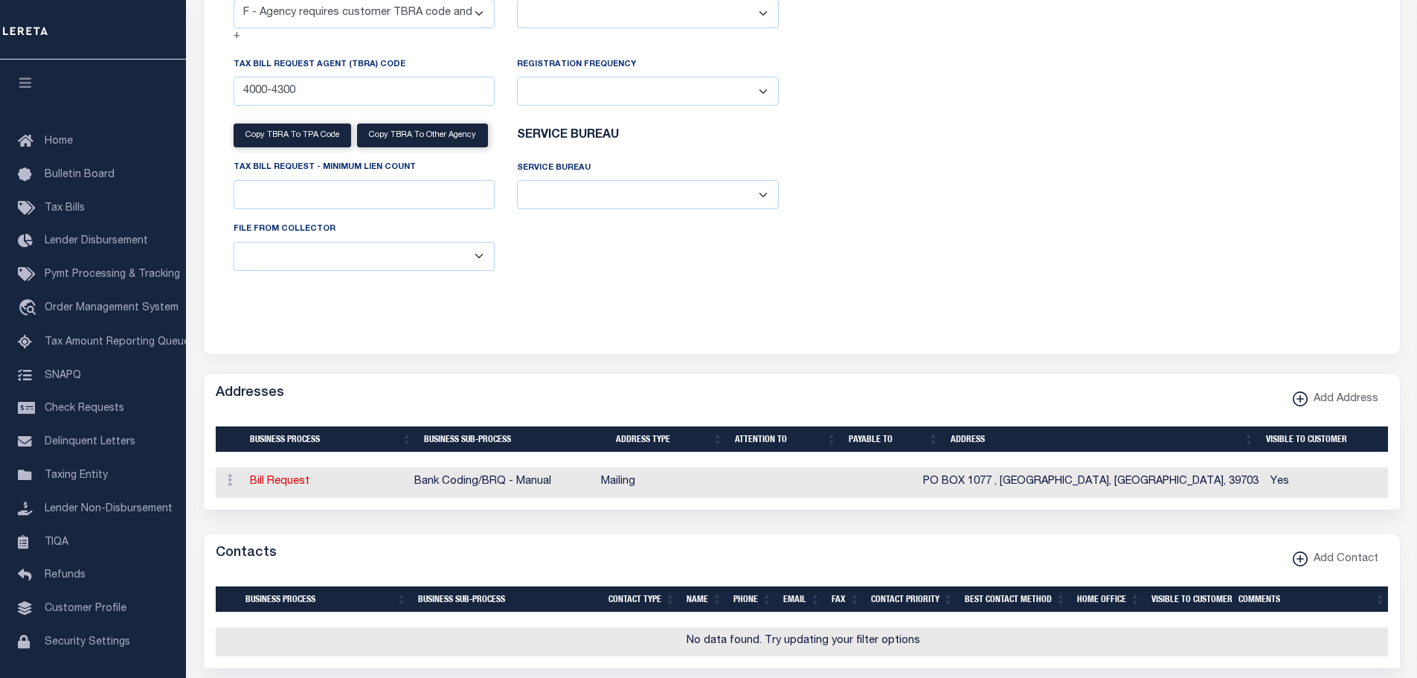
scroll to position [595, 0]
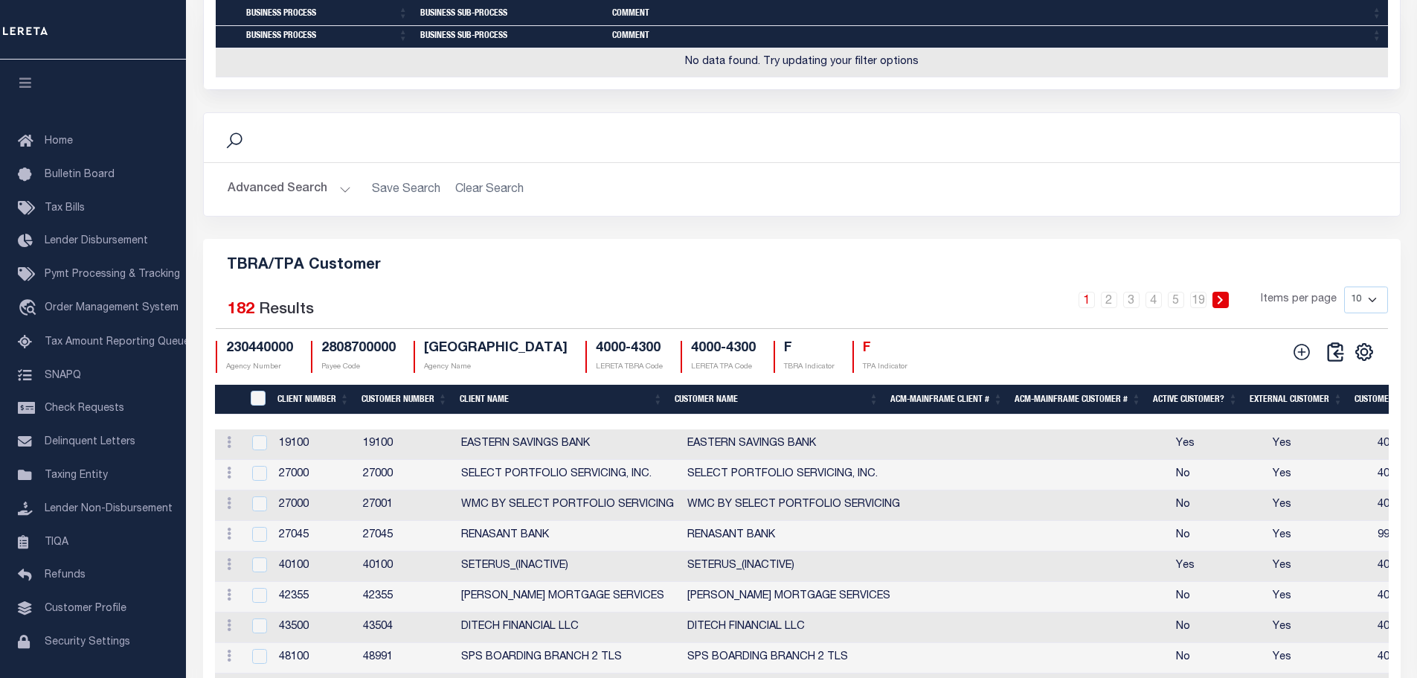
scroll to position [1636, 0]
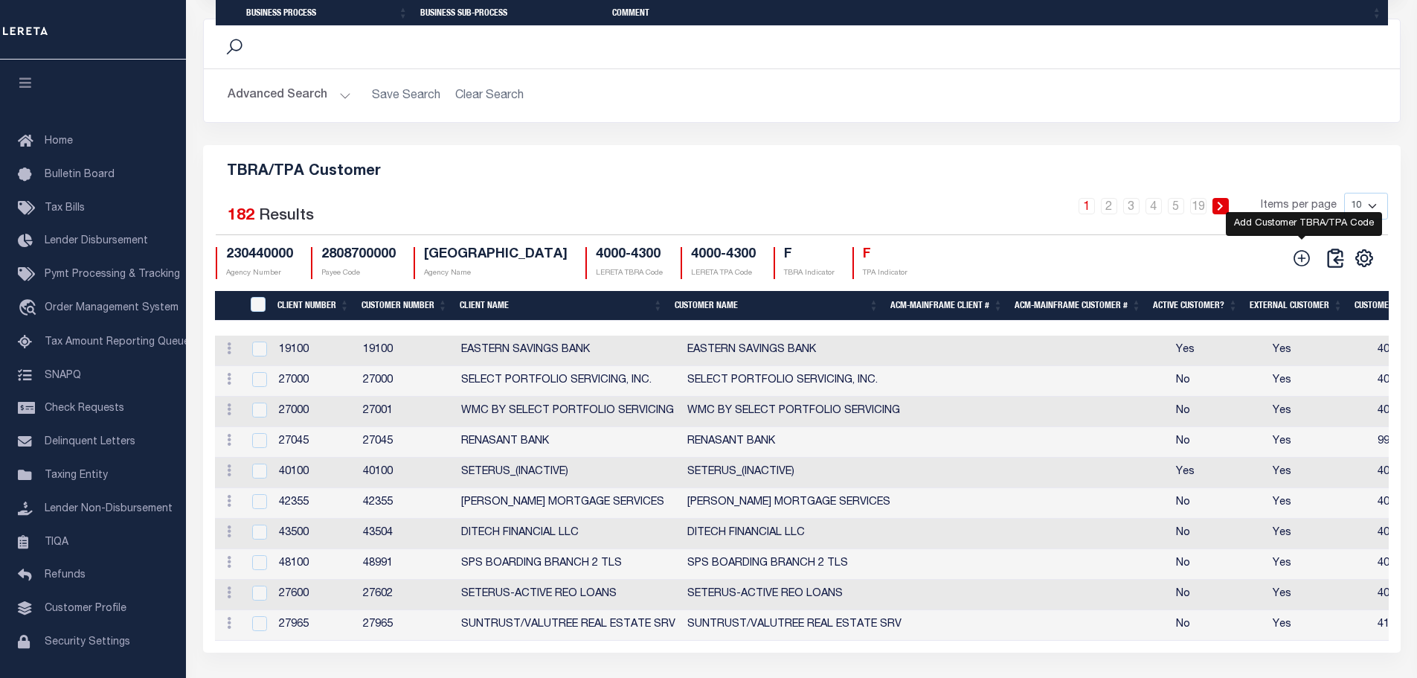
click at [1297, 268] on icon at bounding box center [1301, 257] width 19 height 19
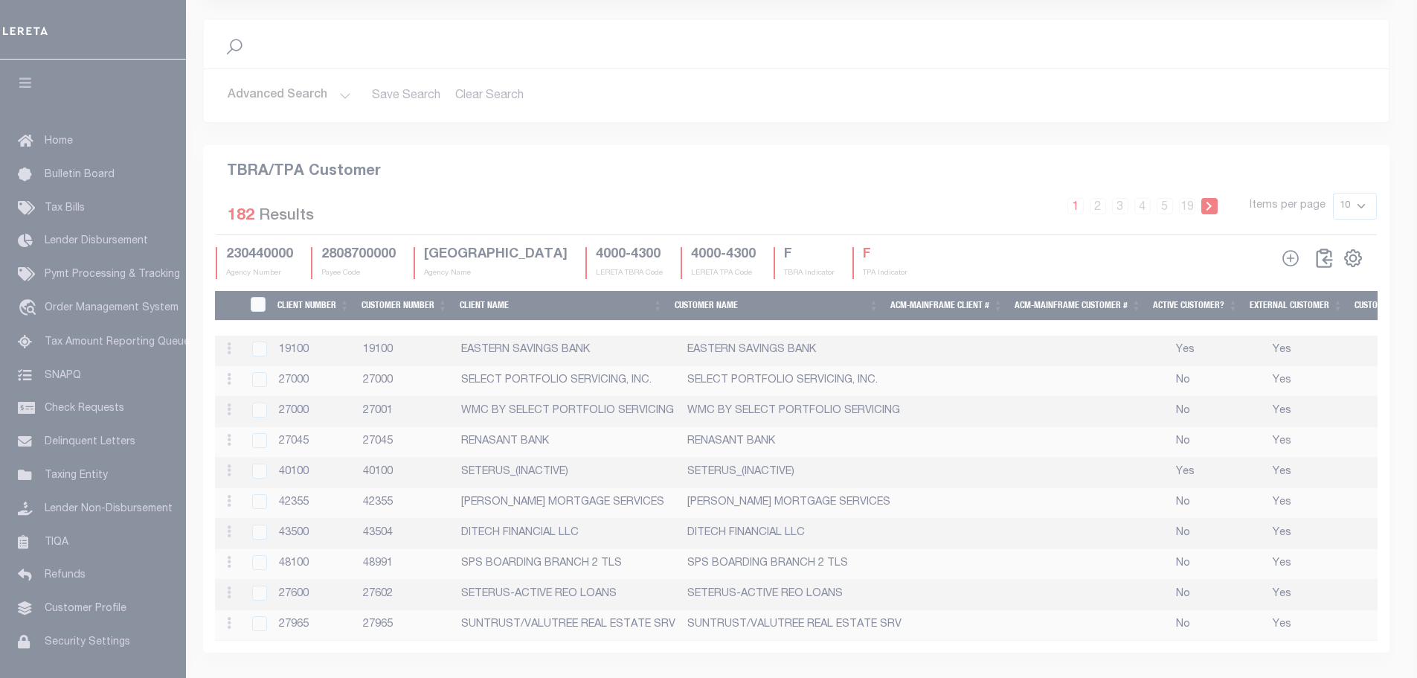
scroll to position [1598, 0]
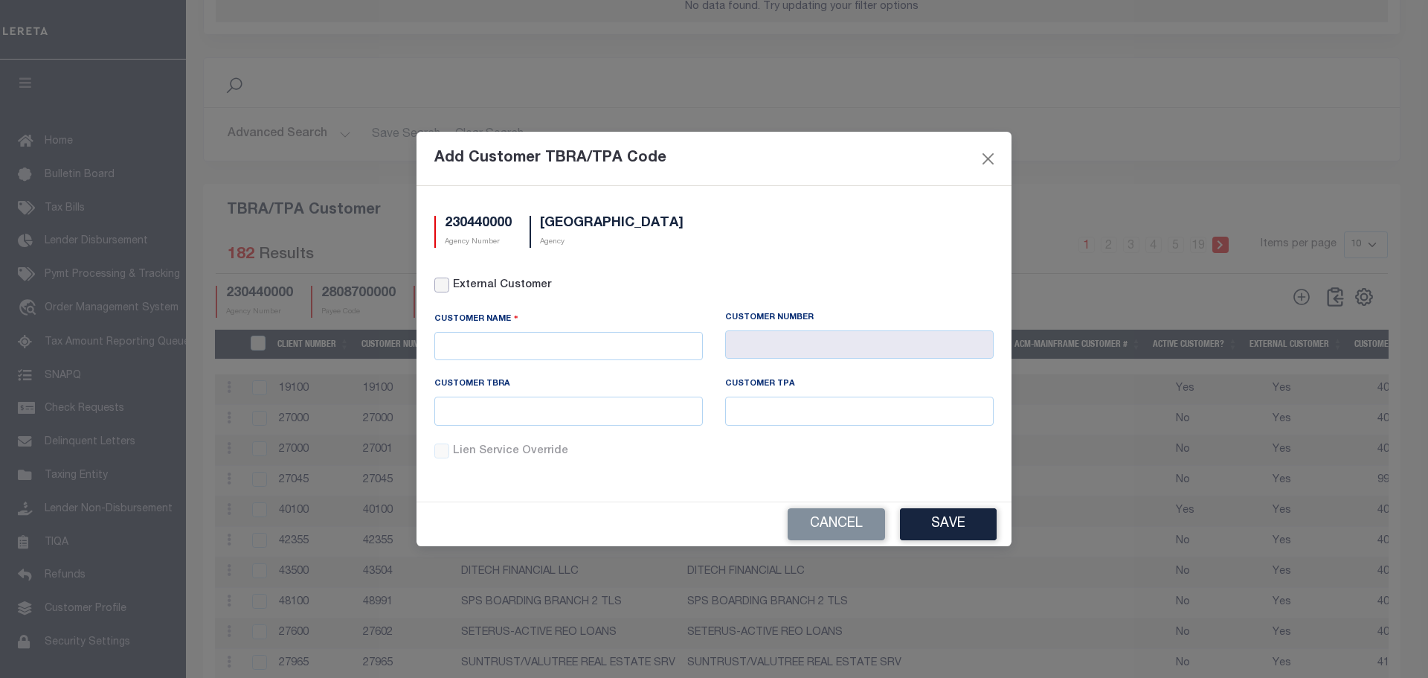
click at [446, 290] on input "External Customer" at bounding box center [441, 284] width 15 height 15
checkbox input "true"
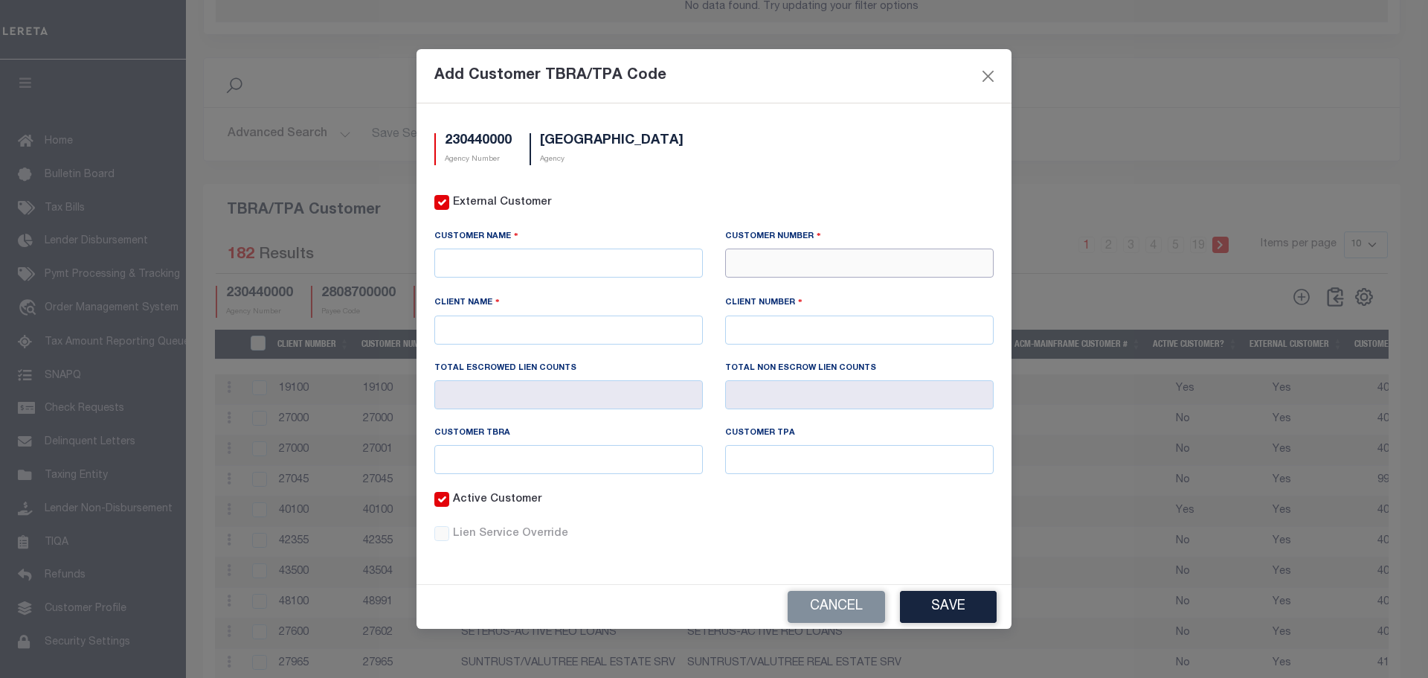
click at [764, 268] on input "text" at bounding box center [859, 262] width 269 height 29
type input "77781"
click at [805, 287] on div "77781 - CORNERSTONE MORTGAGE SERVICING" at bounding box center [882, 290] width 313 height 24
type input "CORNERSTONE MORTGAGE SERVICING"
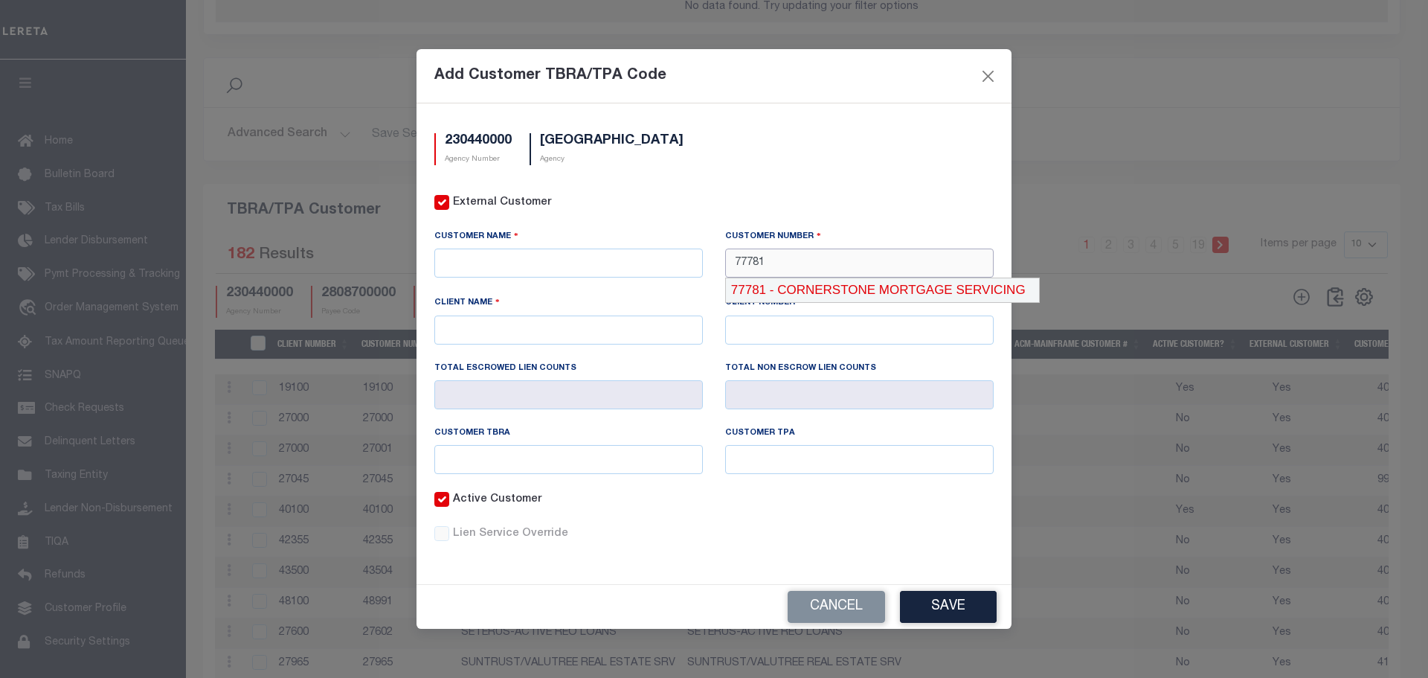
type input "77780"
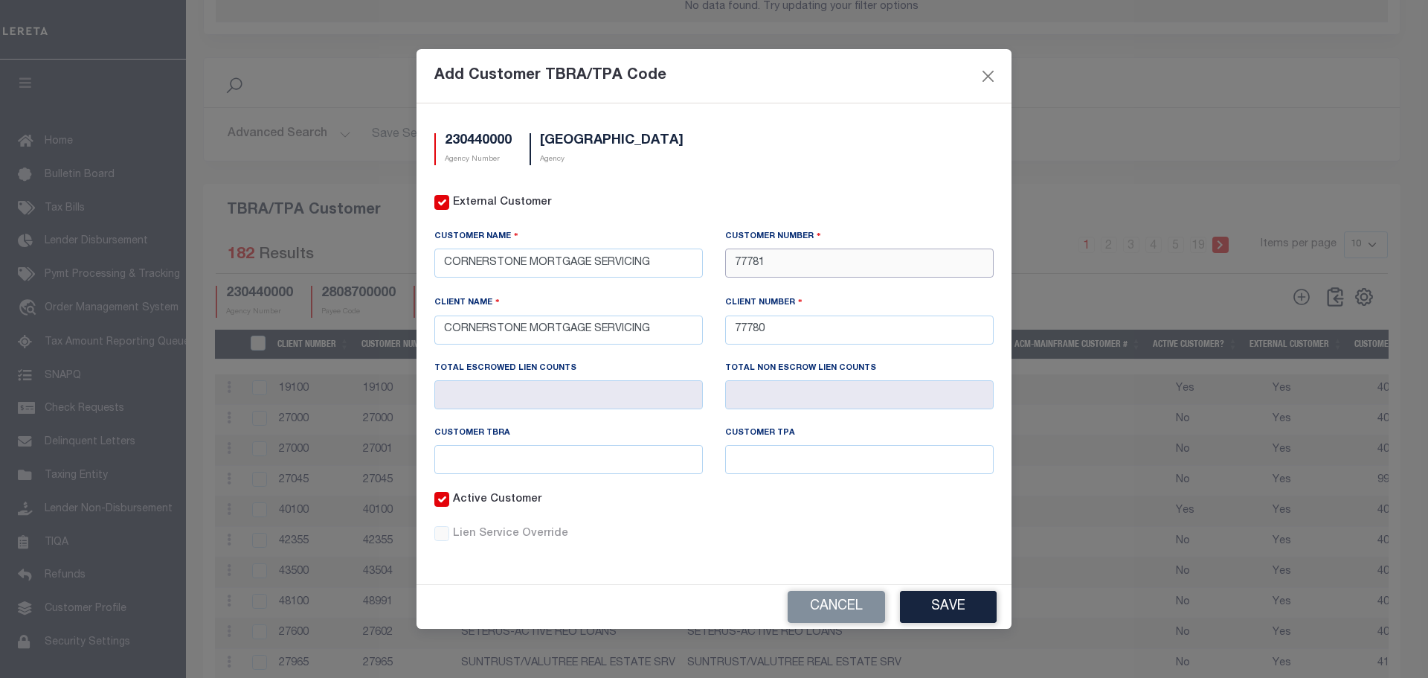
type input "77781"
click at [799, 454] on input "text" at bounding box center [859, 459] width 269 height 29
paste input "4278"
type input "4278"
click at [584, 455] on input "text" at bounding box center [568, 459] width 269 height 29
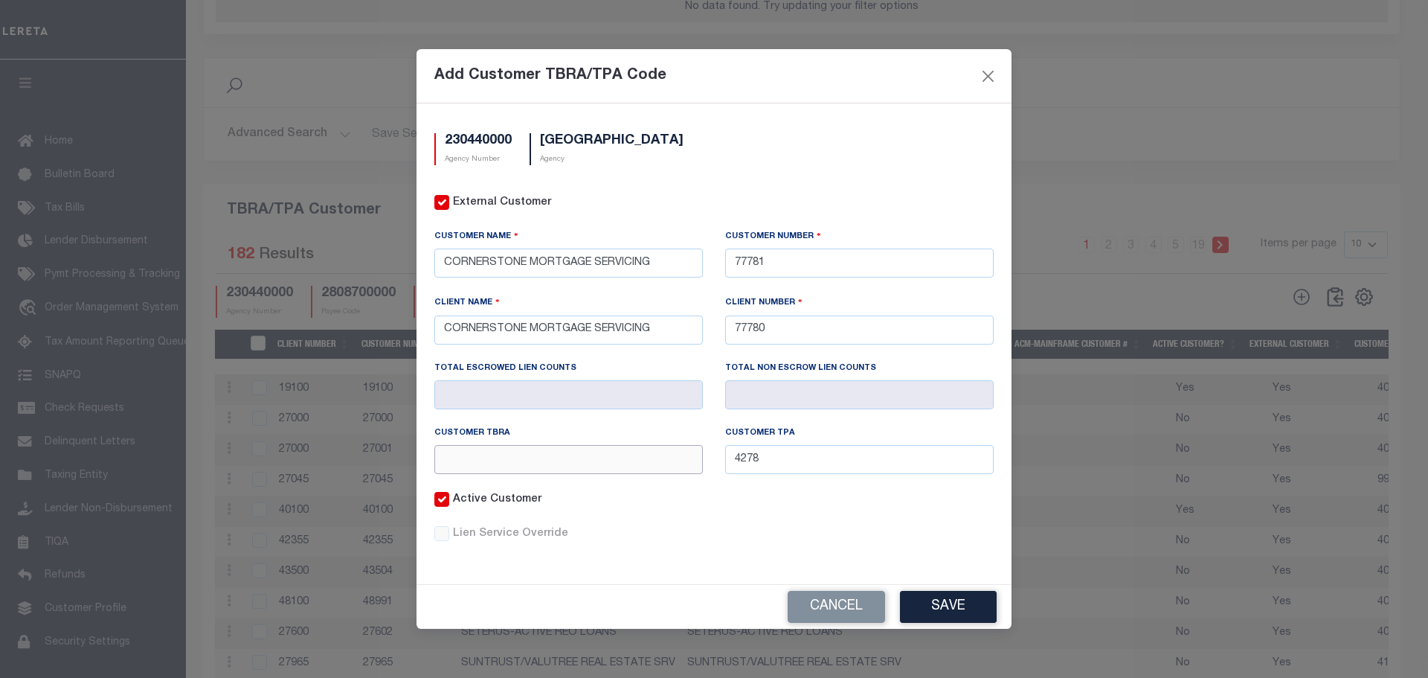
paste input "4278"
type input "4278"
click at [943, 611] on button "Save" at bounding box center [948, 607] width 97 height 32
